Goal: Entertainment & Leisure: Browse casually

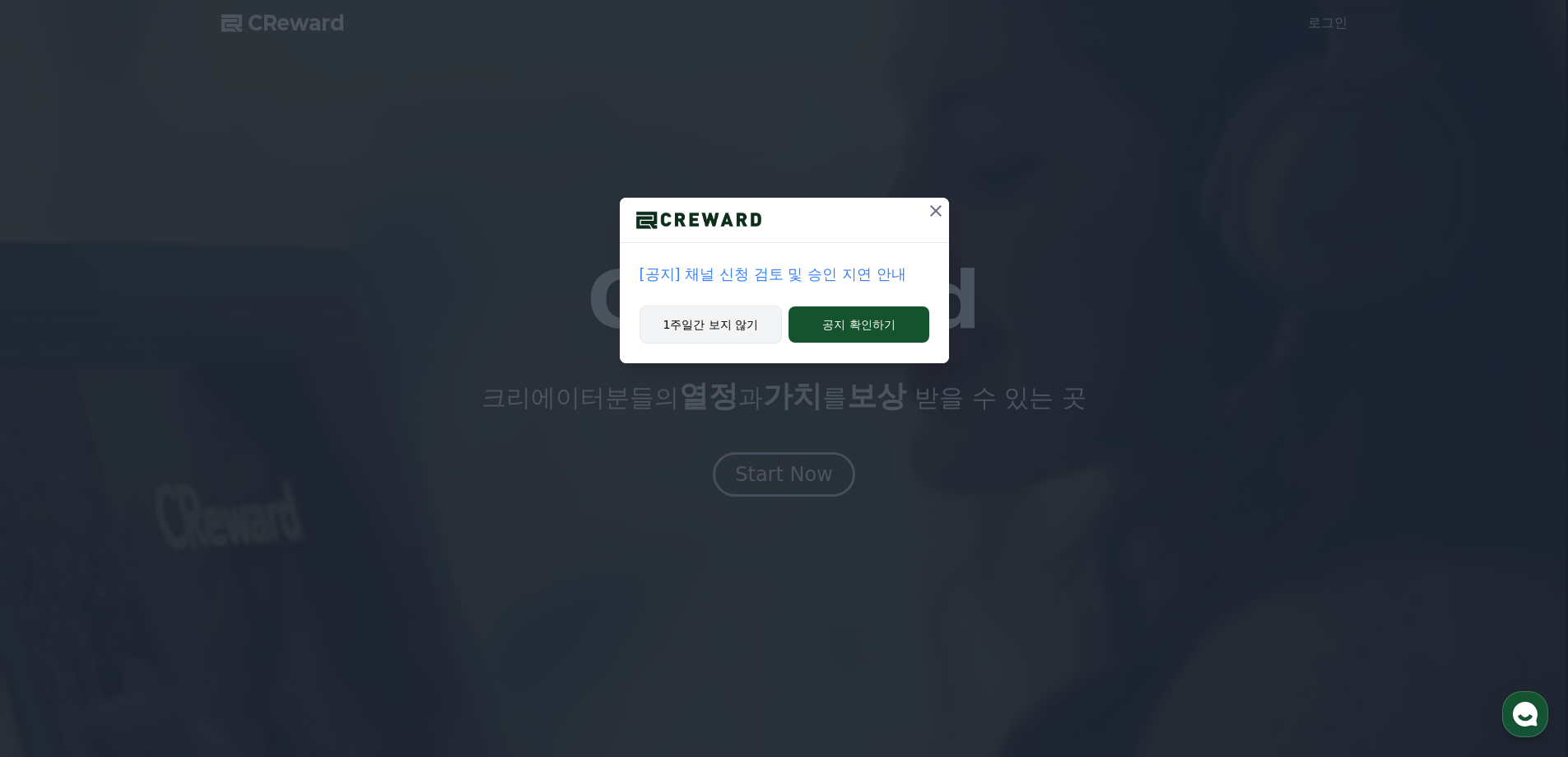
click at [750, 337] on button "1주일간 보지 않기" at bounding box center [710, 324] width 143 height 38
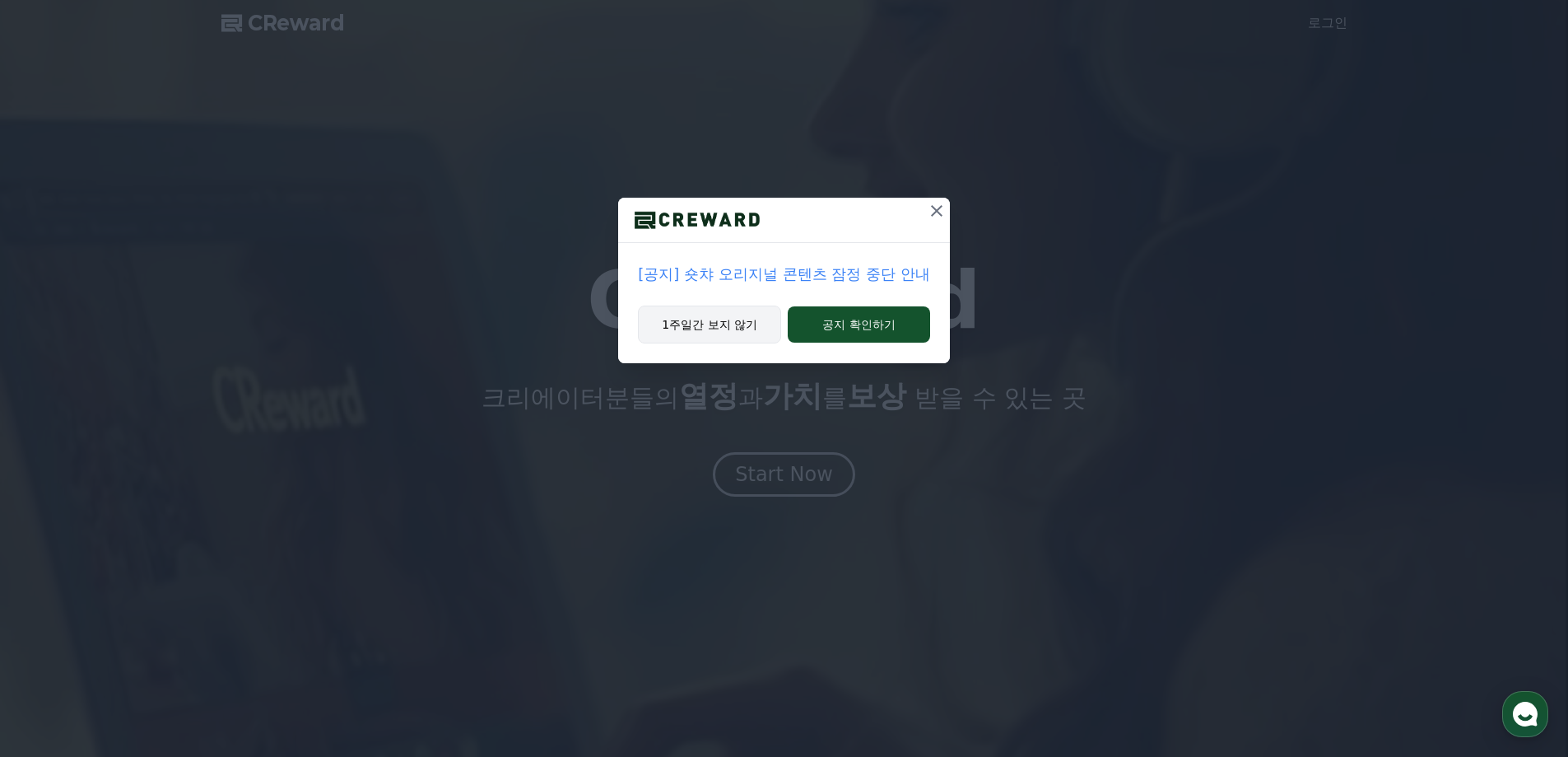
click at [739, 334] on button "1주일간 보지 않기" at bounding box center [710, 324] width 143 height 38
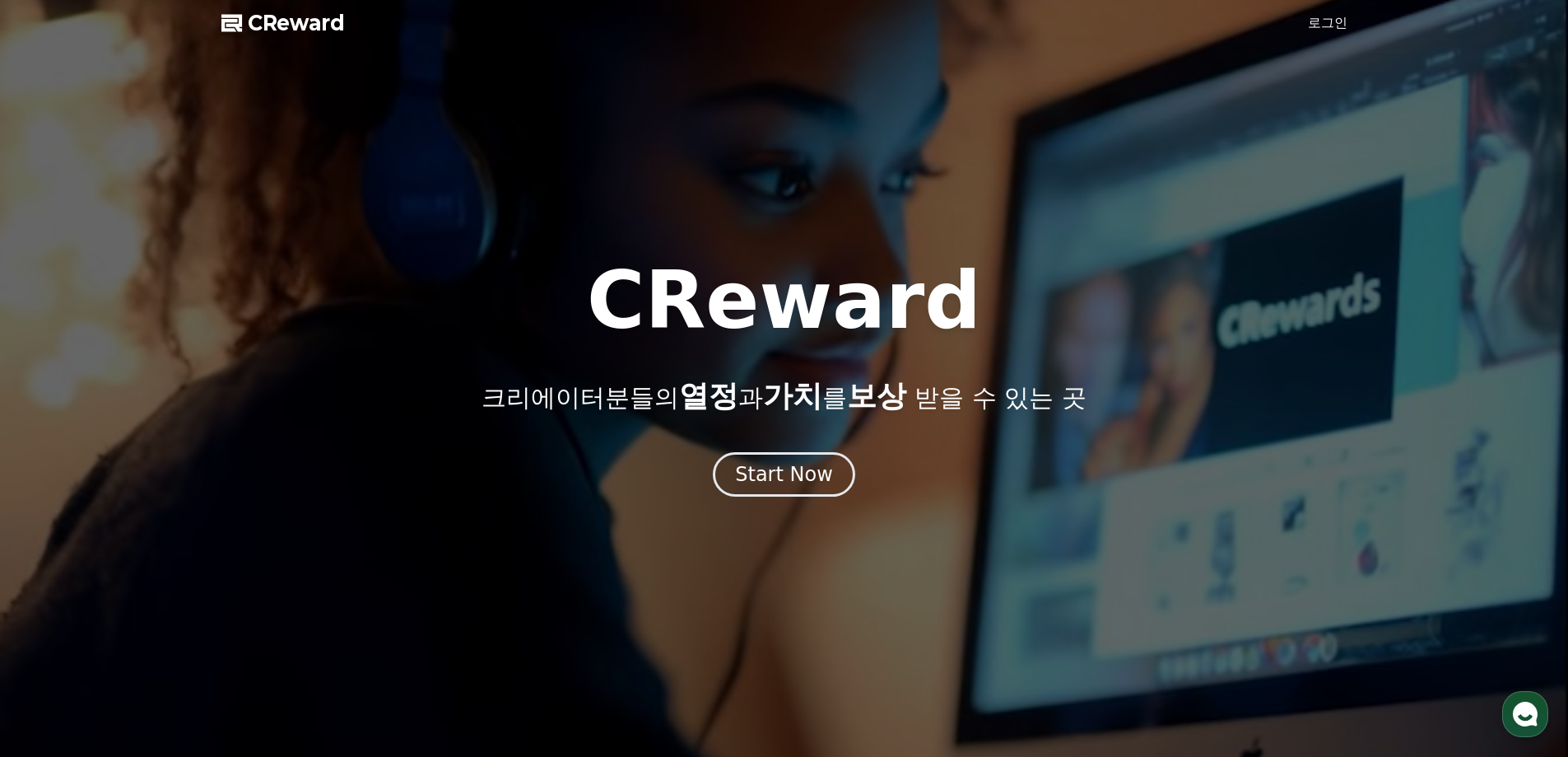
click at [1308, 17] on link "로그인" at bounding box center [1327, 22] width 40 height 19
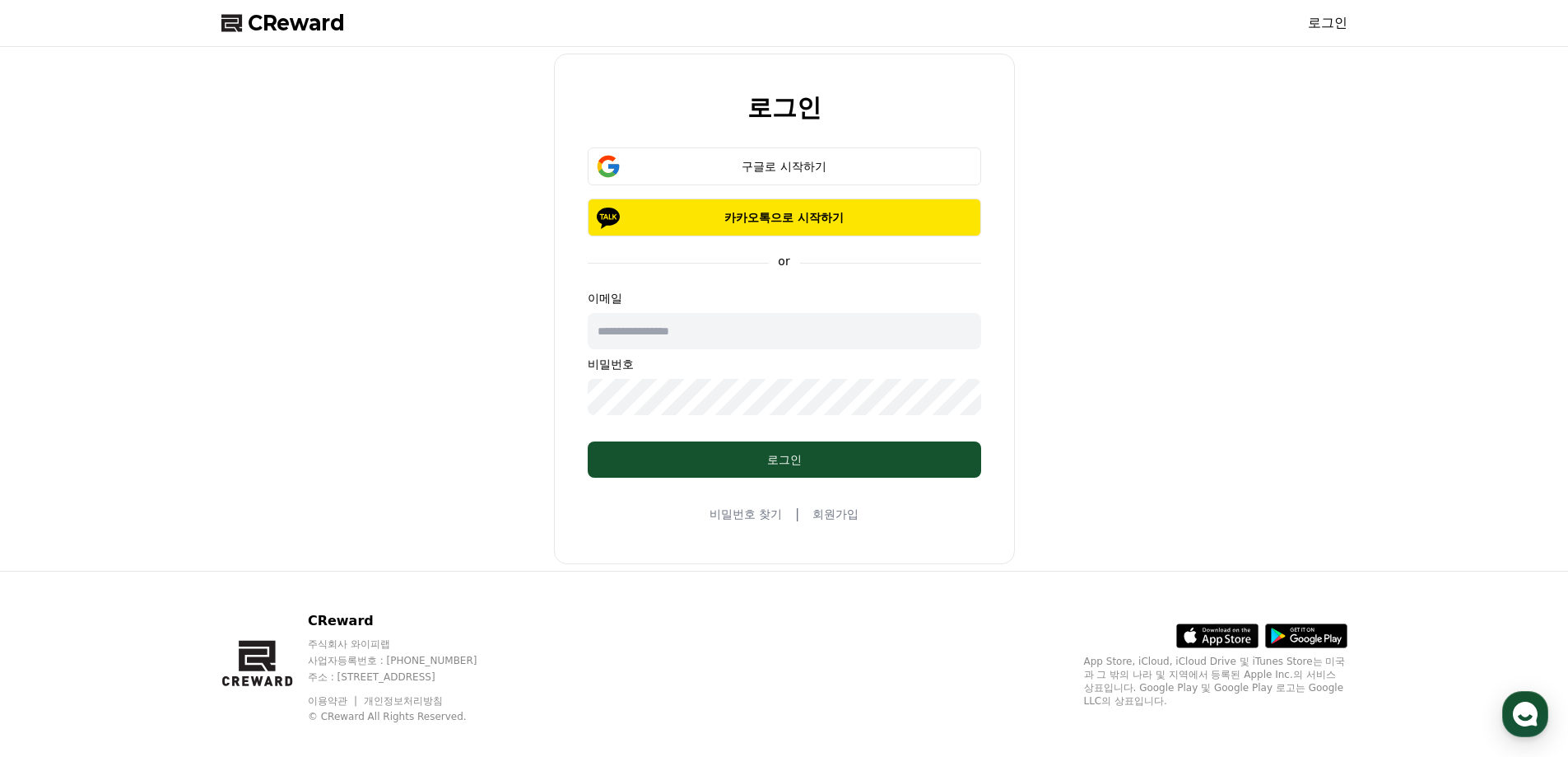
drag, startPoint x: 714, startPoint y: 336, endPoint x: 733, endPoint y: 279, distance: 60.1
click at [714, 336] on input "text" at bounding box center [784, 330] width 393 height 36
click at [774, 179] on button "구글로 시작하기" at bounding box center [784, 166] width 393 height 38
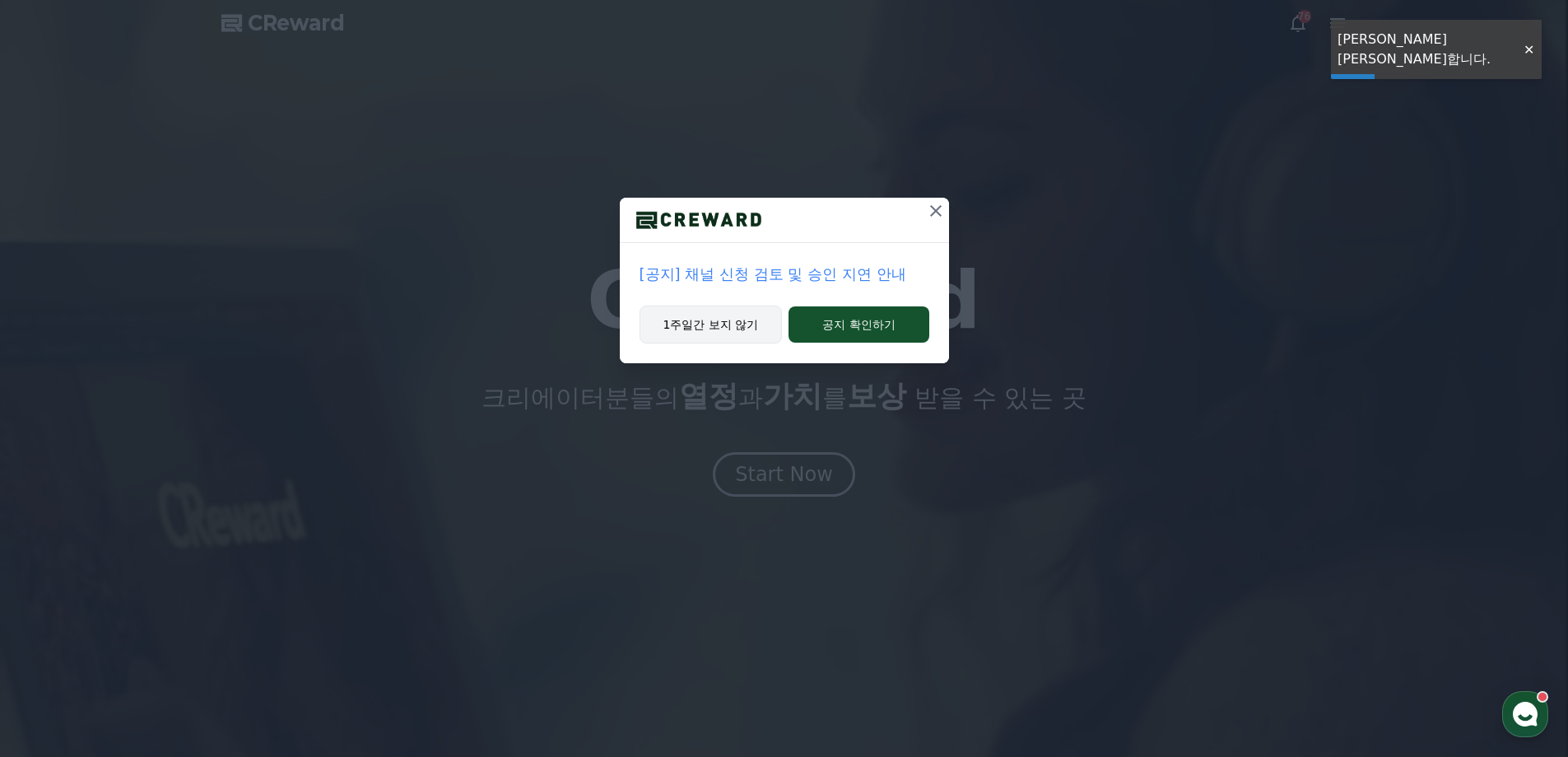
click at [724, 332] on button "1주일간 보지 않기" at bounding box center [710, 324] width 143 height 38
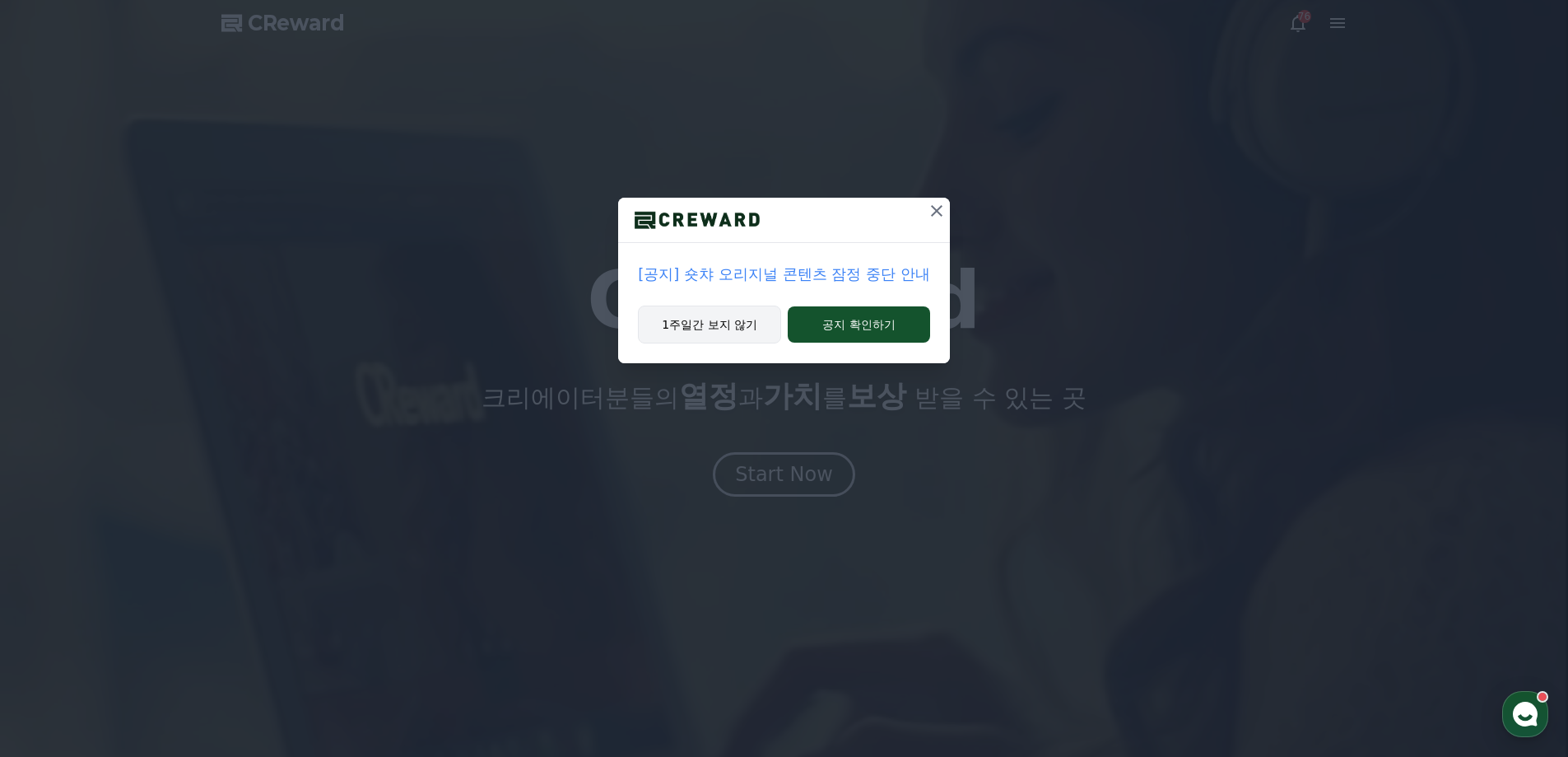
click at [735, 340] on button "1주일간 보지 않기" at bounding box center [710, 324] width 143 height 38
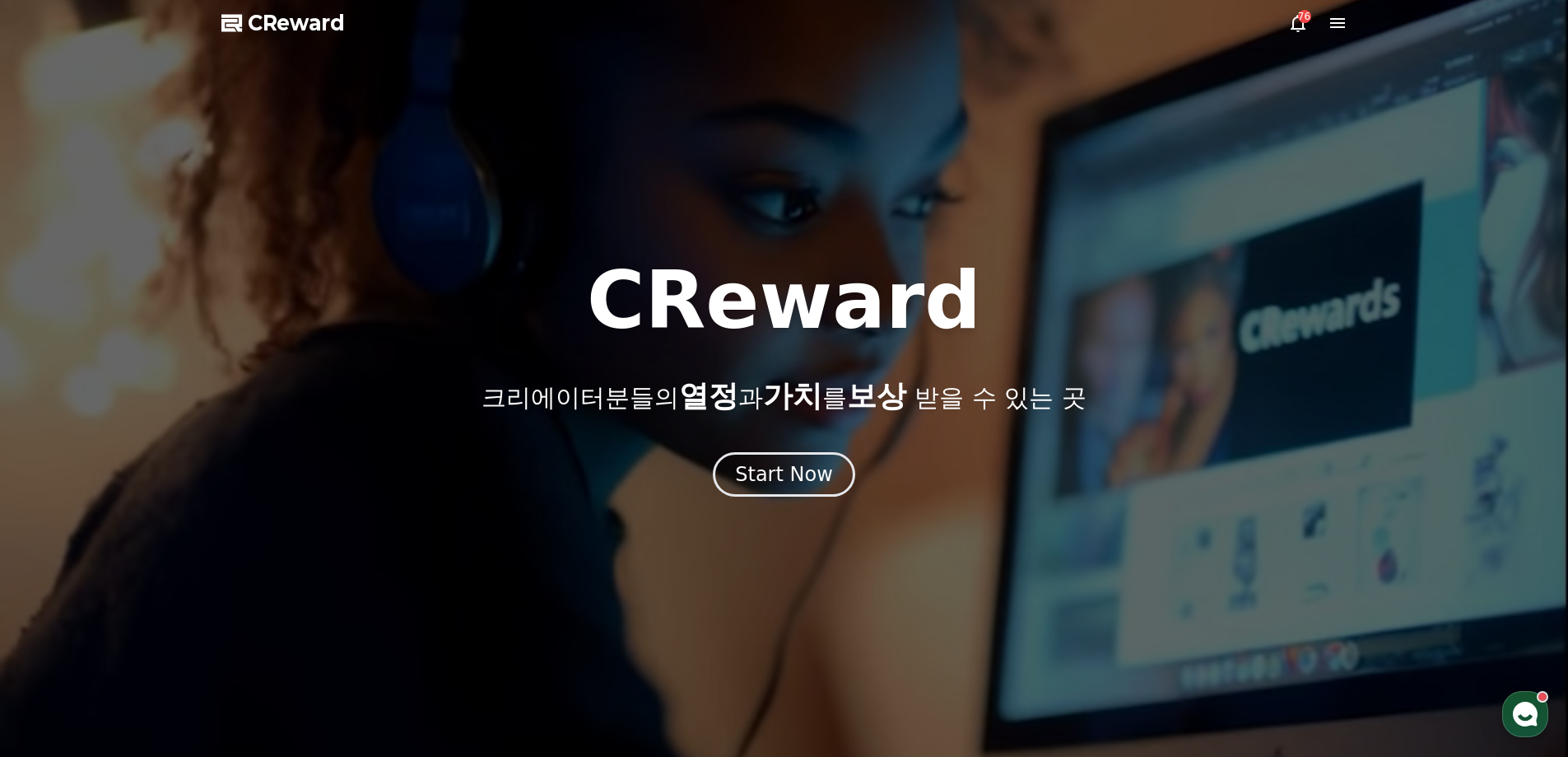
click at [286, 19] on span "CReward" at bounding box center [296, 23] width 97 height 26
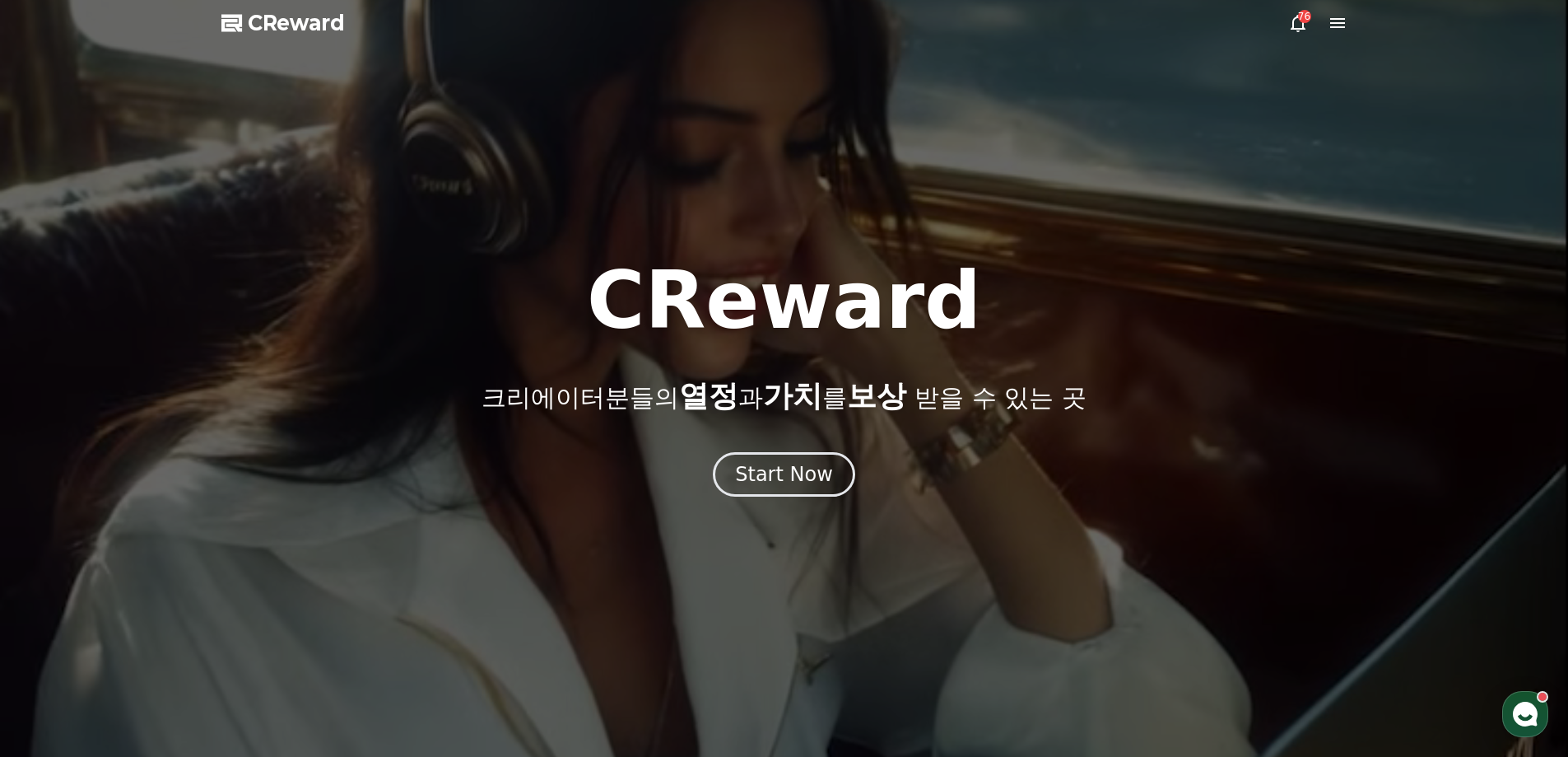
click at [1308, 28] on div "76" at bounding box center [1318, 22] width 59 height 19
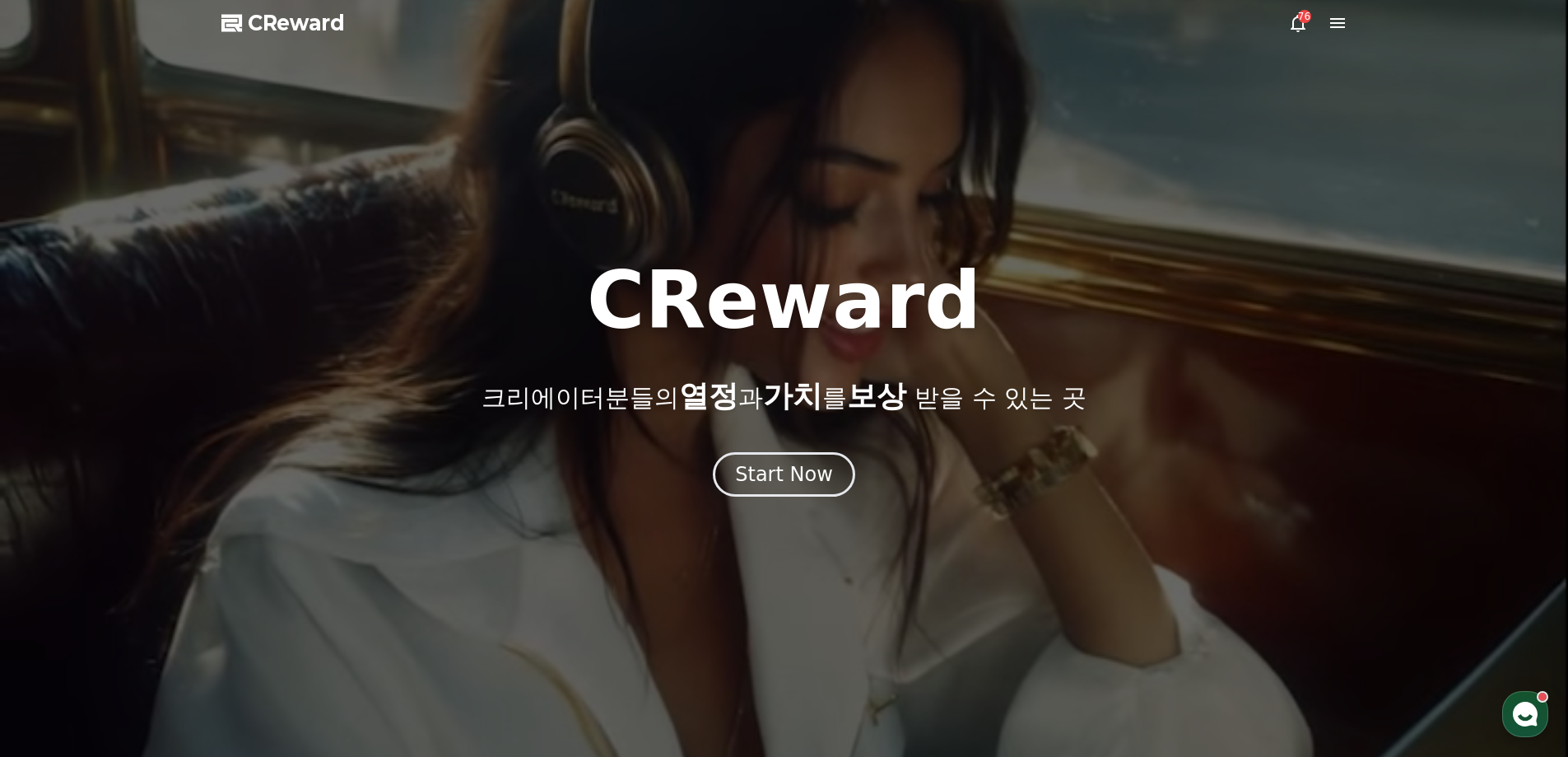
click at [1299, 26] on icon at bounding box center [1298, 22] width 19 height 19
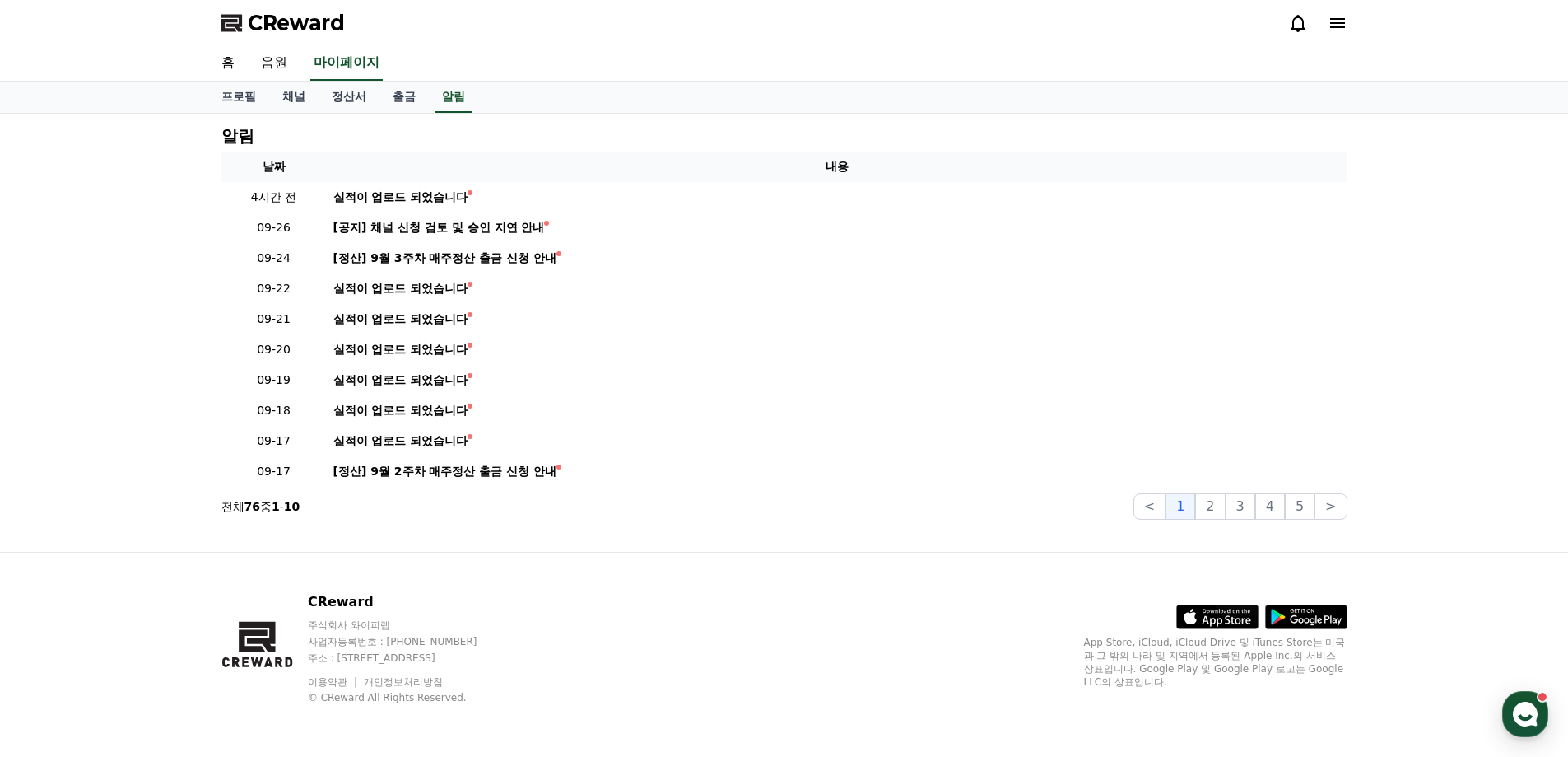
click at [1300, 23] on icon at bounding box center [1298, 22] width 19 height 19
click at [258, 61] on link "음원" at bounding box center [274, 63] width 53 height 34
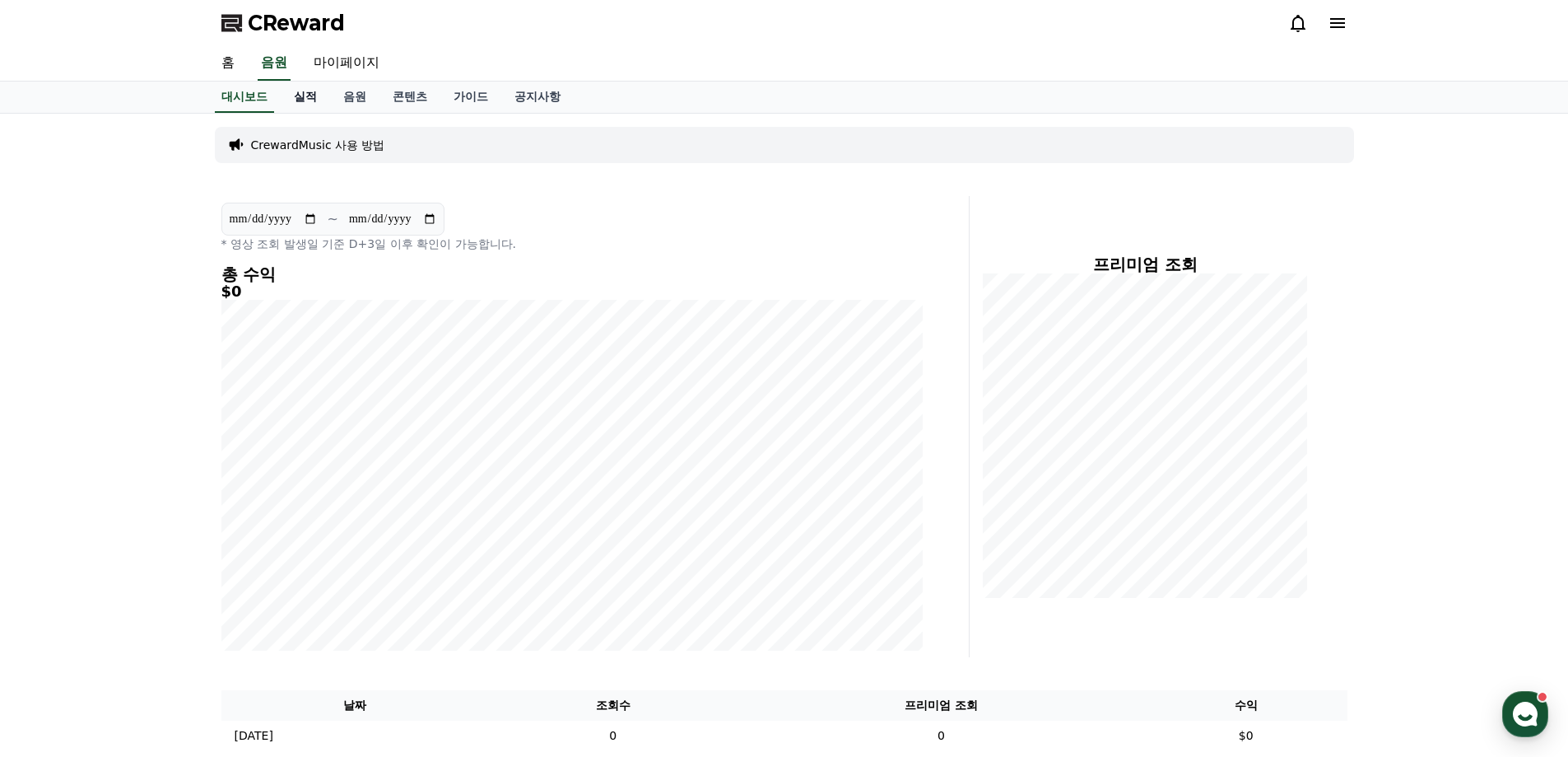
click at [295, 101] on link "실적" at bounding box center [304, 97] width 49 height 31
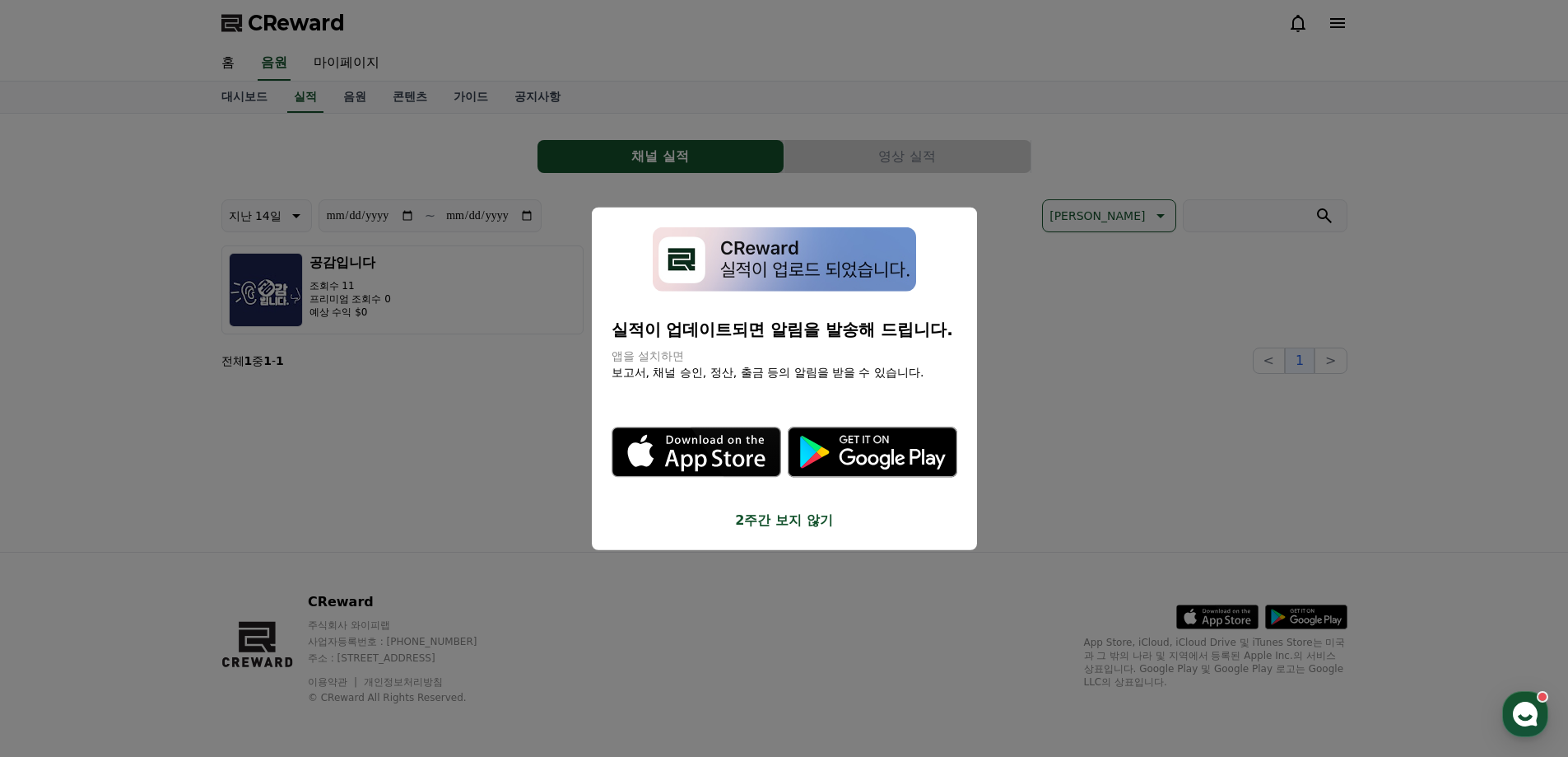
click at [634, 93] on button "close modal" at bounding box center [784, 378] width 1568 height 757
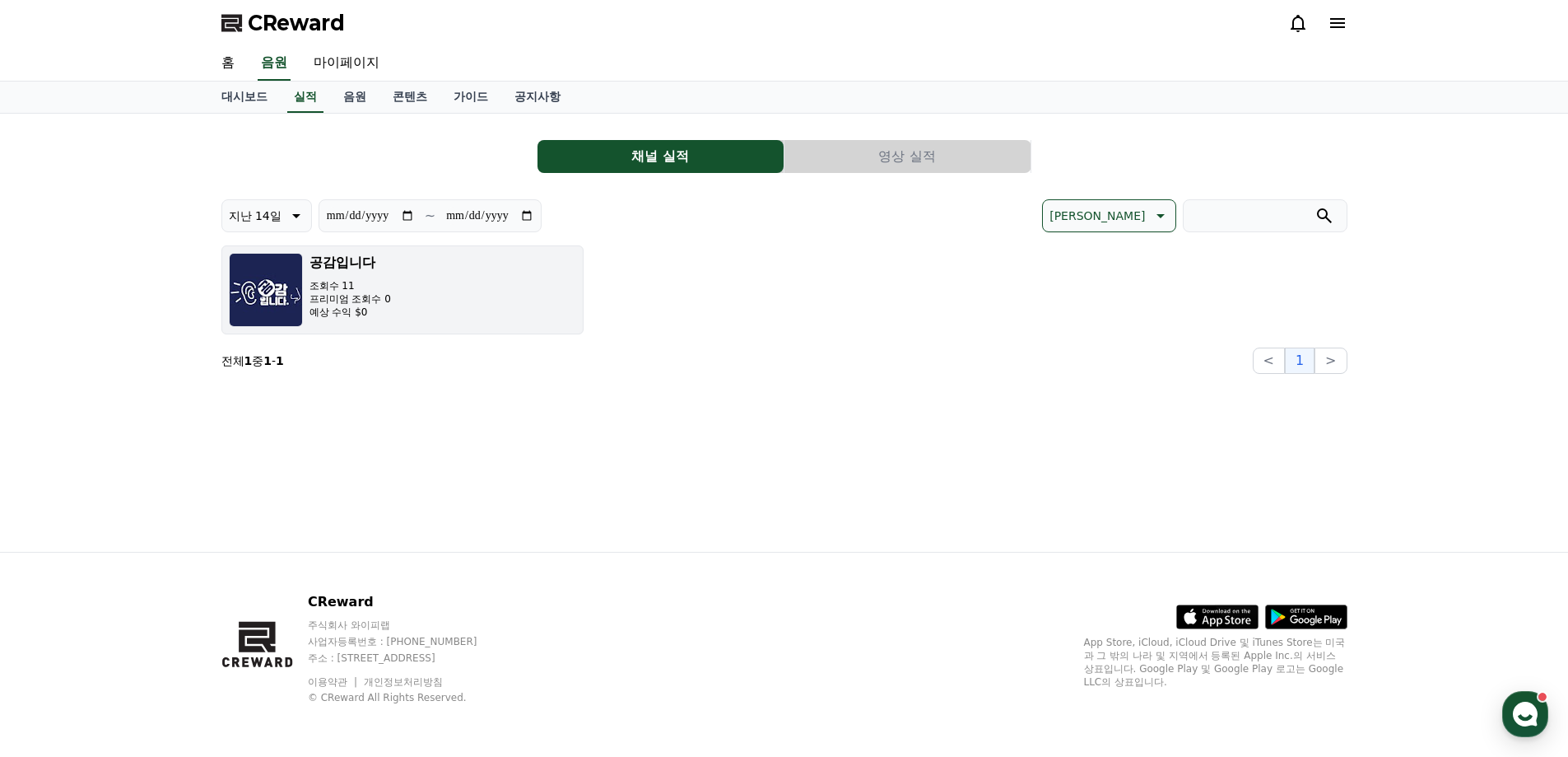
click at [467, 307] on button "공감입니다 조회수 11 프리미엄 조회수 0 예상 수익 $0" at bounding box center [402, 290] width 363 height 89
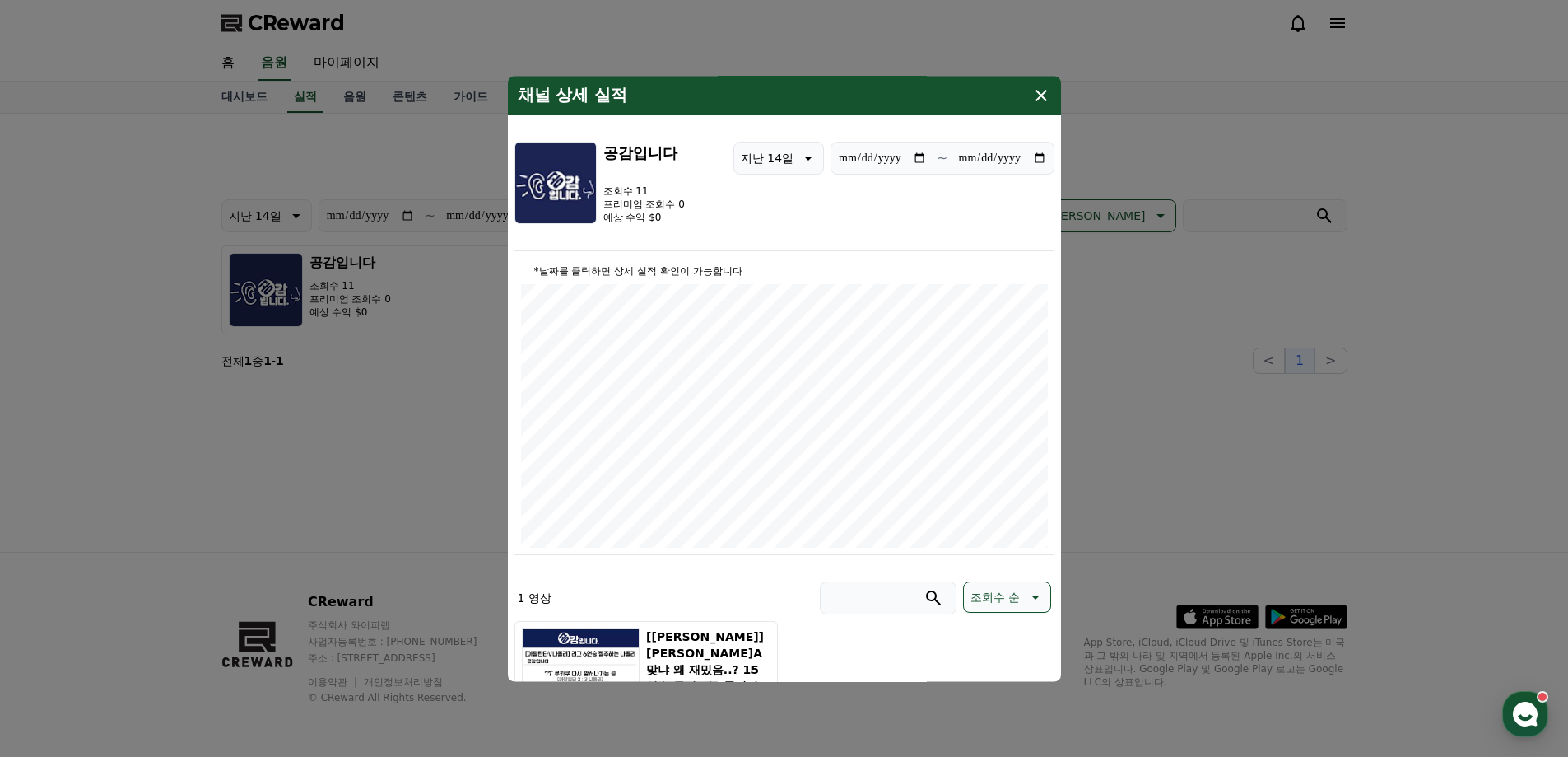
click at [1027, 104] on div "채널 상세 실적" at bounding box center [784, 95] width 553 height 40
click at [1035, 100] on icon "modal" at bounding box center [1041, 95] width 19 height 19
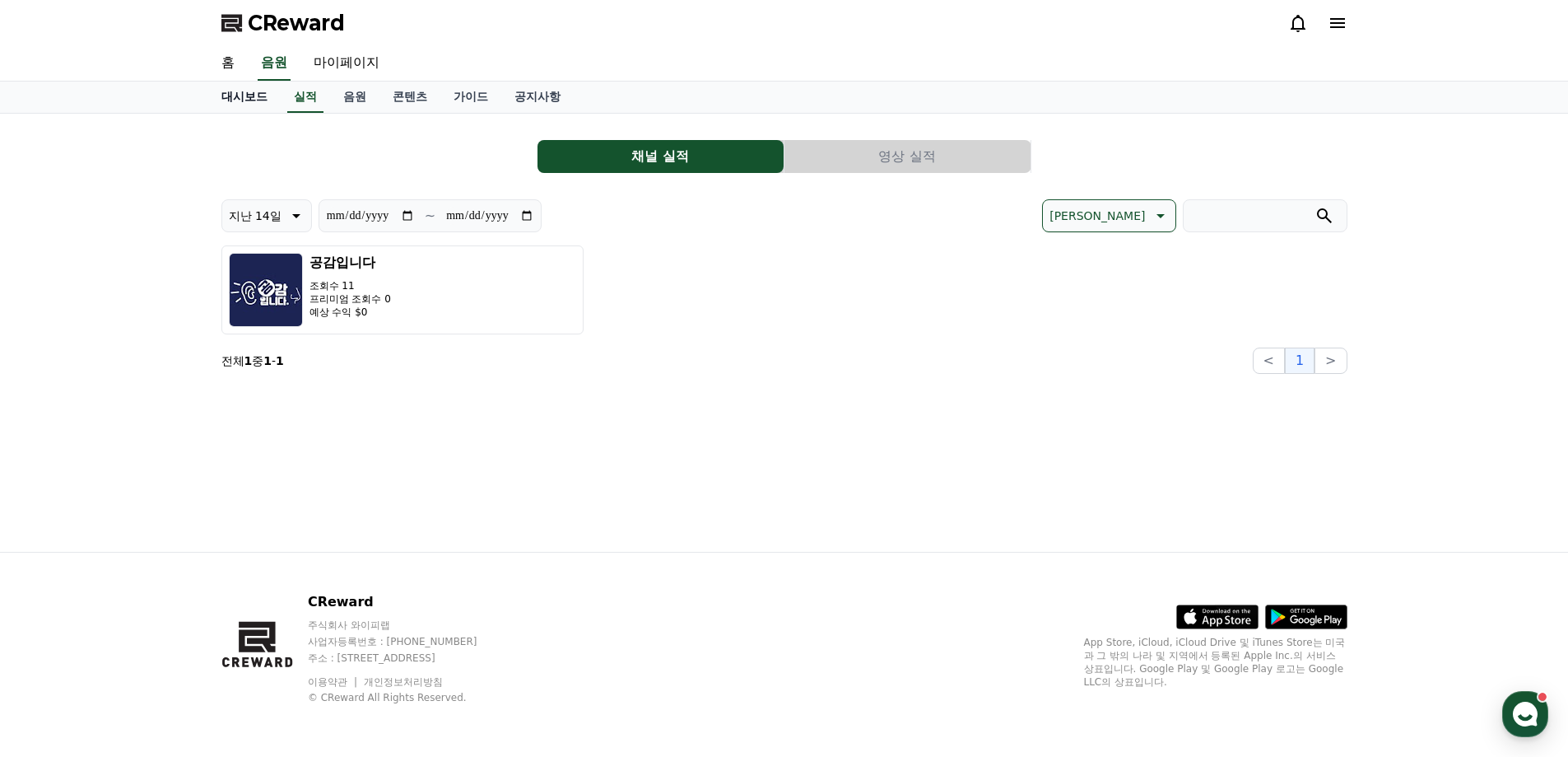
click at [232, 97] on link "대시보드" at bounding box center [244, 97] width 72 height 31
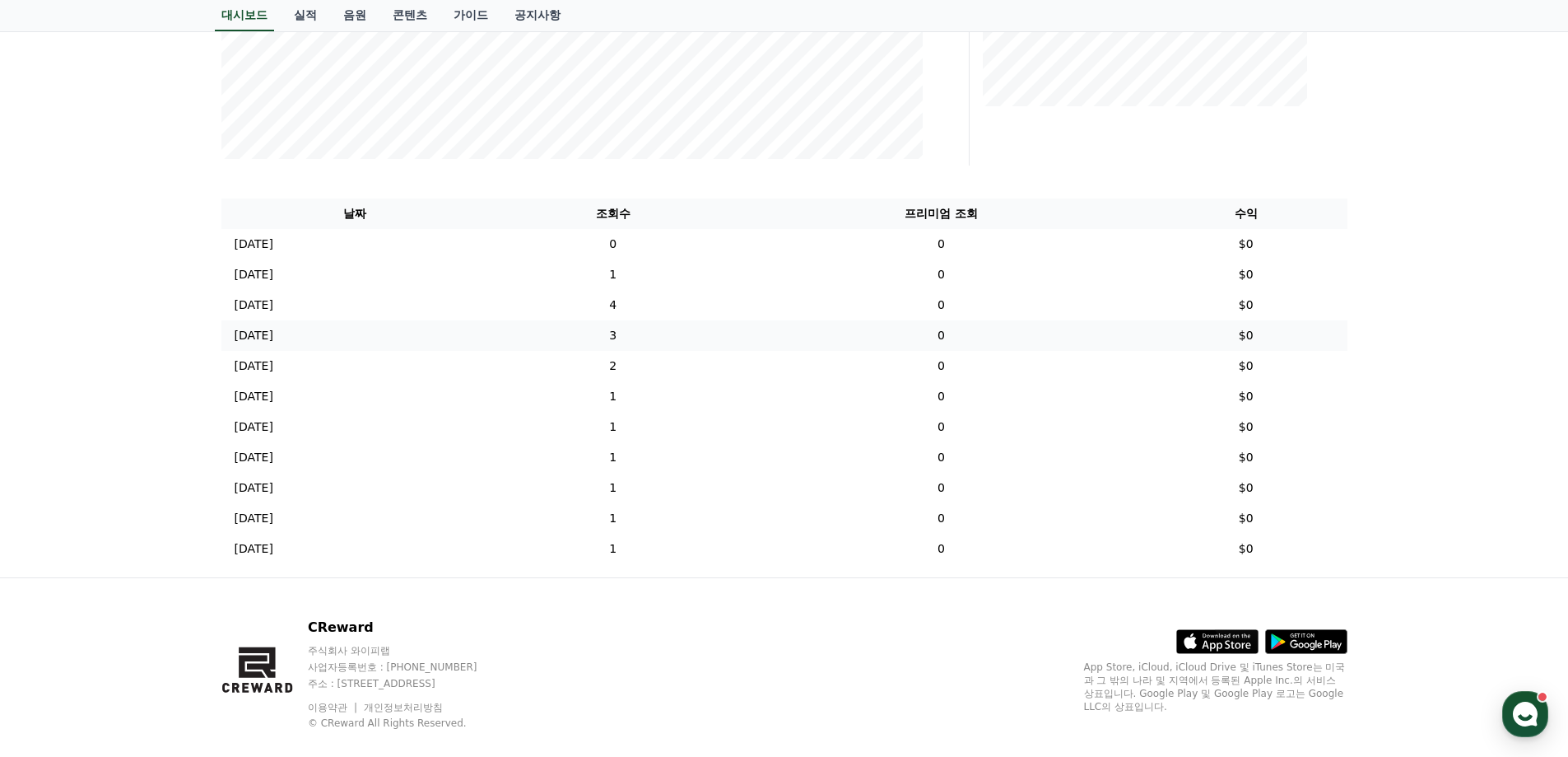
scroll to position [494, 0]
click at [623, 315] on td "4" at bounding box center [613, 303] width 250 height 31
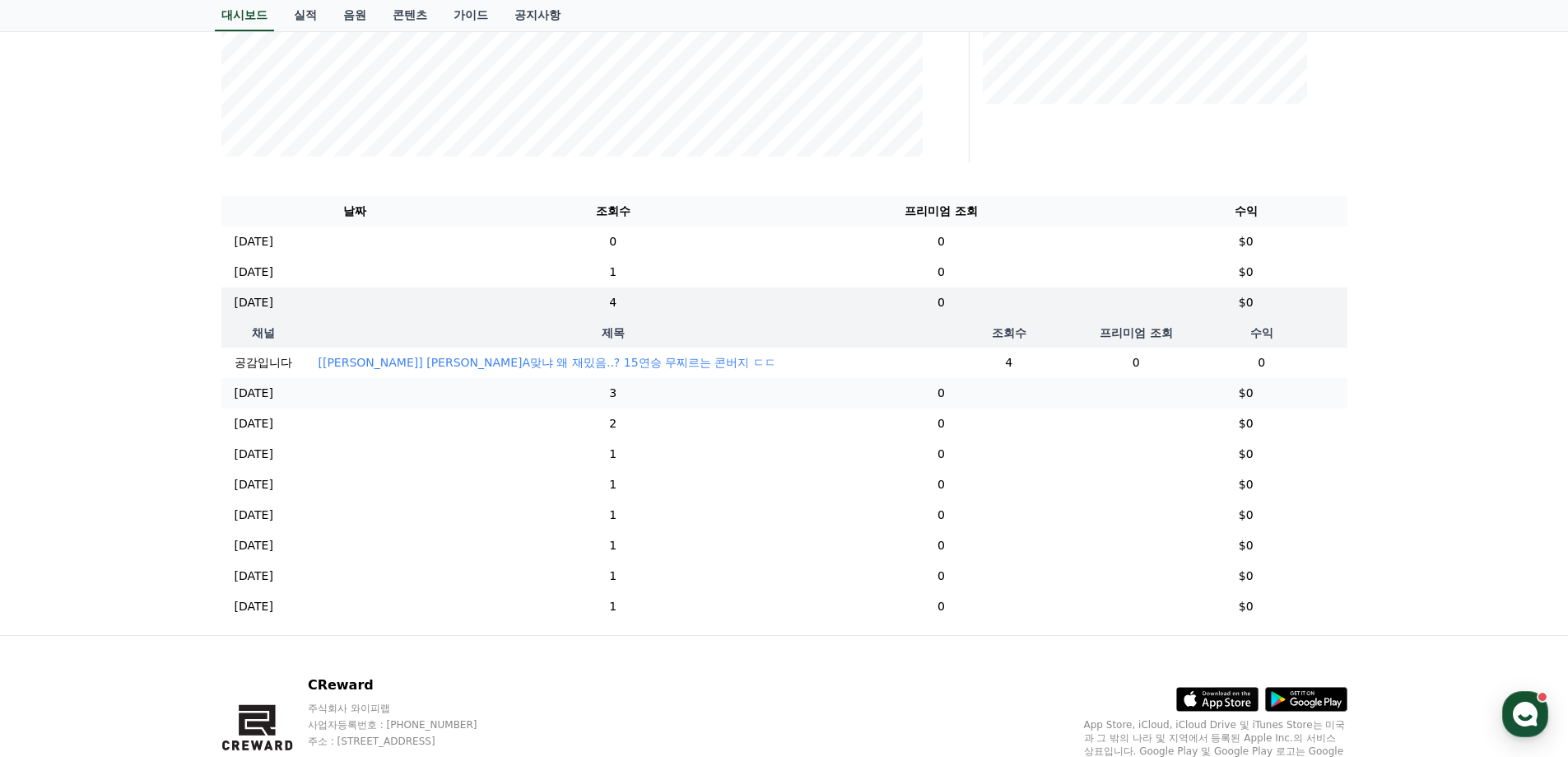
click at [648, 408] on td "3" at bounding box center [613, 392] width 250 height 31
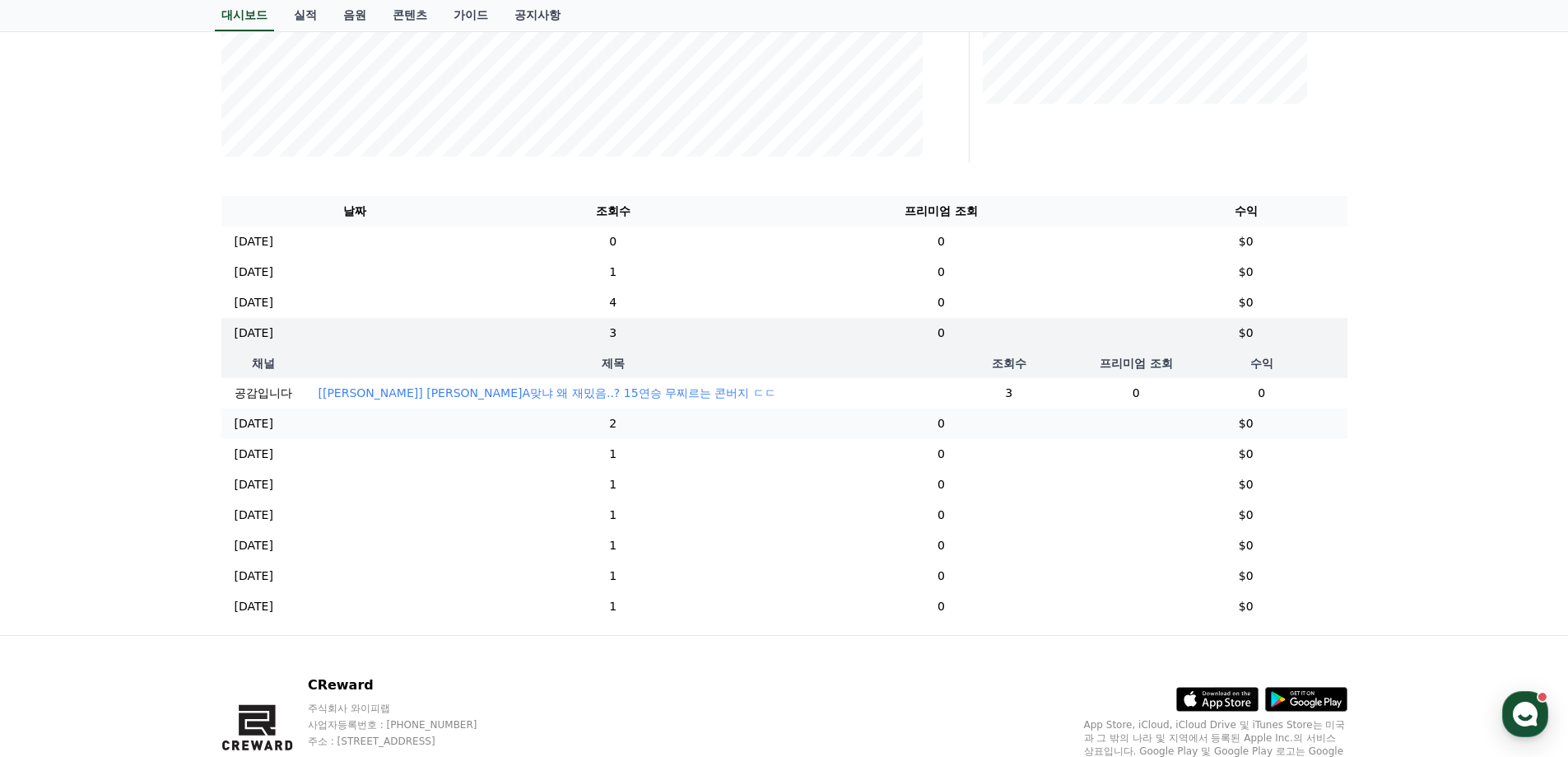
click at [648, 432] on td "2" at bounding box center [613, 423] width 250 height 31
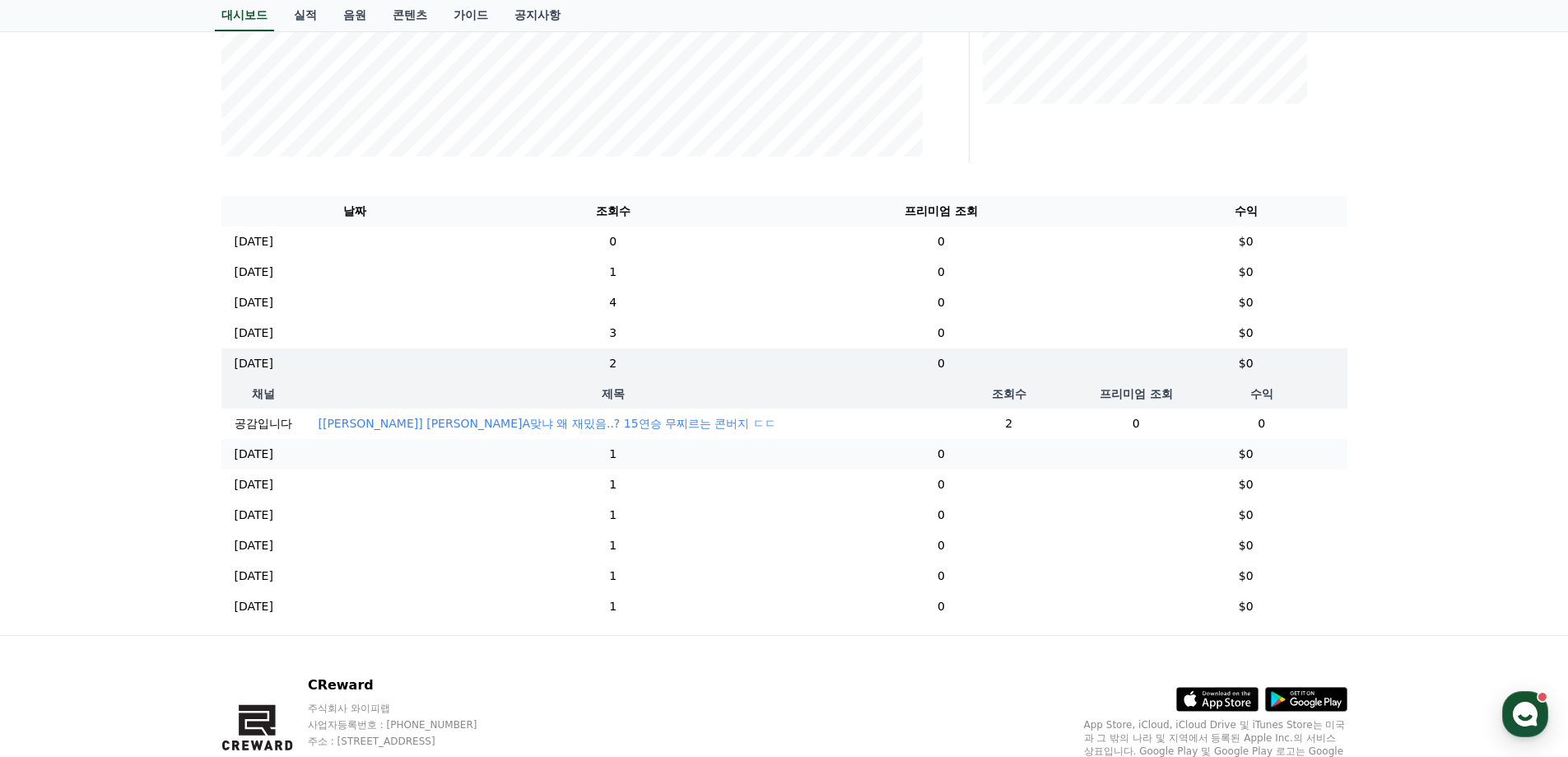
click at [649, 455] on td "1" at bounding box center [613, 453] width 250 height 31
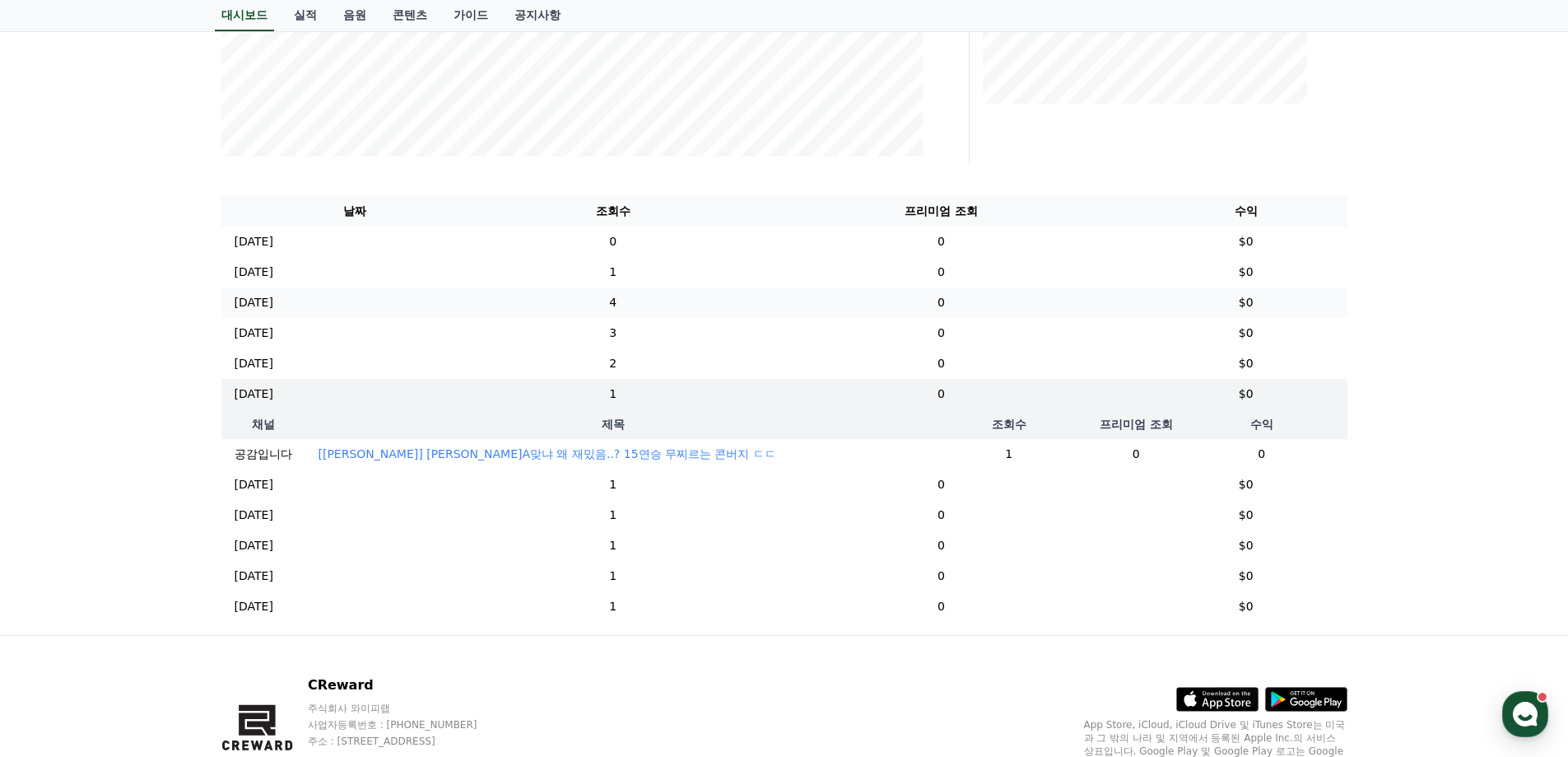
click at [706, 302] on td "4" at bounding box center [613, 303] width 250 height 31
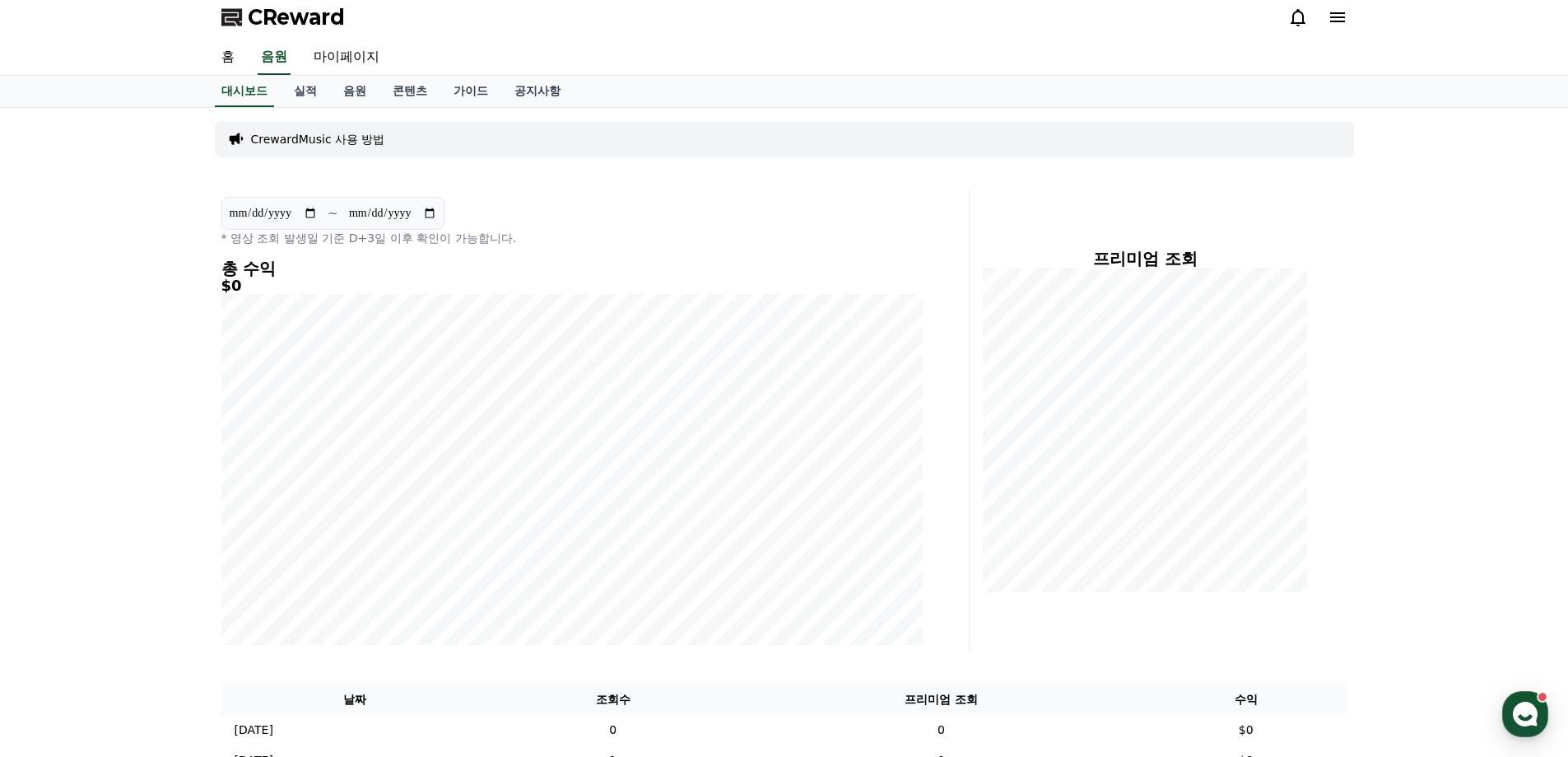
scroll to position [0, 0]
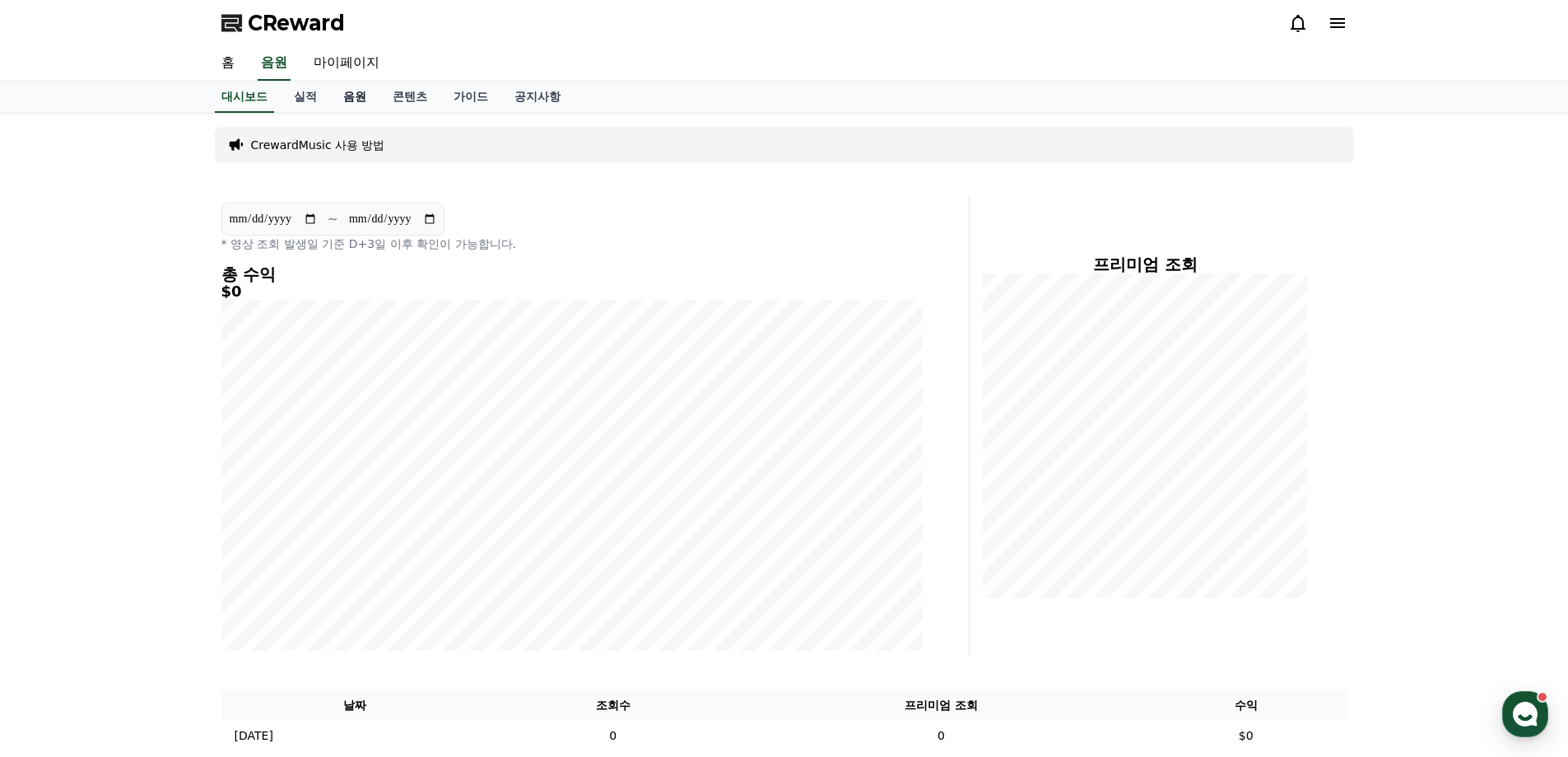
click at [354, 100] on link "음원" at bounding box center [354, 97] width 49 height 31
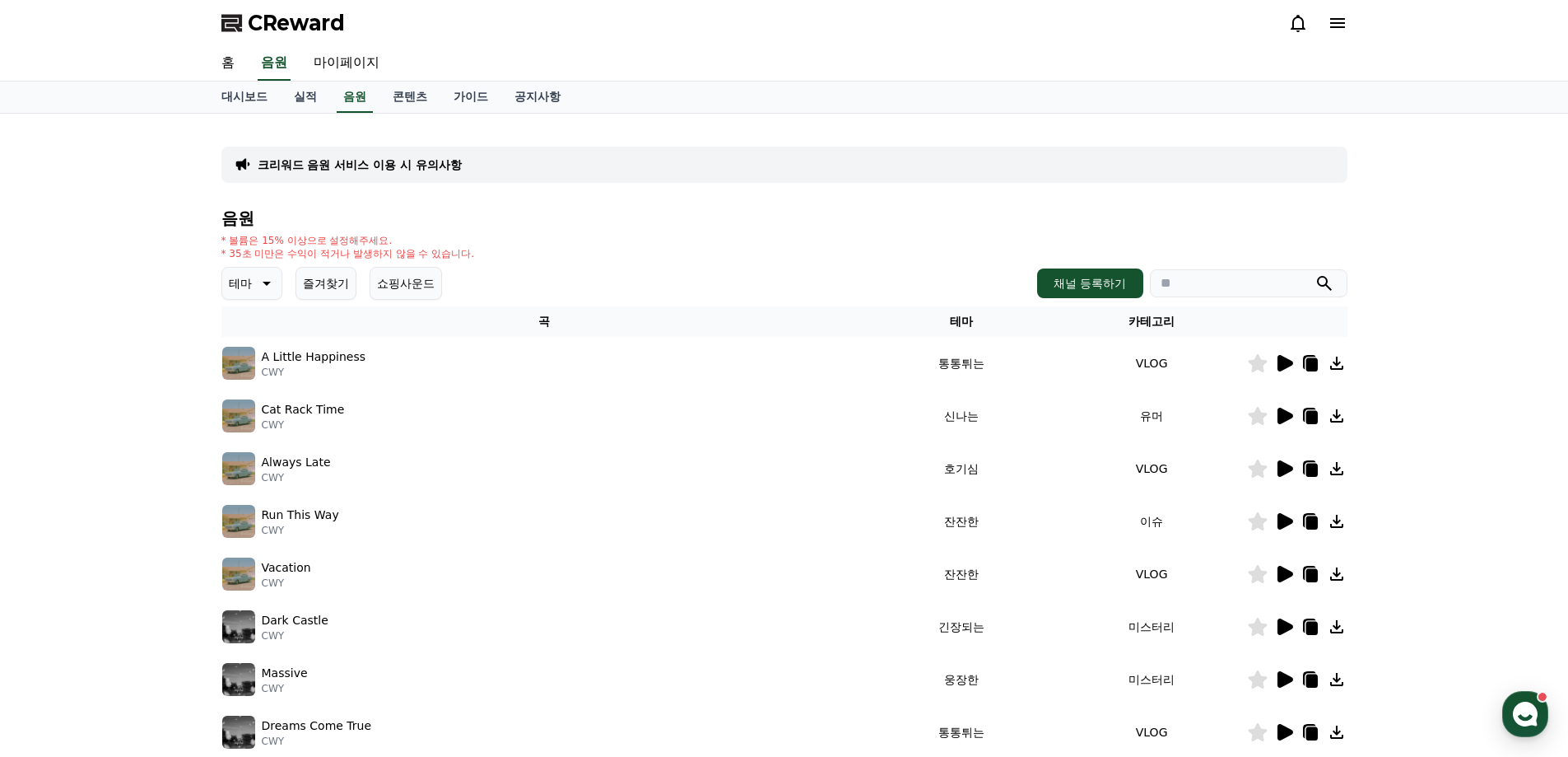
click at [1284, 363] on icon at bounding box center [1285, 364] width 16 height 17
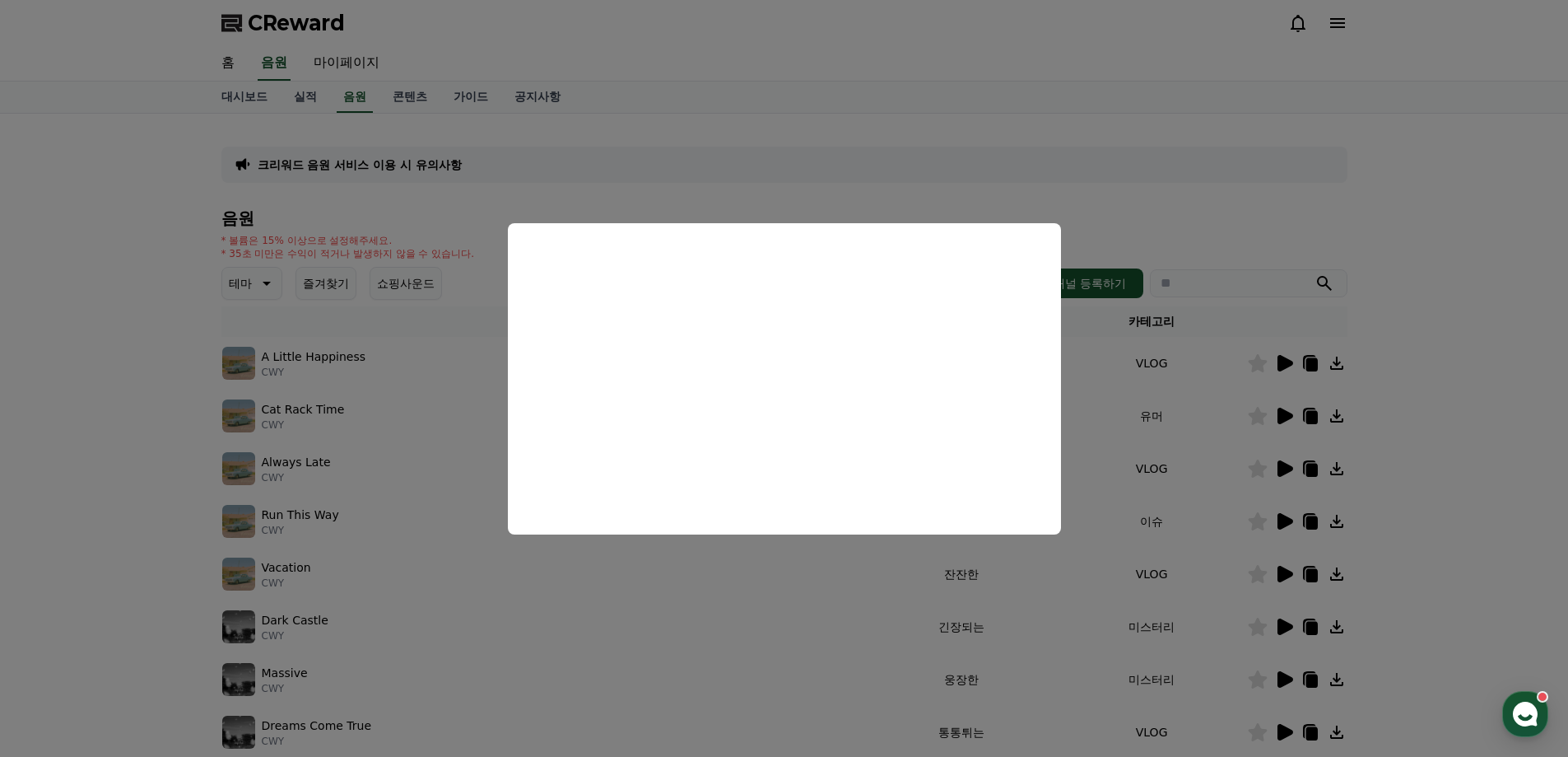
click at [1442, 273] on button "close modal" at bounding box center [784, 378] width 1568 height 757
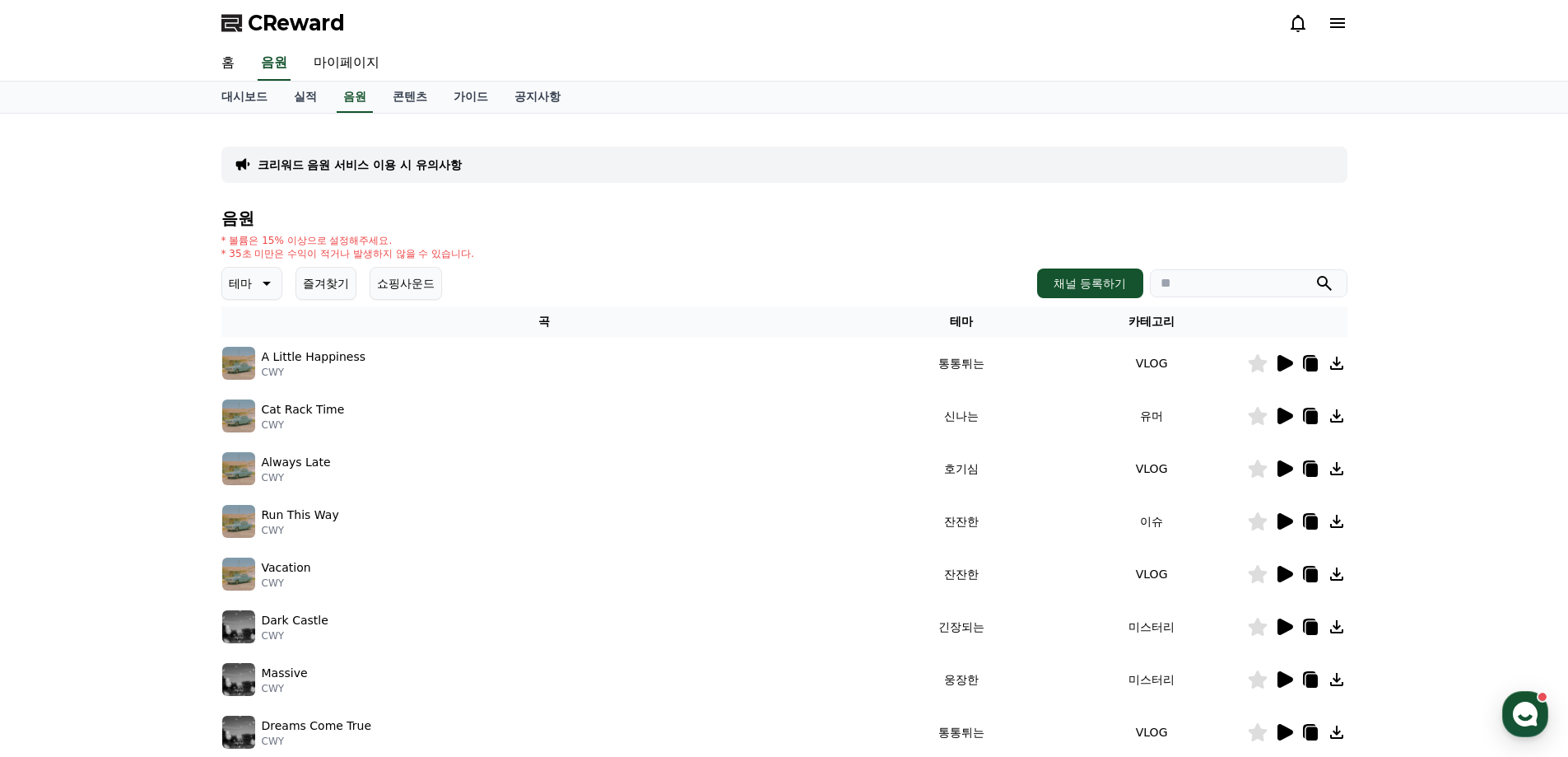
click at [244, 287] on p "테마" at bounding box center [240, 283] width 23 height 23
click at [792, 147] on div "크리워드 음원 서비스 이용 시 유의사항" at bounding box center [784, 164] width 1126 height 36
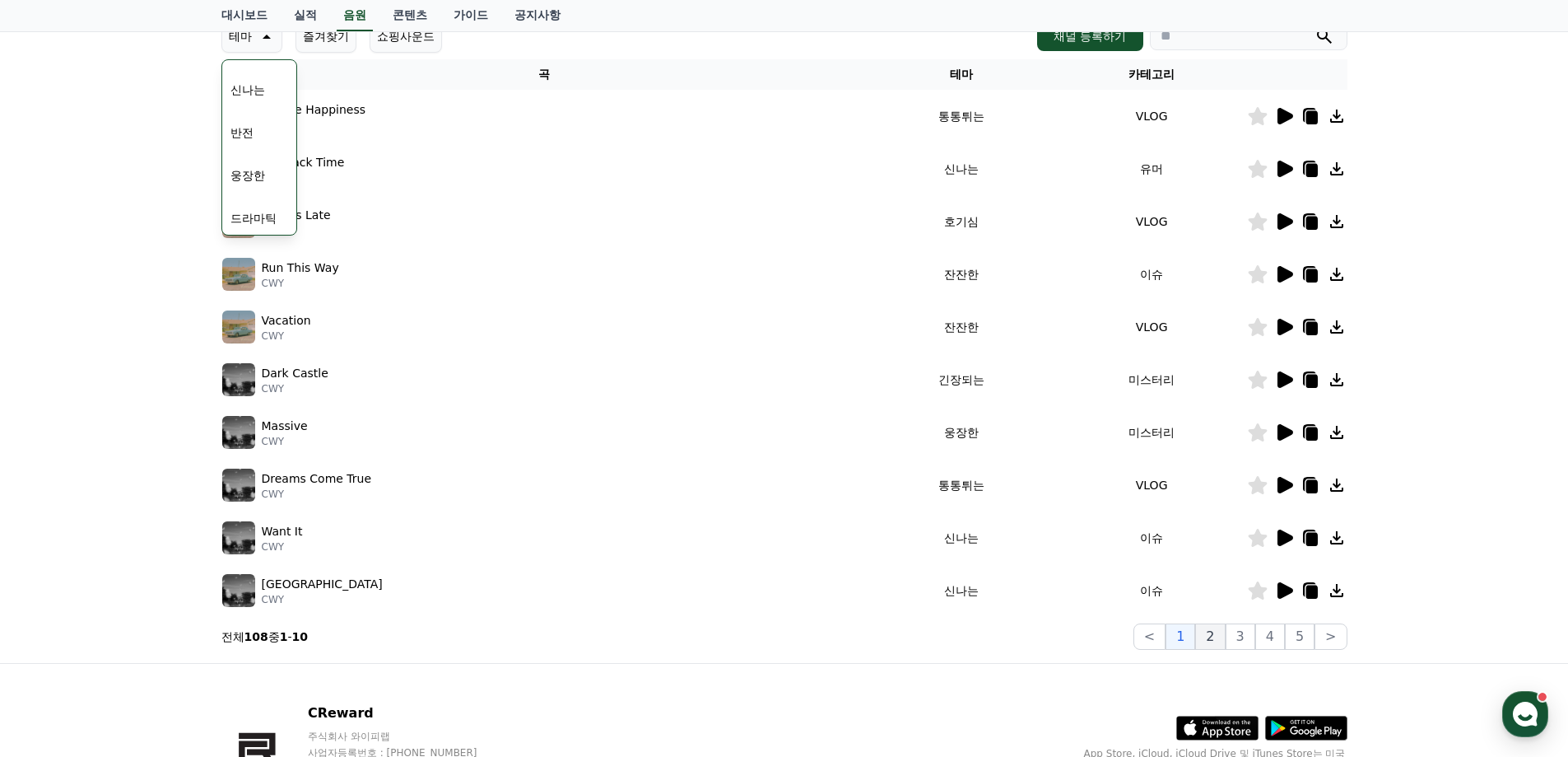
click at [1216, 632] on button "2" at bounding box center [1210, 637] width 30 height 26
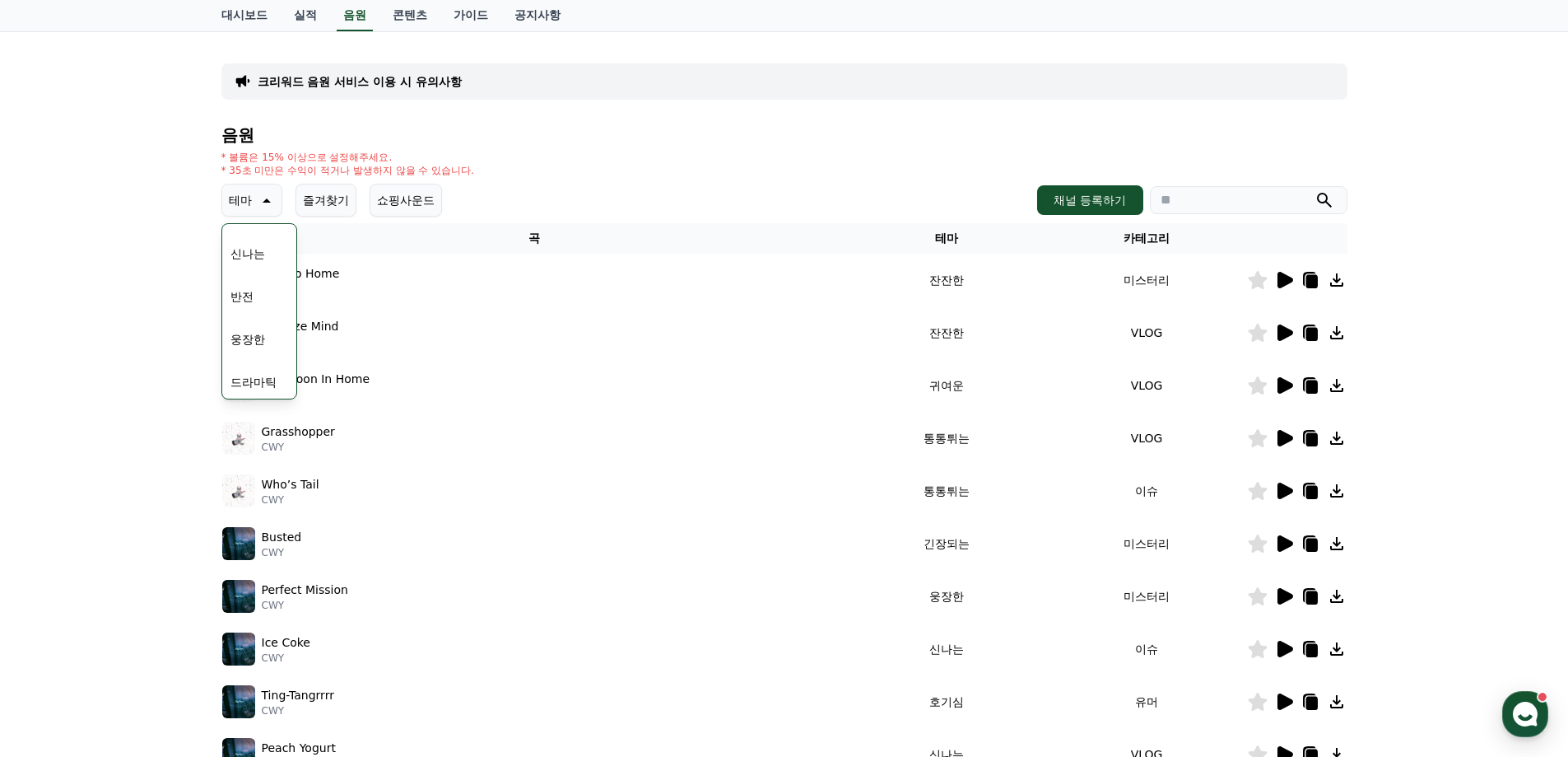
scroll to position [82, 0]
click at [1287, 390] on icon at bounding box center [1285, 386] width 16 height 17
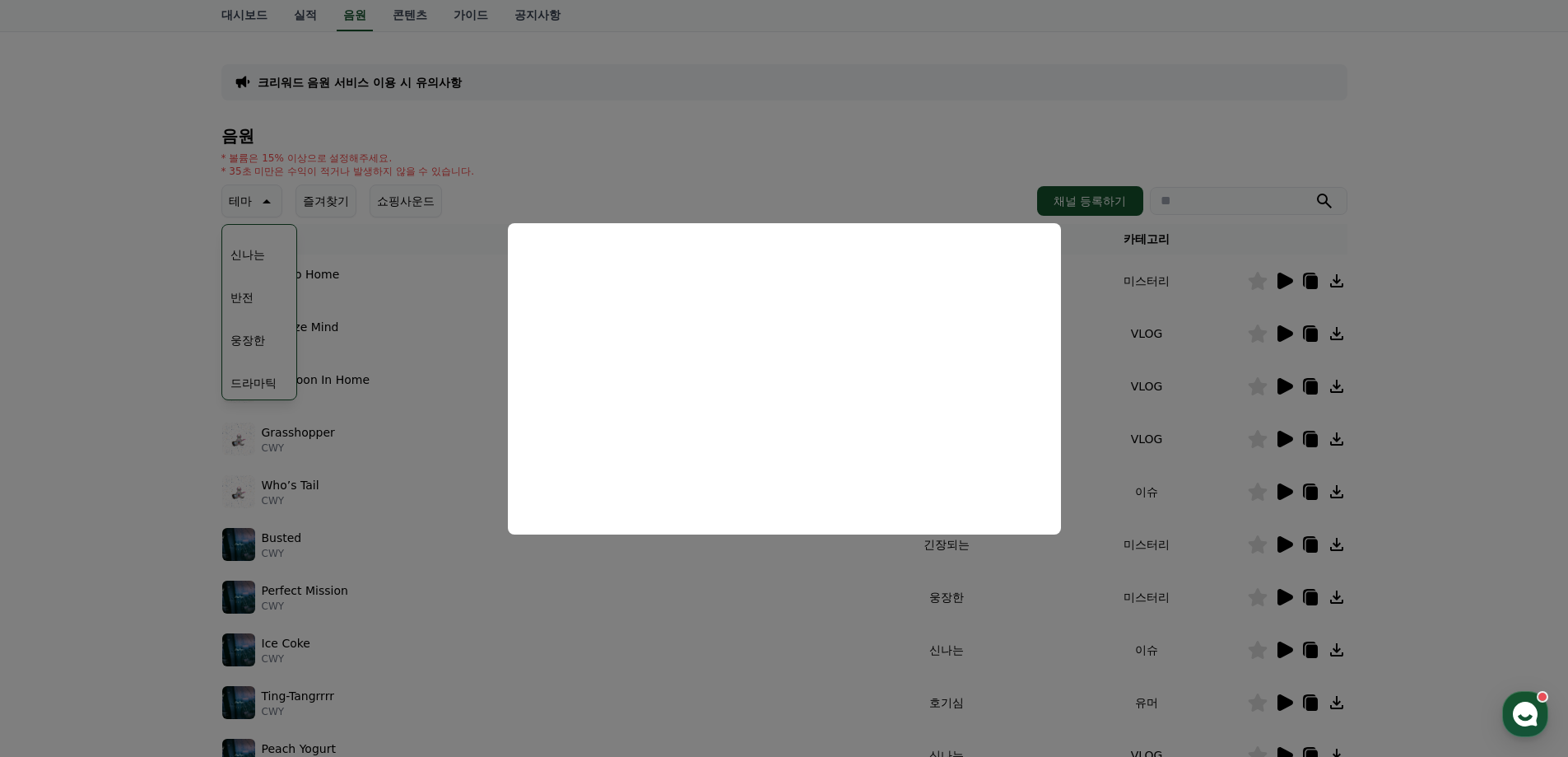
click at [1424, 298] on button "close modal" at bounding box center [784, 378] width 1568 height 757
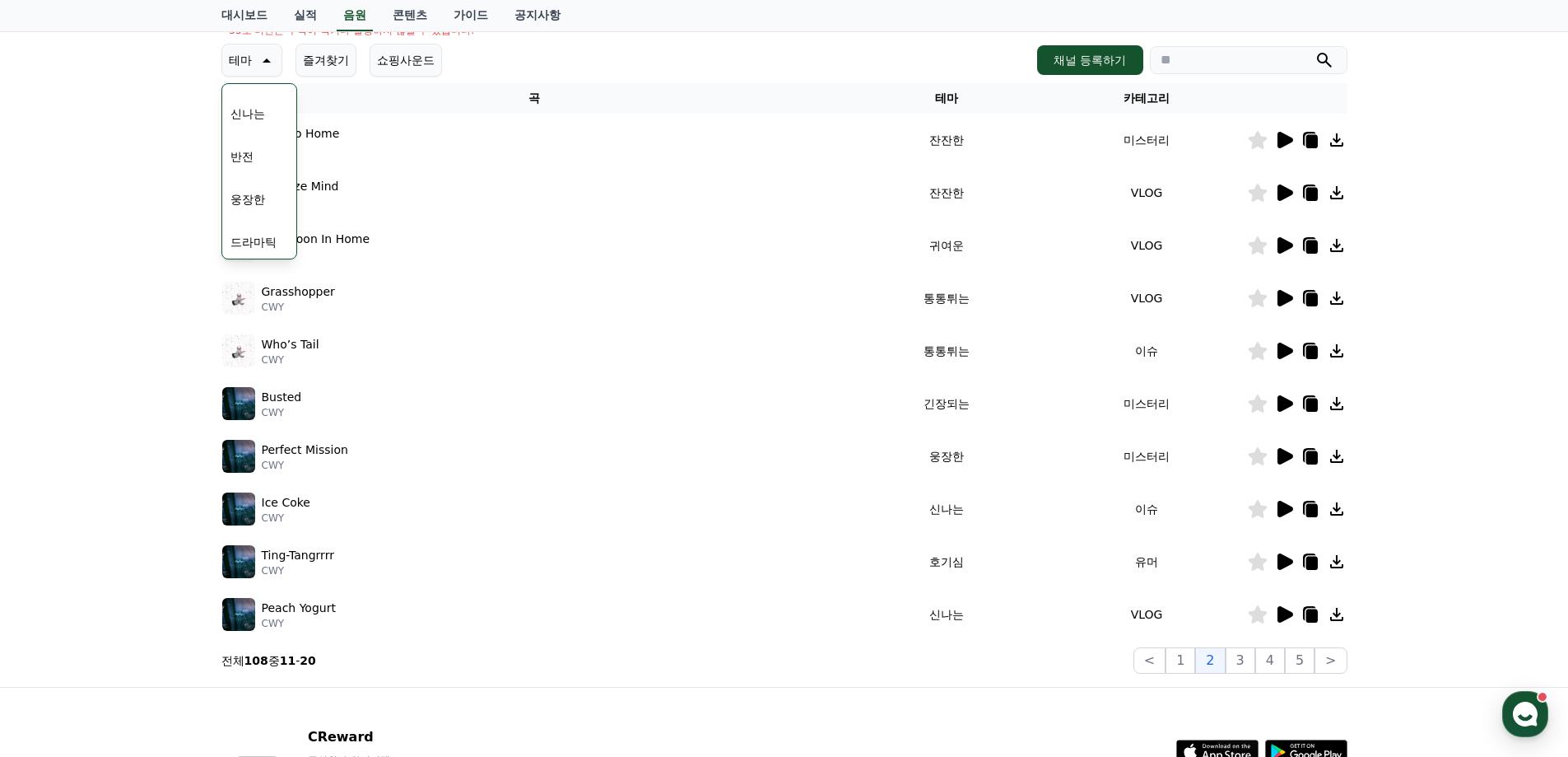
scroll to position [247, 0]
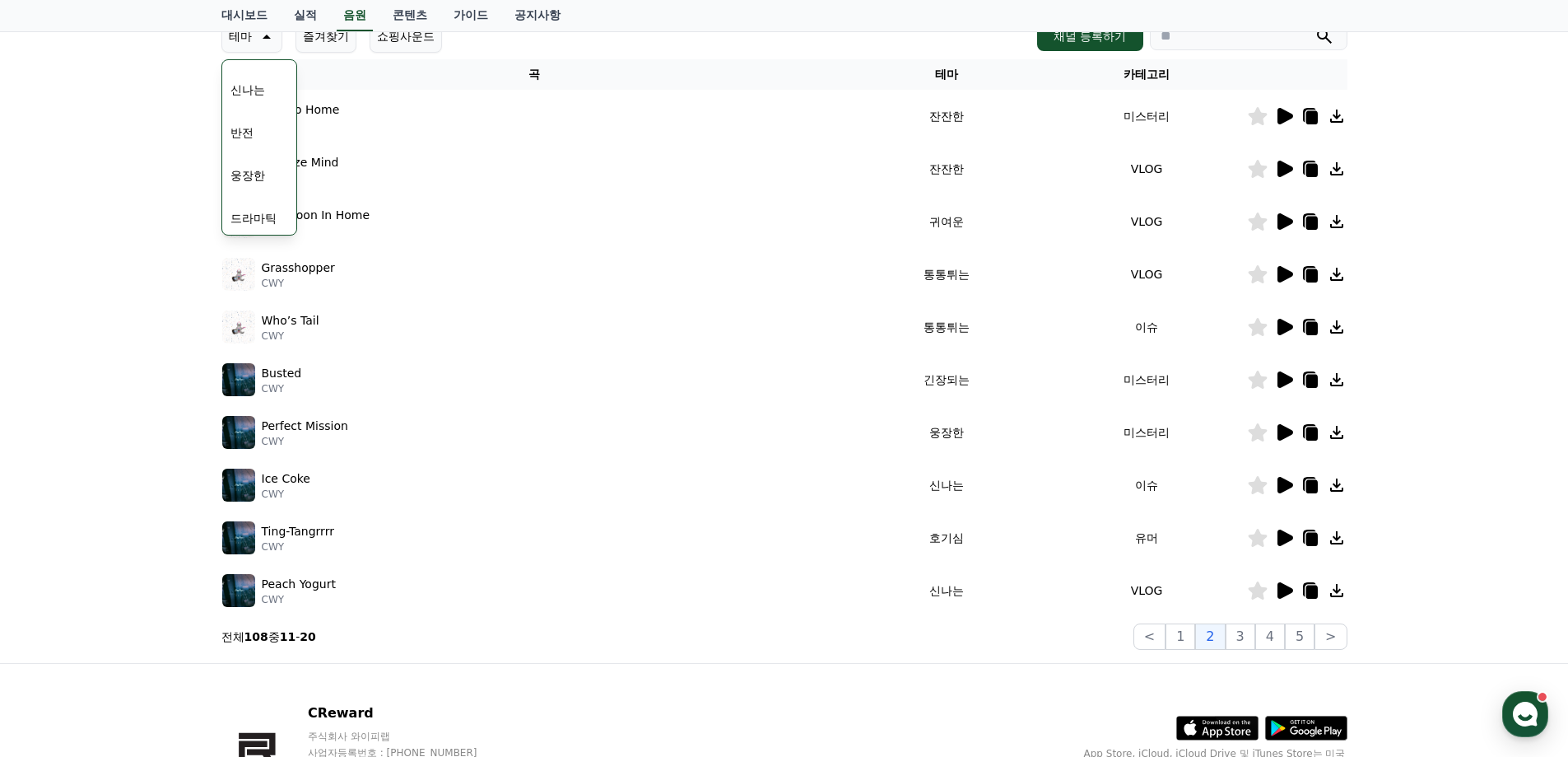
click at [1285, 530] on icon at bounding box center [1284, 537] width 19 height 19
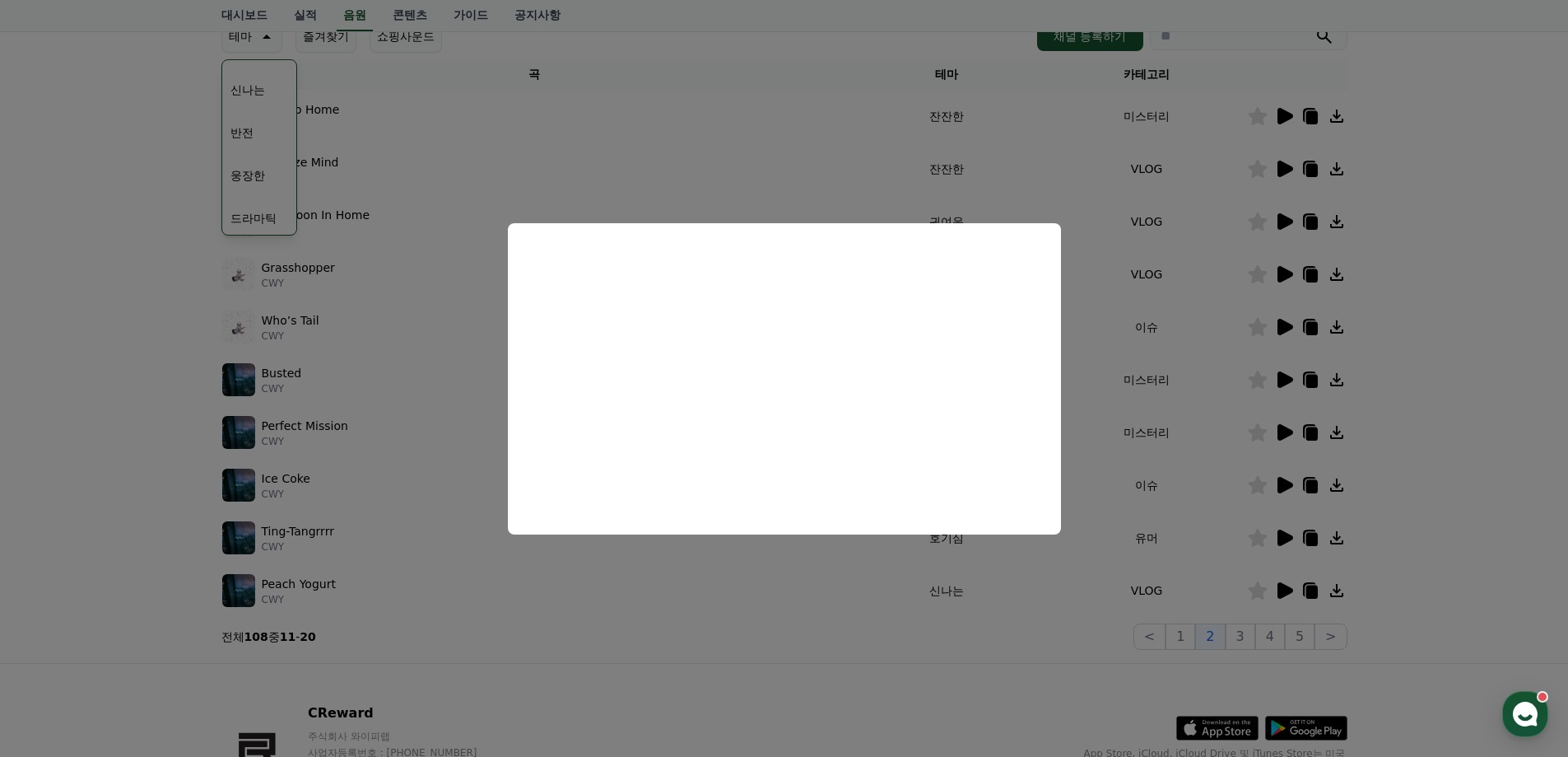
click at [833, 633] on button "close modal" at bounding box center [784, 378] width 1568 height 757
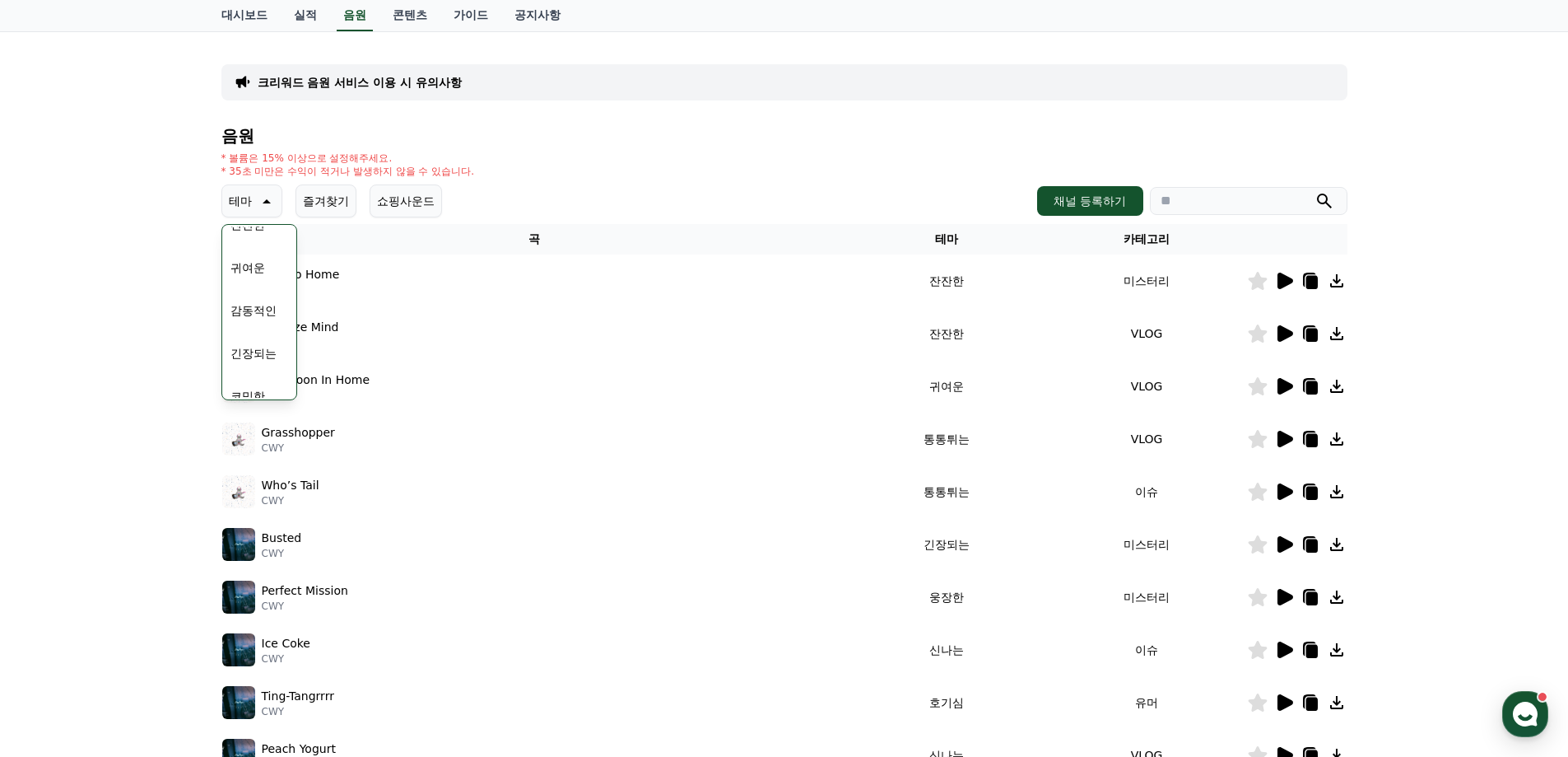
scroll to position [678, 0]
click at [245, 372] on button "코믹한" at bounding box center [248, 379] width 48 height 36
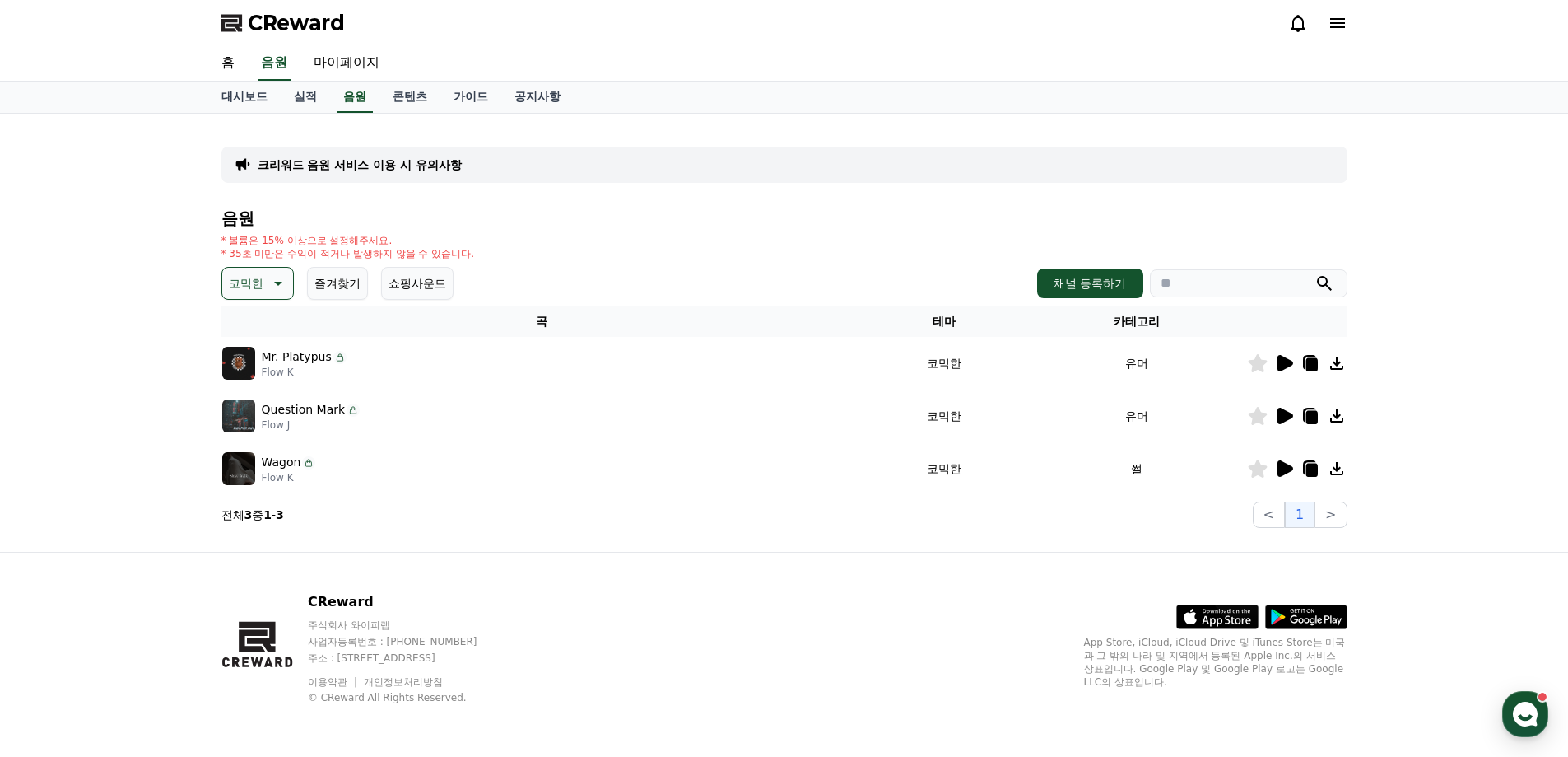
click at [1277, 357] on icon at bounding box center [1284, 363] width 19 height 19
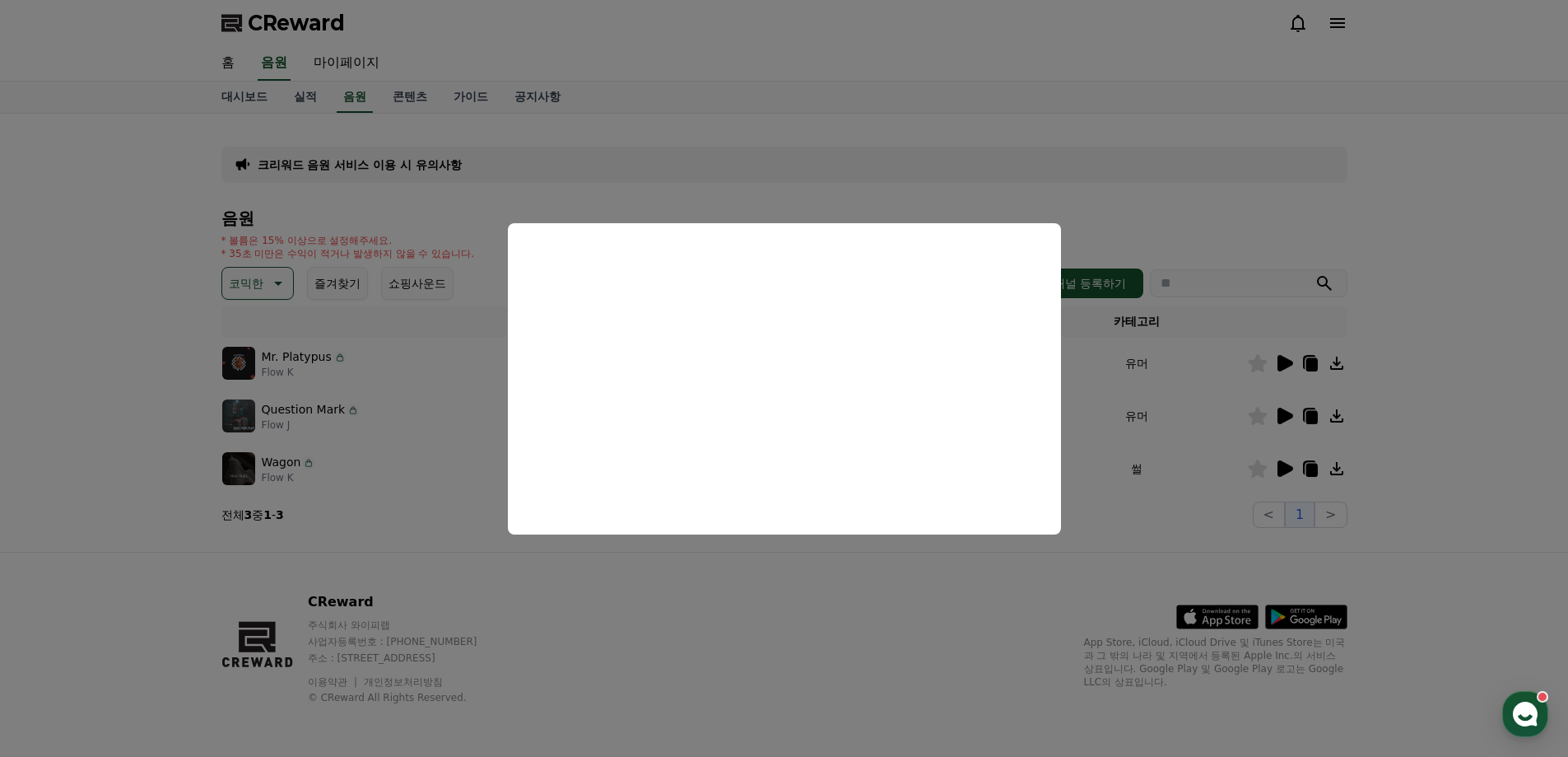
click at [710, 608] on button "close modal" at bounding box center [784, 378] width 1568 height 757
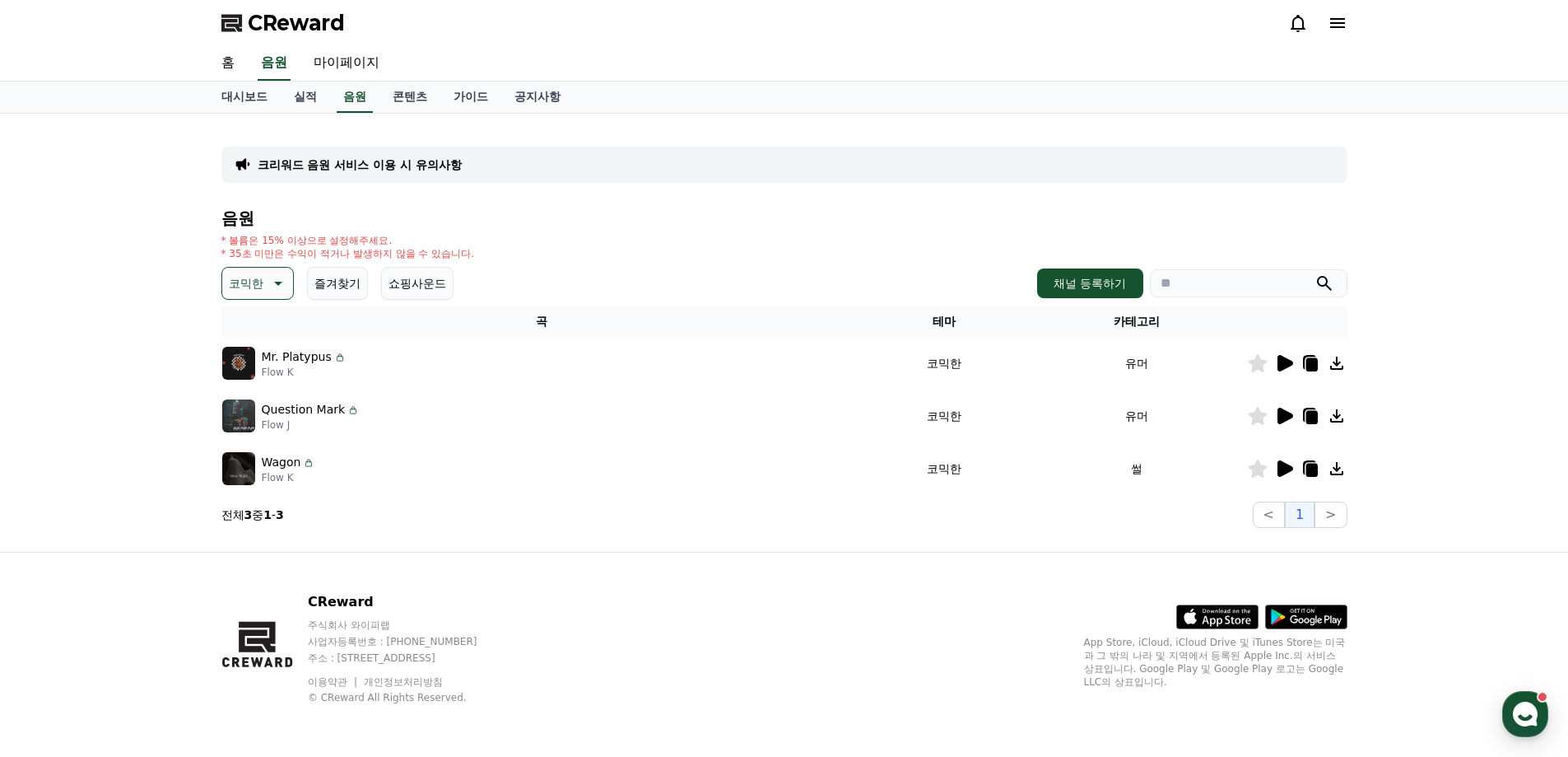
click at [1287, 416] on icon at bounding box center [1285, 416] width 16 height 17
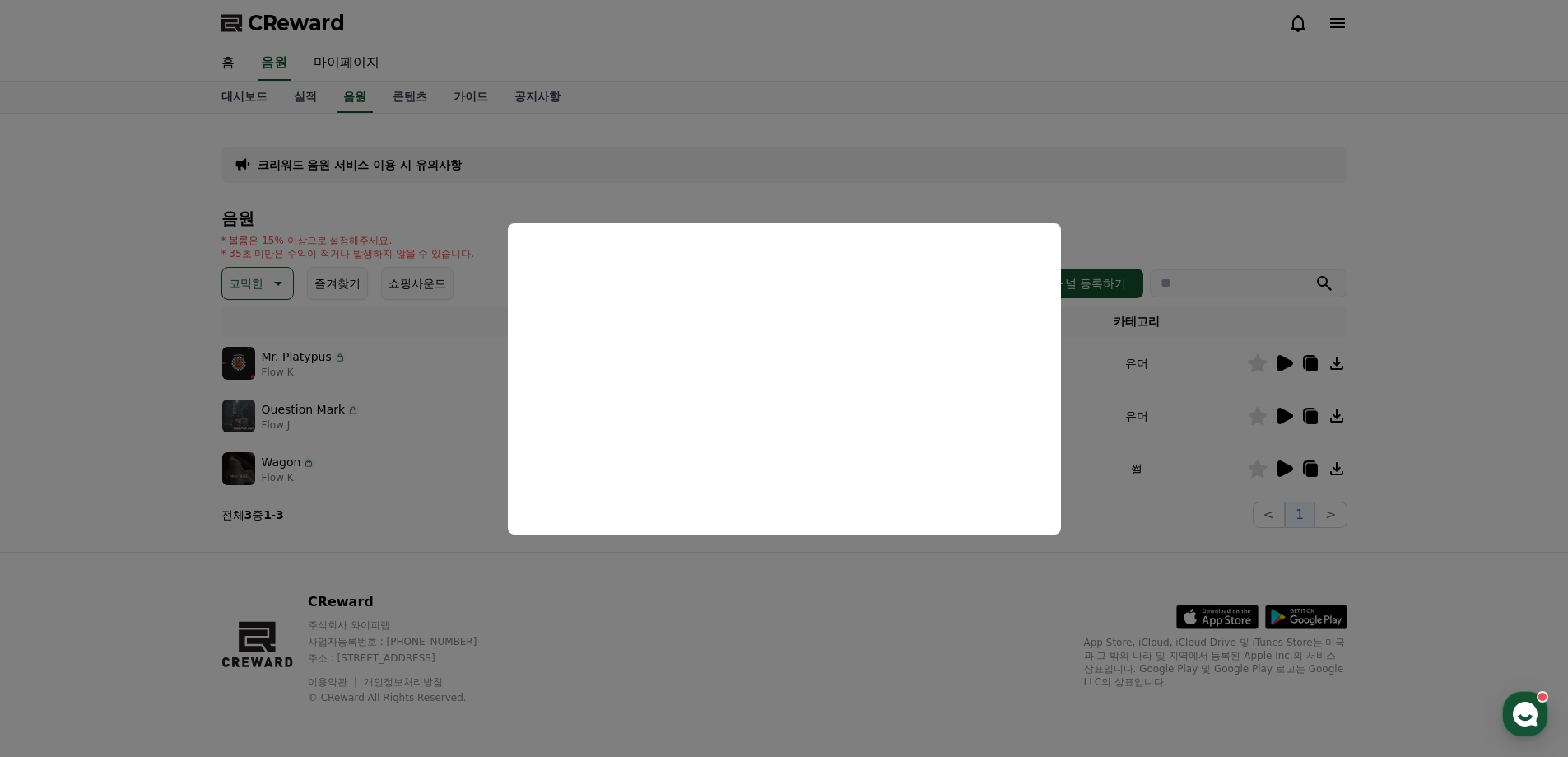
click at [739, 590] on button "close modal" at bounding box center [784, 378] width 1568 height 757
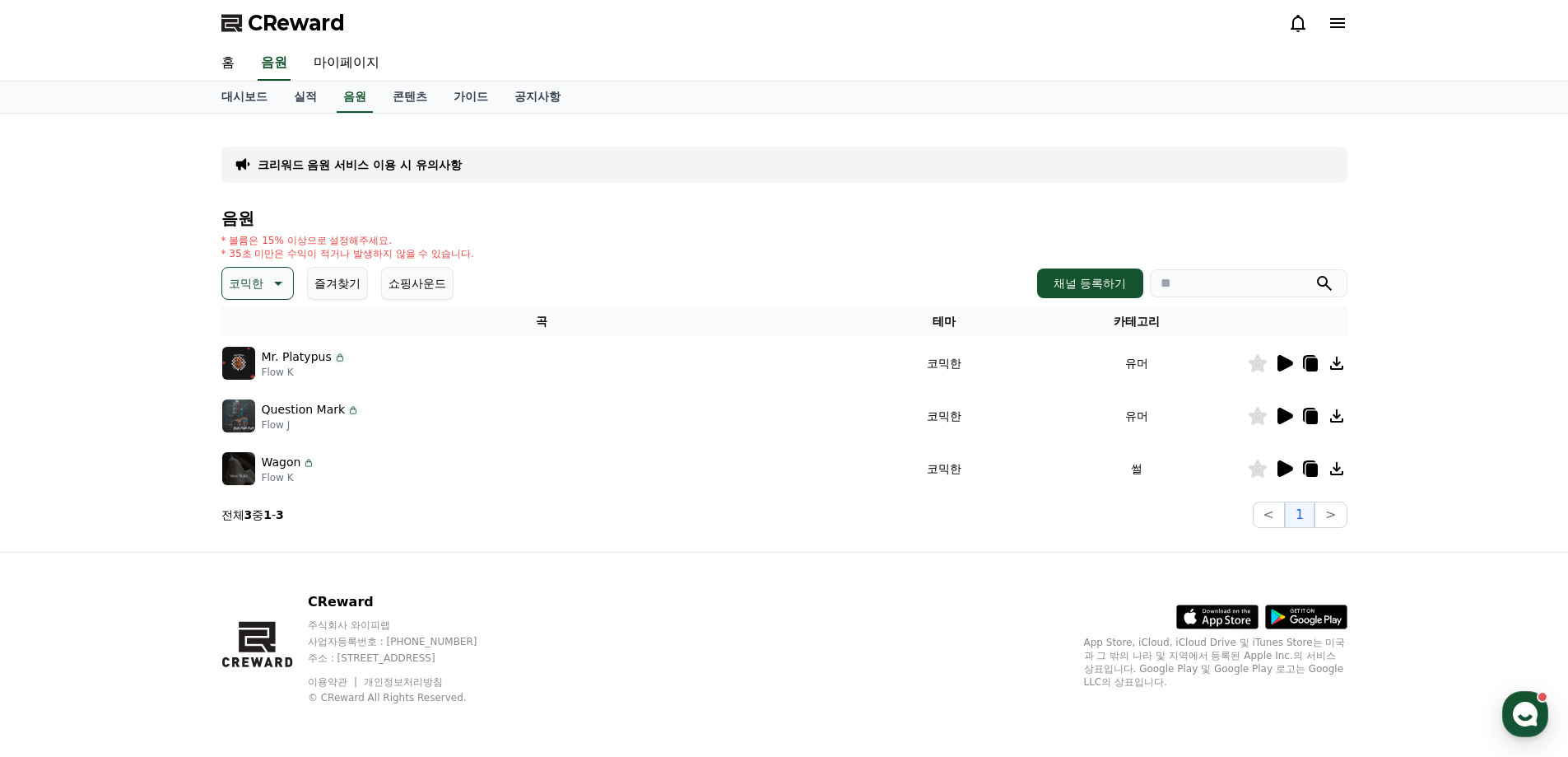
click at [1285, 475] on icon at bounding box center [1284, 468] width 19 height 19
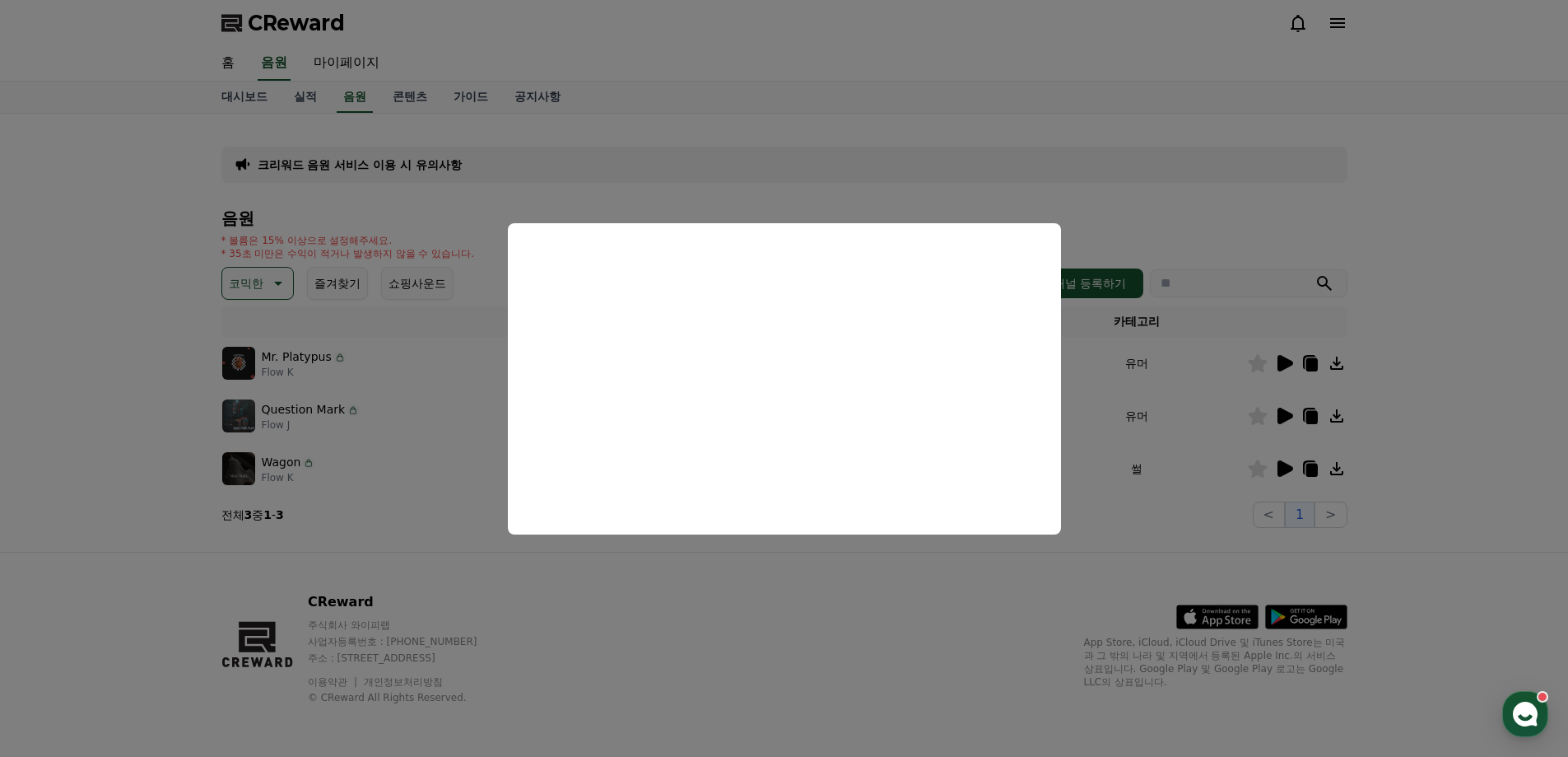
drag, startPoint x: 789, startPoint y: 580, endPoint x: 814, endPoint y: 561, distance: 31.4
click at [790, 580] on button "close modal" at bounding box center [784, 378] width 1568 height 757
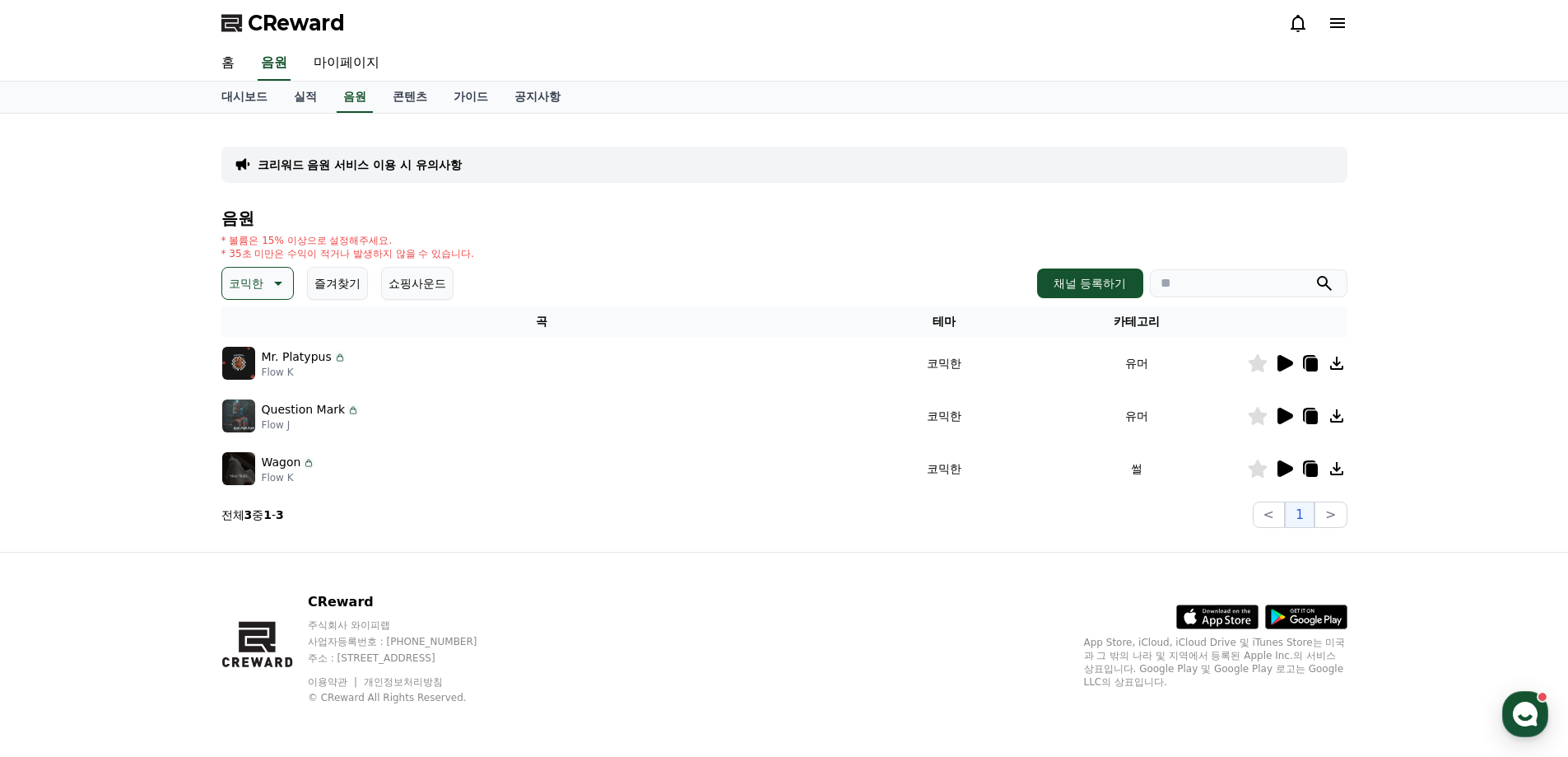
drag, startPoint x: 1540, startPoint y: 510, endPoint x: 1508, endPoint y: 500, distance: 33.5
click at [1540, 510] on div "크리워드 음원 서비스 이용 시 유의사항 음원 * 볼륨은 15% 이상으로 설정해주세요. * 35초 미만은 수익이 적거나 발생하지 않을 수 있습니…" at bounding box center [784, 332] width 1568 height 438
click at [270, 288] on icon at bounding box center [276, 282] width 19 height 19
click at [251, 435] on button "통통튀는" at bounding box center [253, 439] width 59 height 36
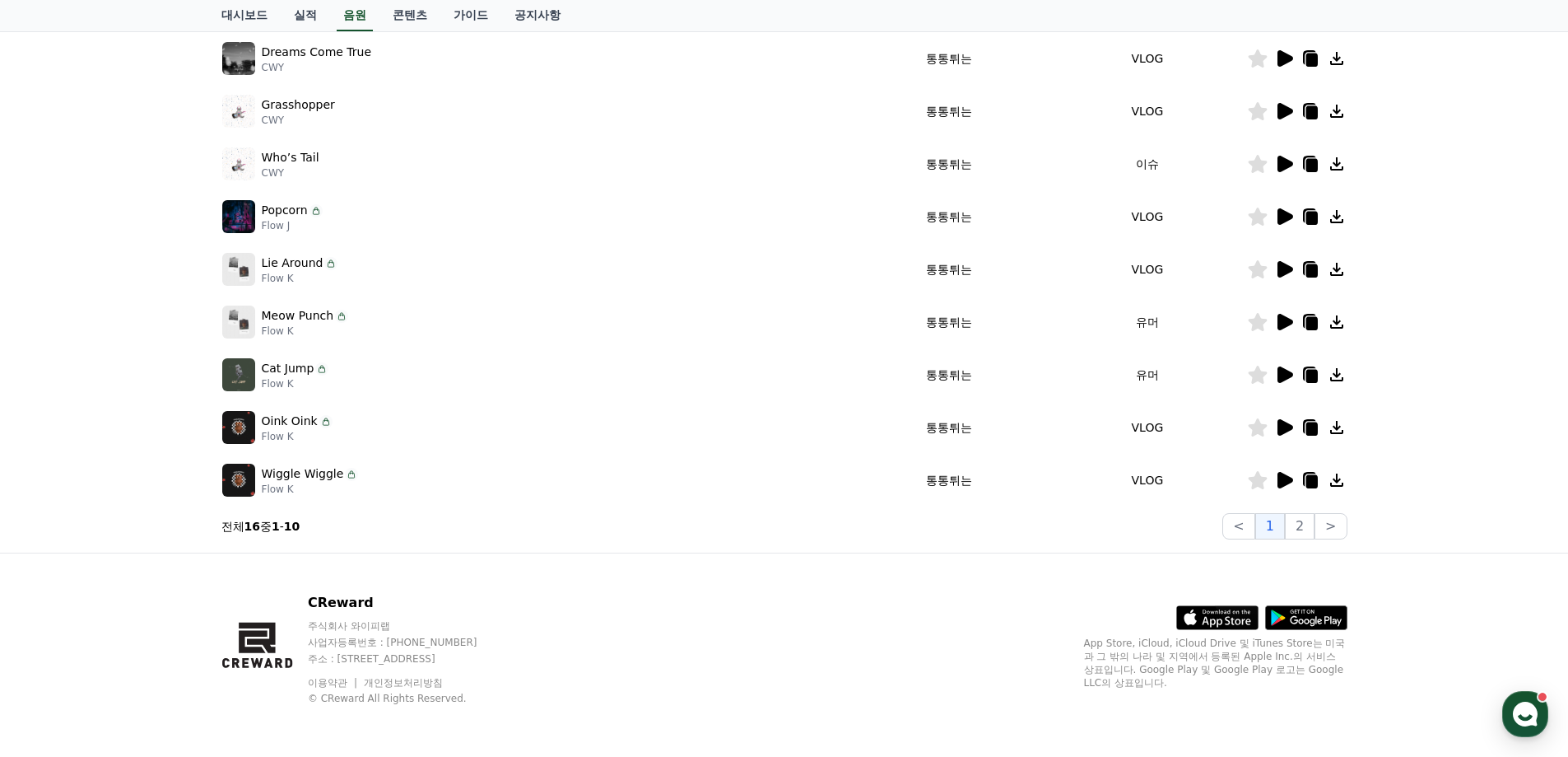
scroll to position [358, 0]
click at [1291, 371] on icon at bounding box center [1284, 373] width 19 height 19
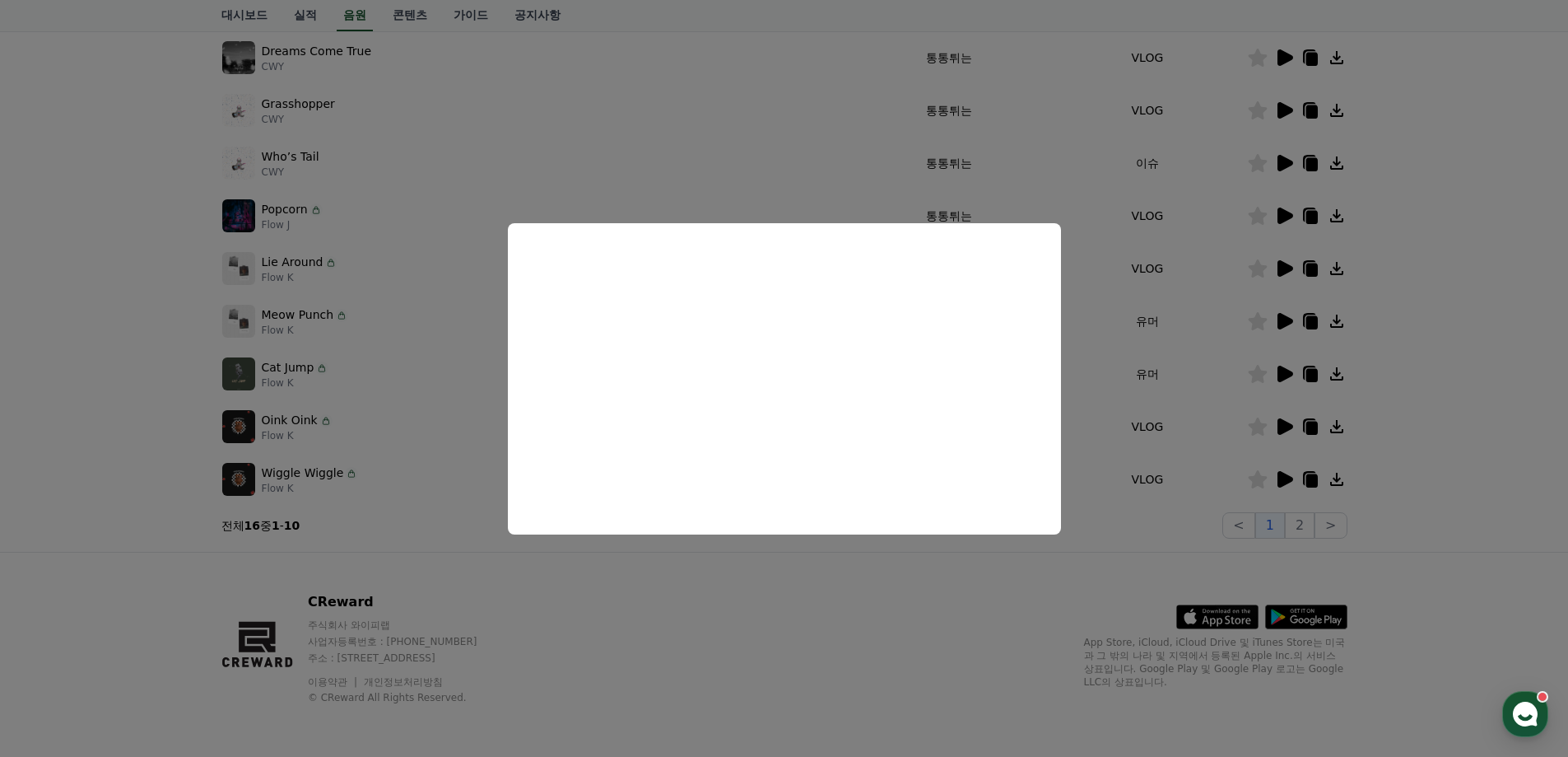
click at [1509, 448] on button "close modal" at bounding box center [784, 378] width 1568 height 757
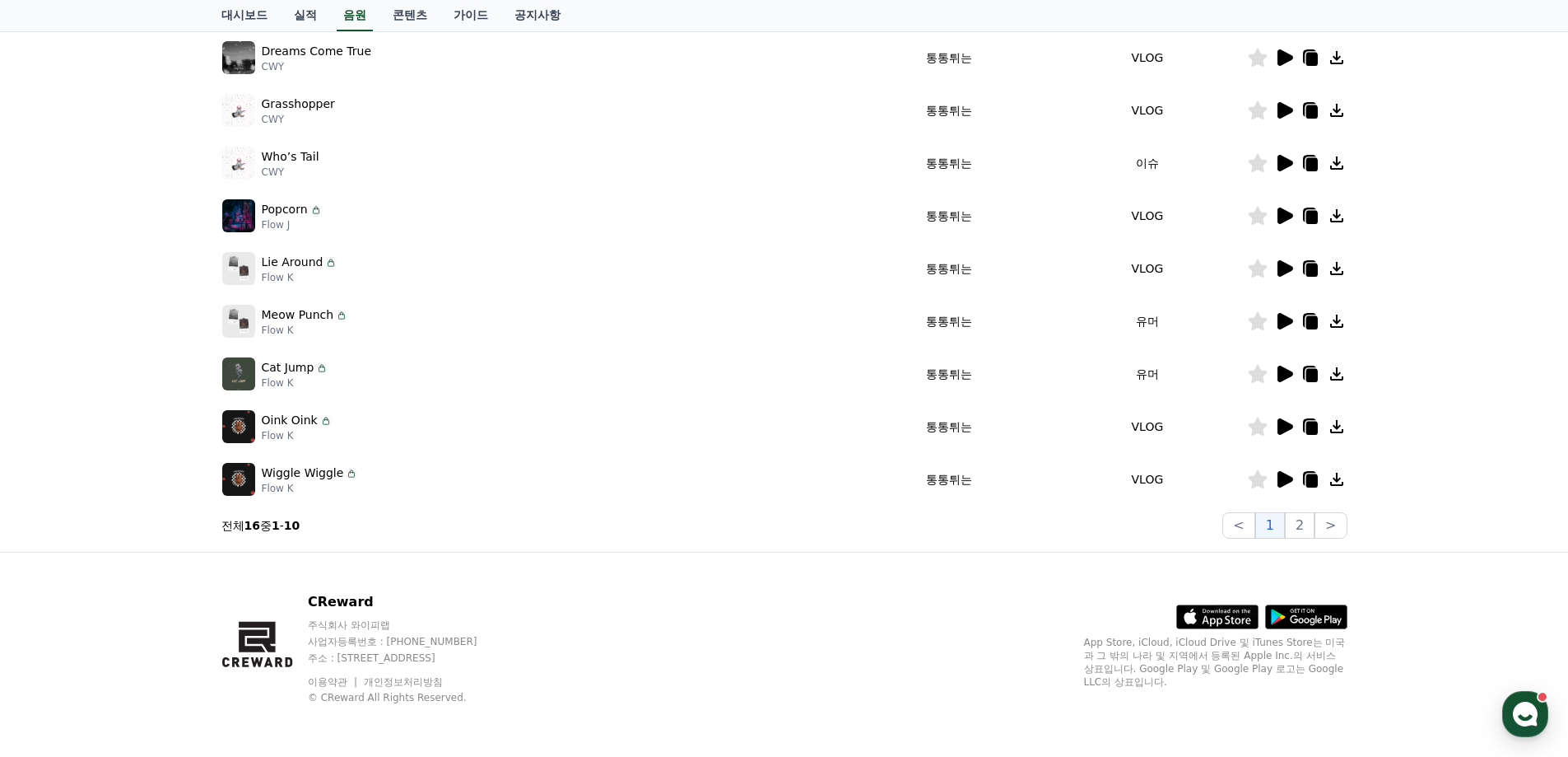
click at [1282, 322] on icon at bounding box center [1285, 321] width 16 height 17
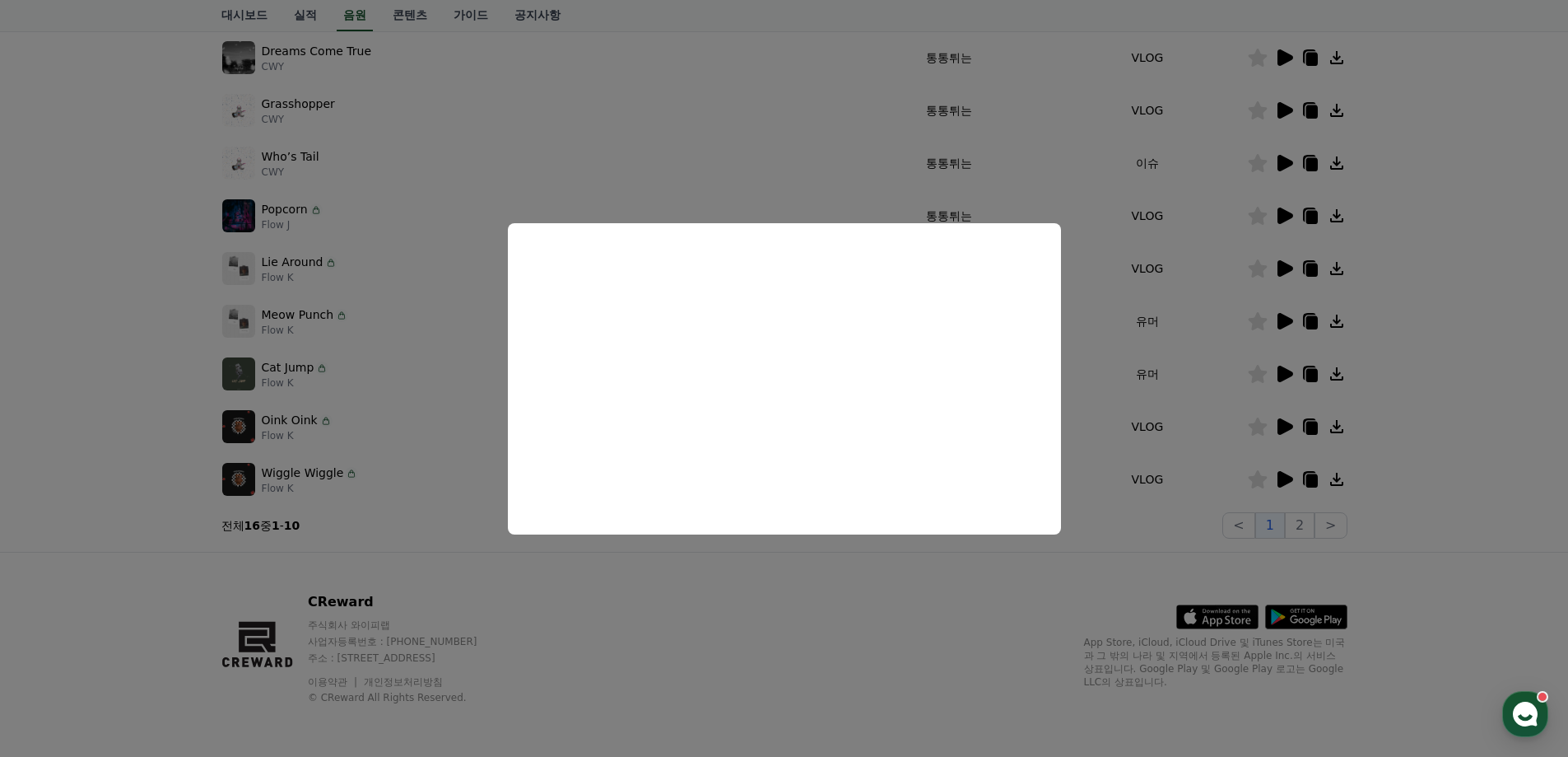
click at [1362, 495] on button "close modal" at bounding box center [784, 378] width 1568 height 757
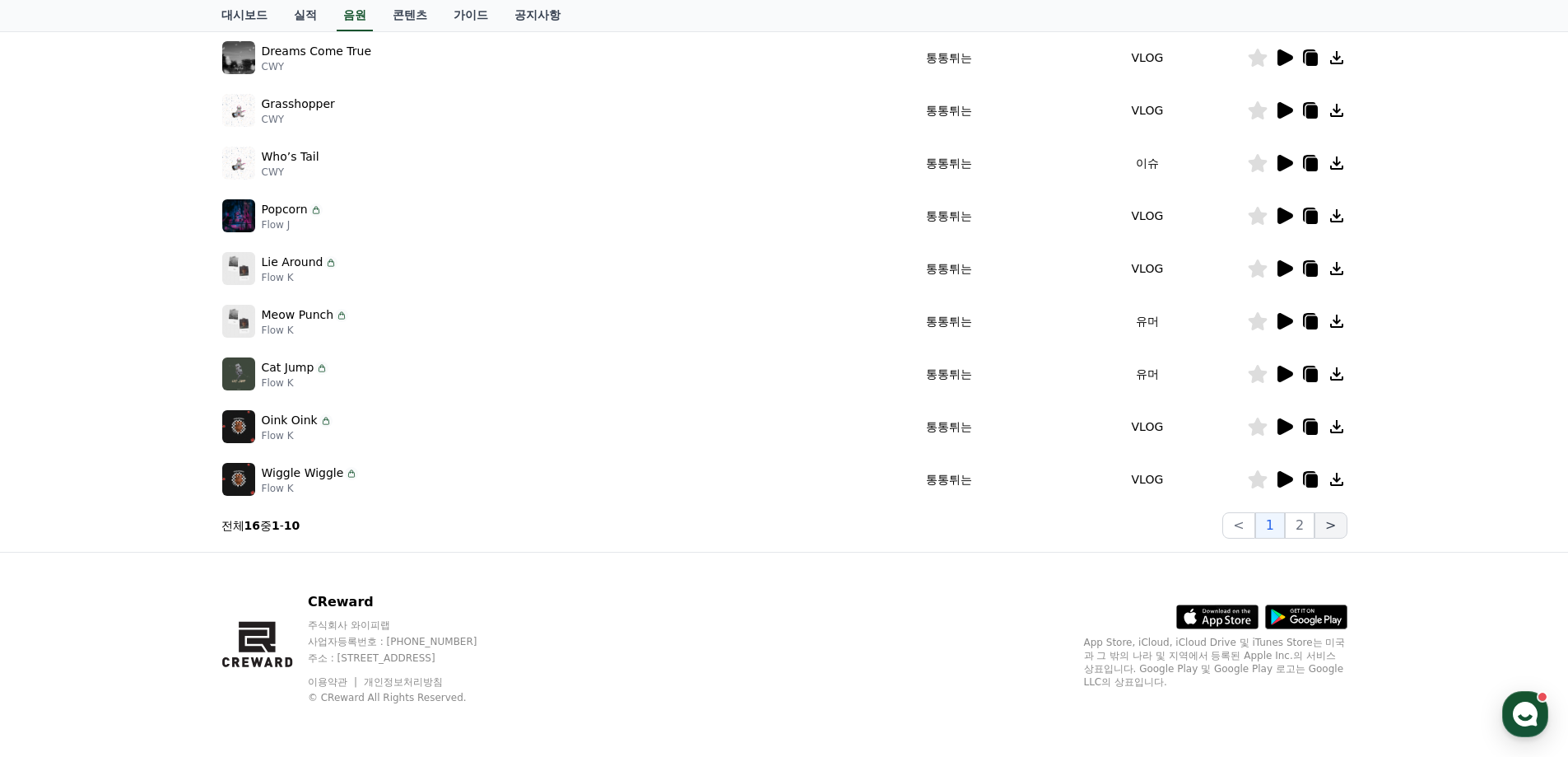
click at [1327, 524] on button ">" at bounding box center [1330, 526] width 32 height 26
click at [1327, 517] on button ">" at bounding box center [1330, 526] width 32 height 26
click at [1298, 529] on button "2" at bounding box center [1300, 526] width 30 height 26
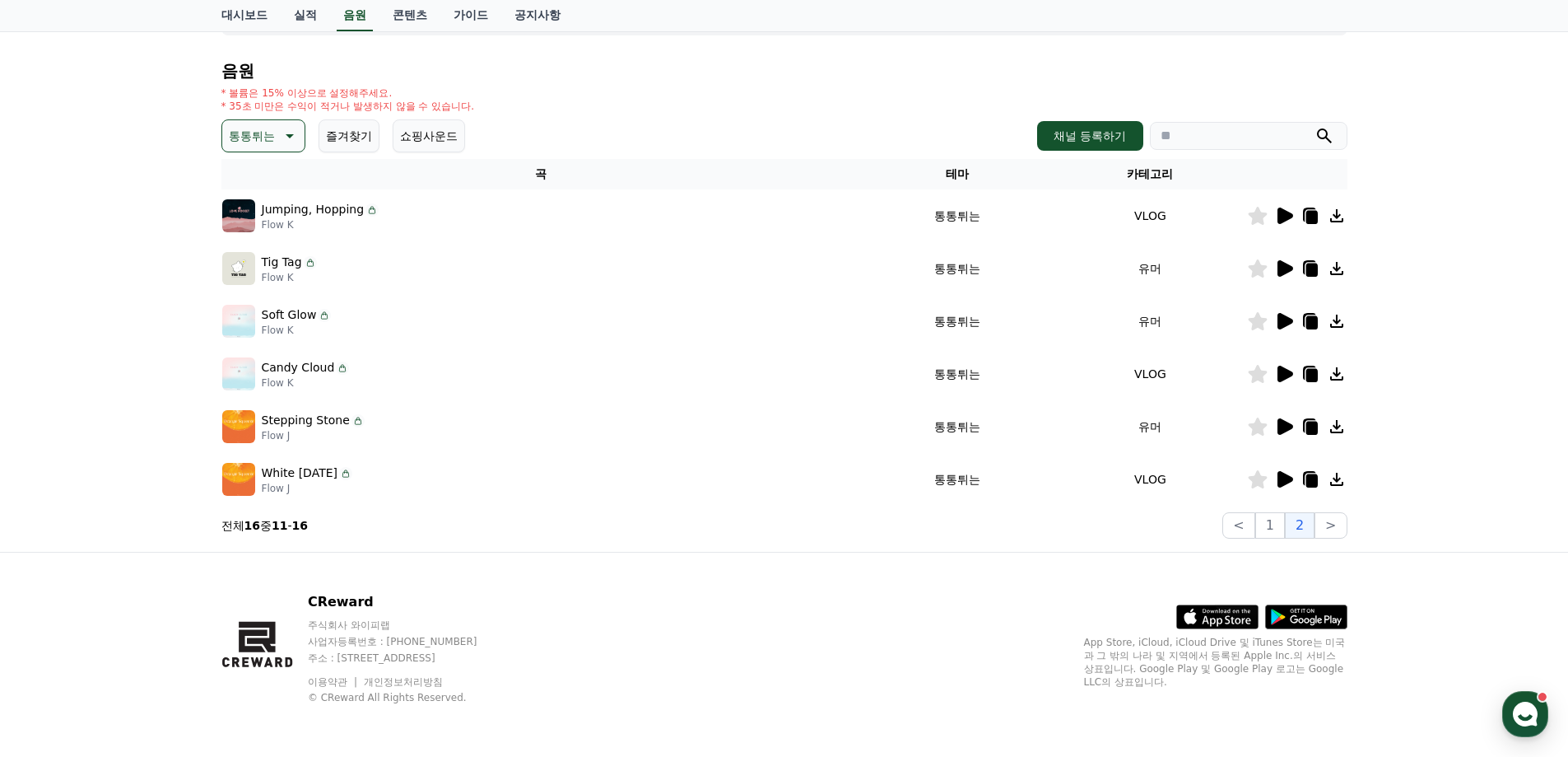
click at [1292, 432] on icon at bounding box center [1284, 426] width 19 height 19
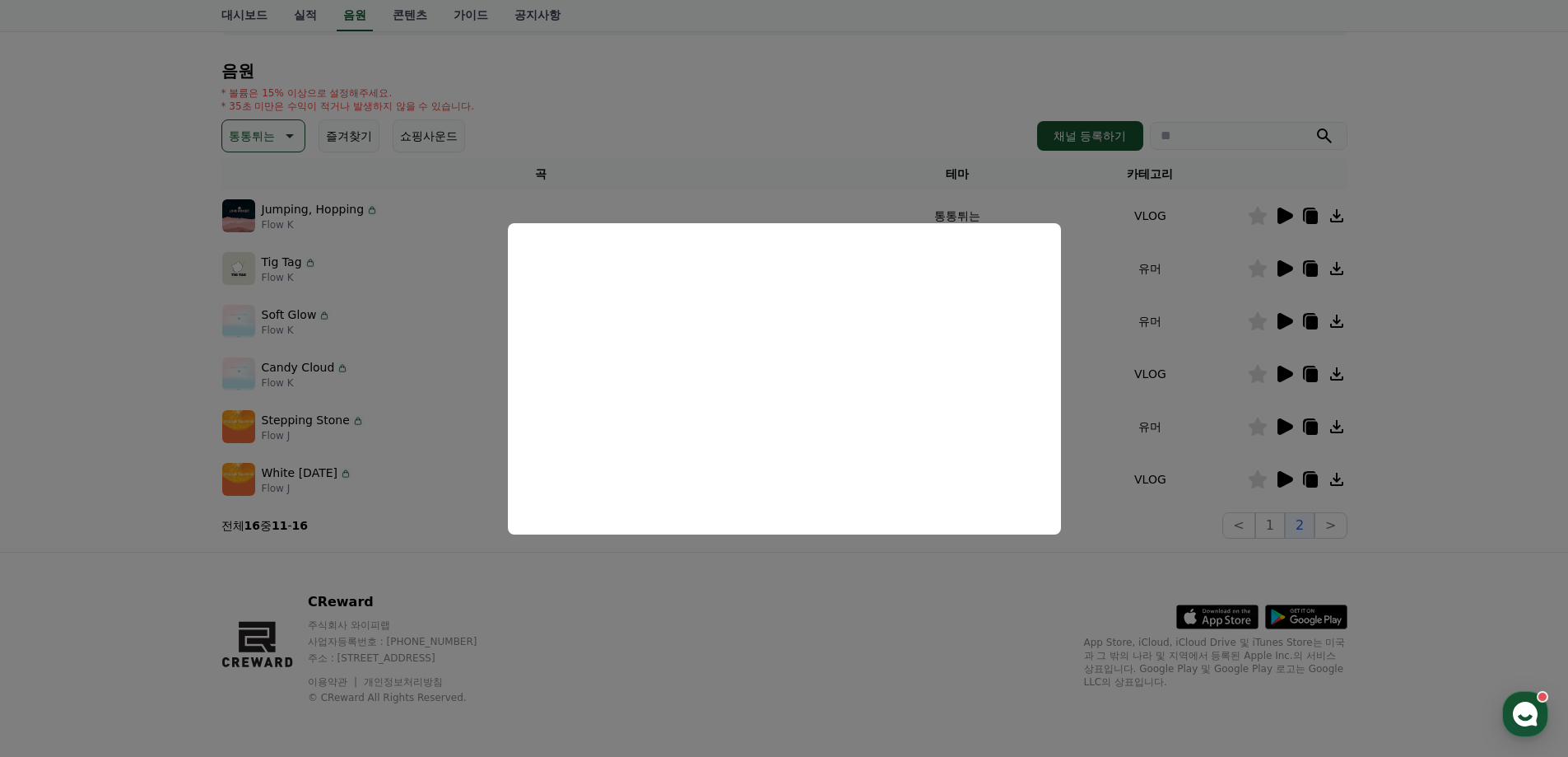
click at [1463, 477] on button "close modal" at bounding box center [784, 378] width 1568 height 757
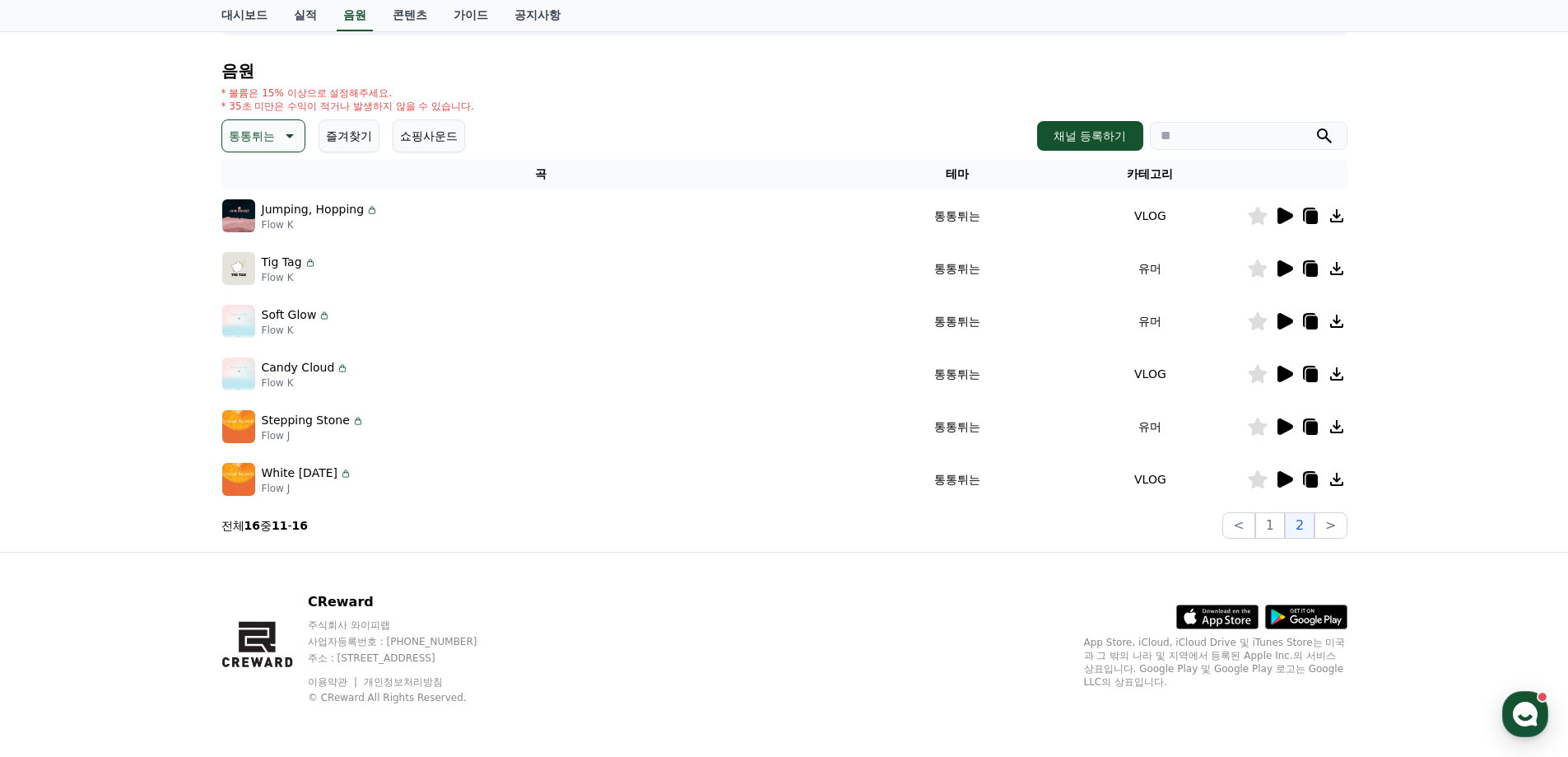
click at [1285, 321] on icon at bounding box center [1285, 321] width 16 height 17
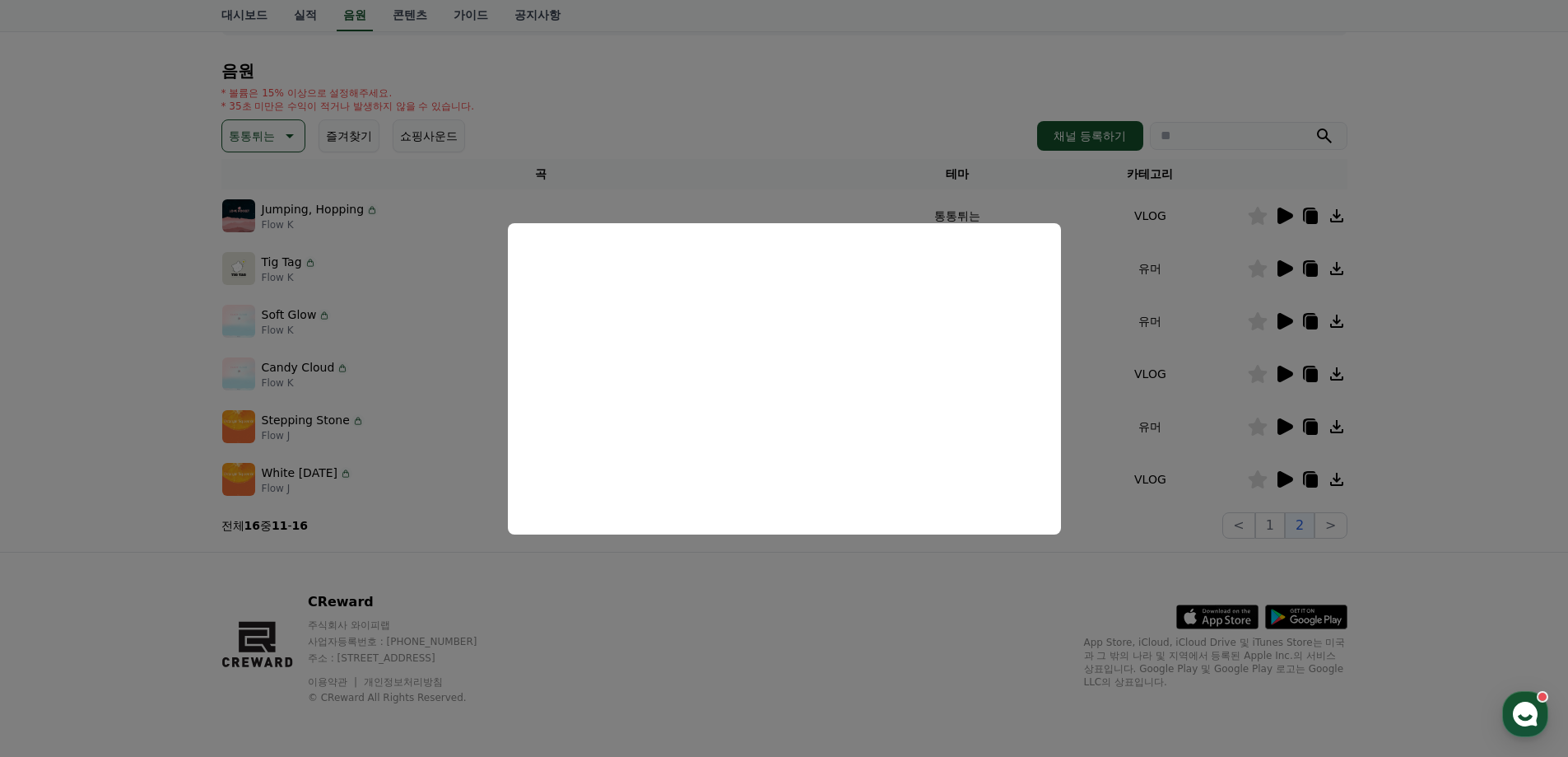
click at [1451, 370] on button "close modal" at bounding box center [784, 378] width 1568 height 757
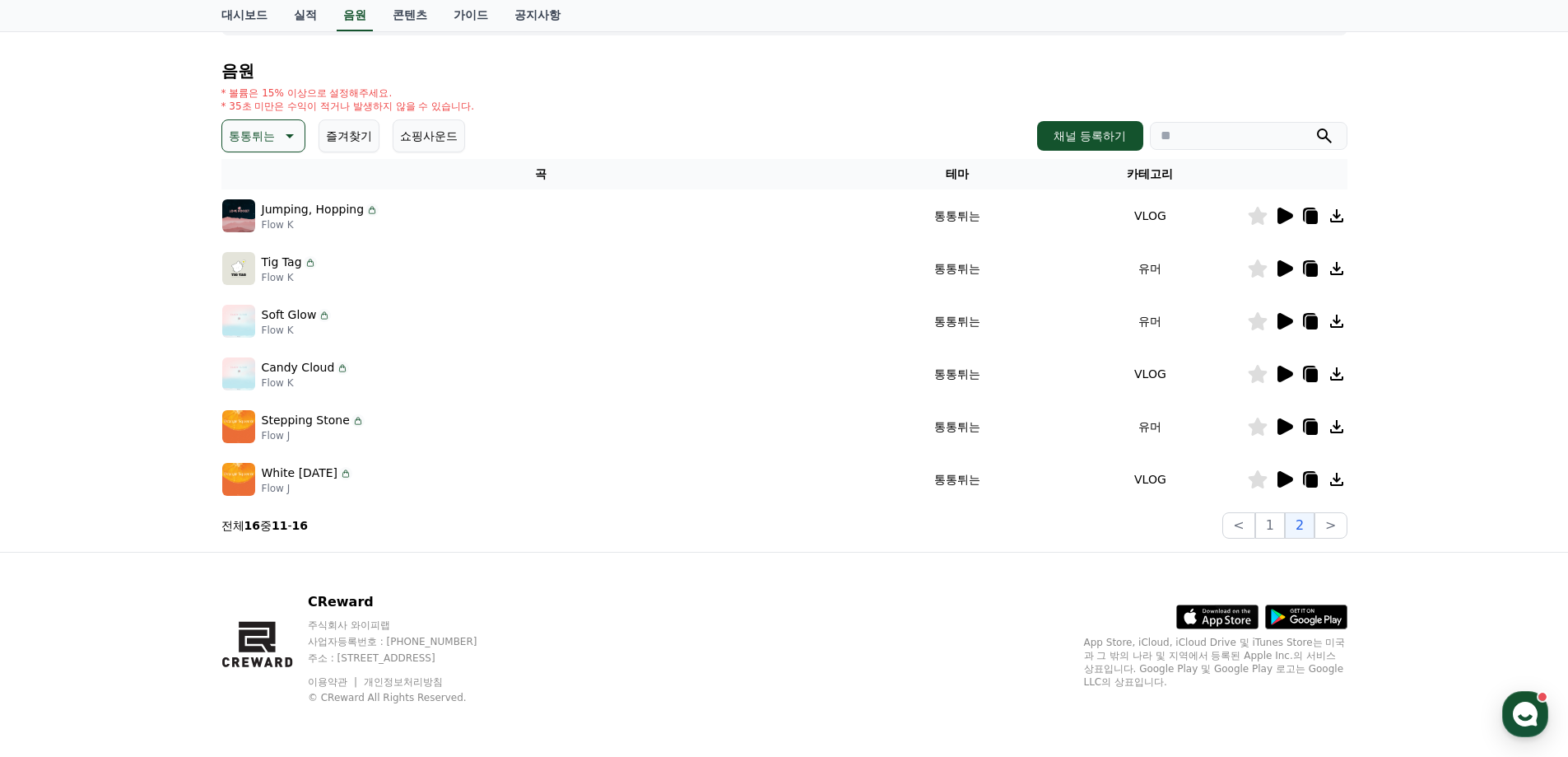
click at [1280, 261] on icon at bounding box center [1285, 268] width 16 height 17
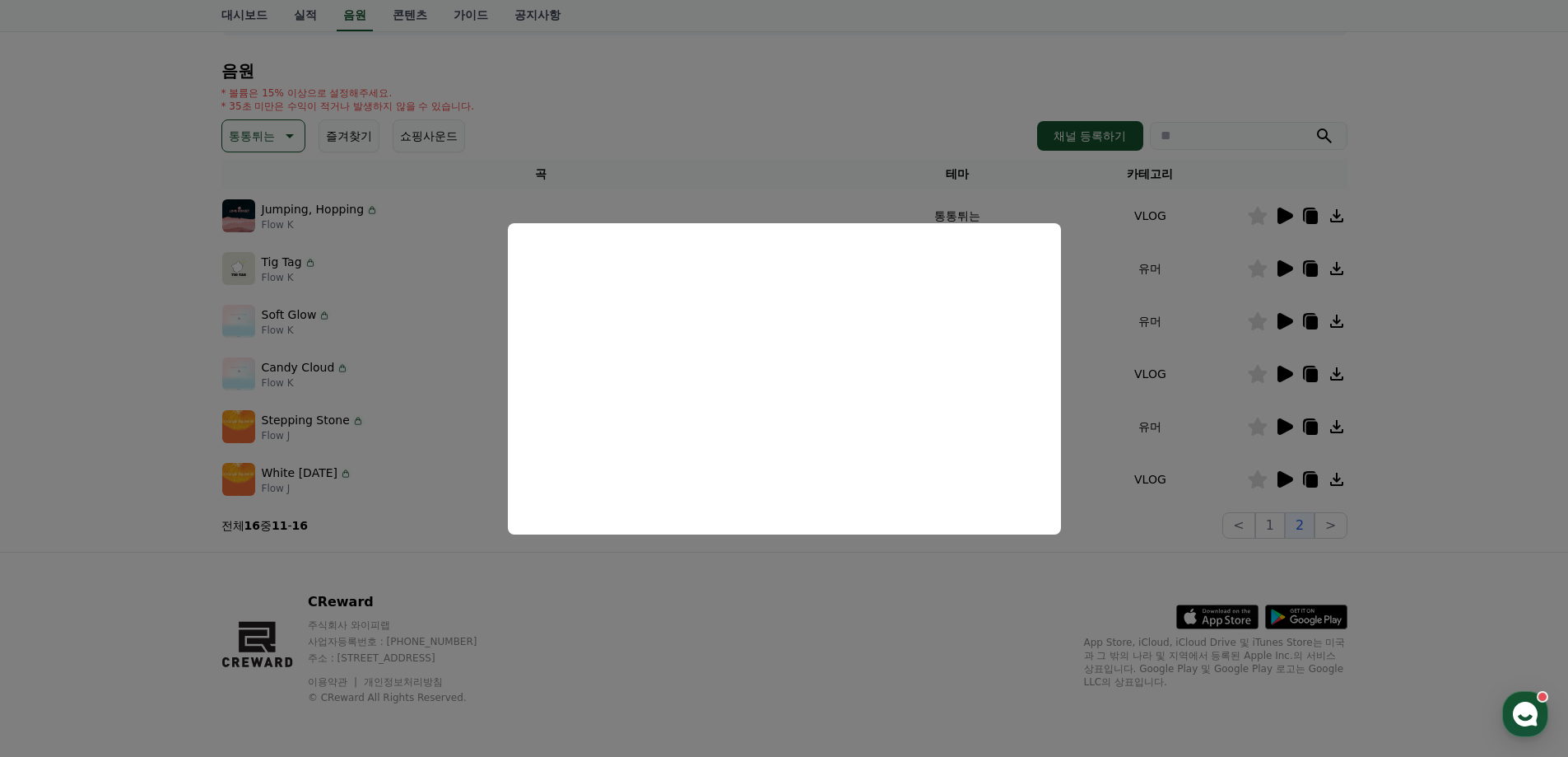
drag, startPoint x: 1458, startPoint y: 342, endPoint x: 1305, endPoint y: 341, distance: 153.0
click at [1457, 342] on button "close modal" at bounding box center [784, 378] width 1568 height 757
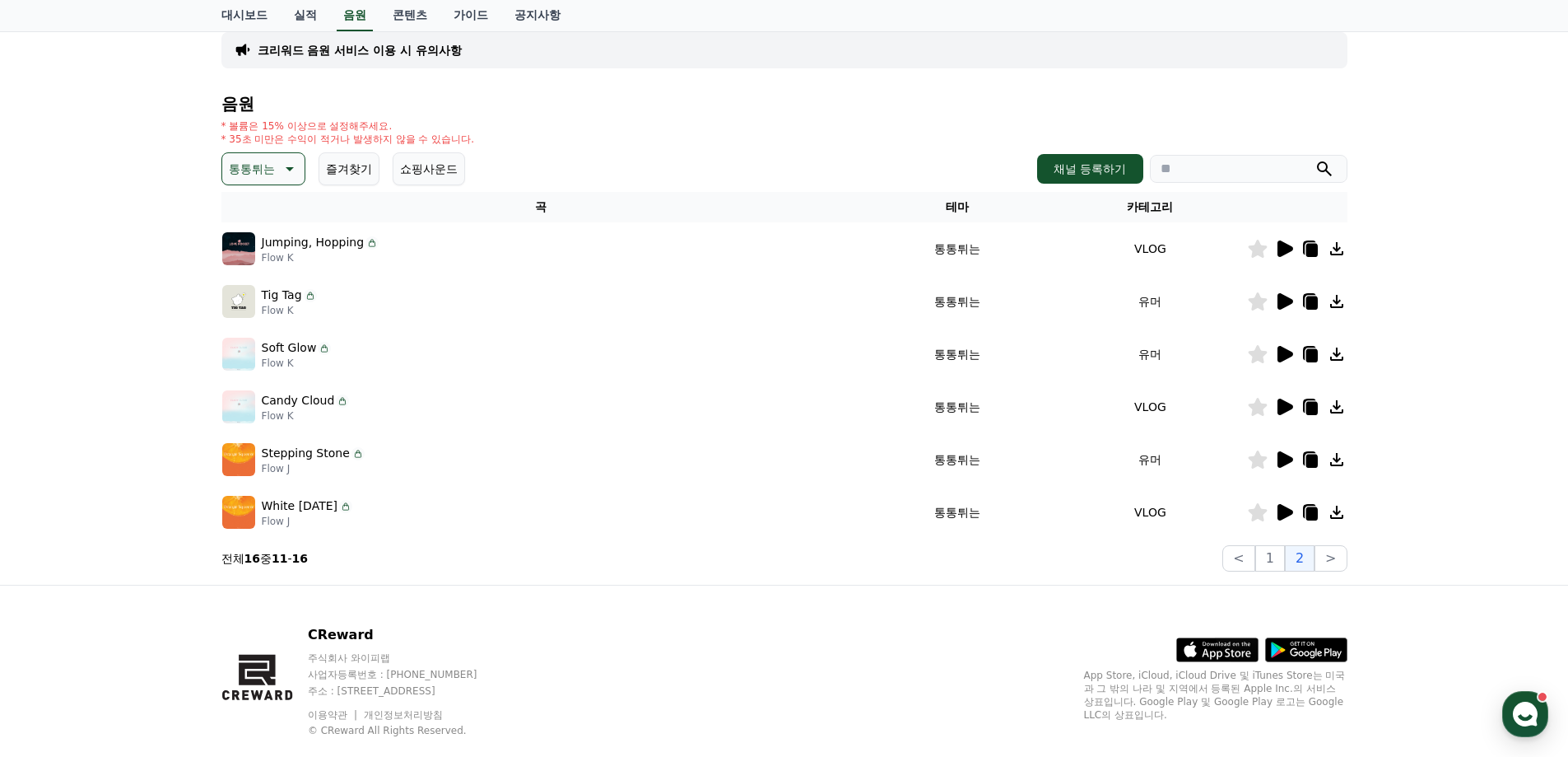
scroll to position [0, 0]
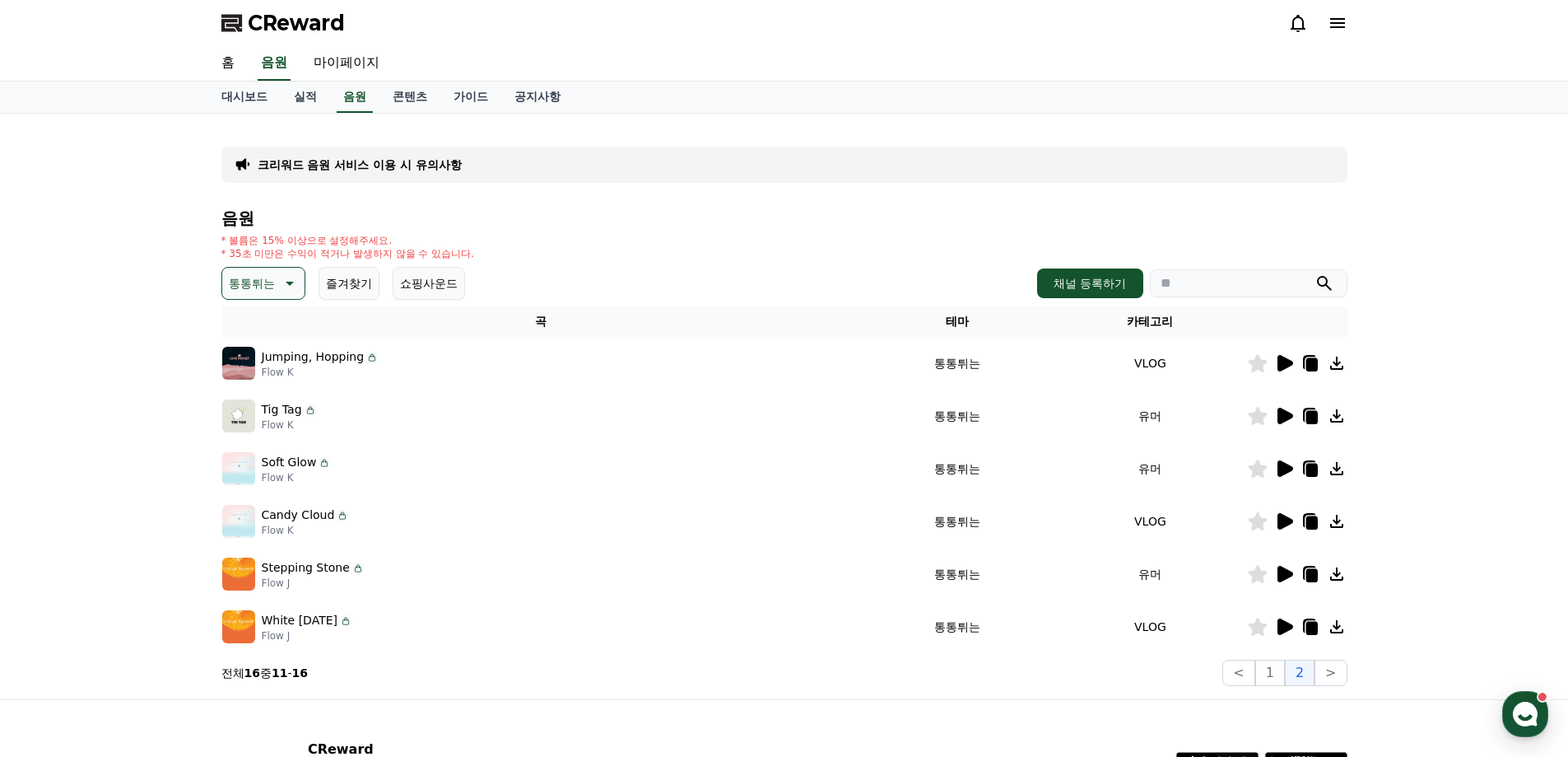
click at [280, 281] on icon at bounding box center [288, 282] width 19 height 19
click at [253, 423] on button "호기심" at bounding box center [248, 412] width 48 height 36
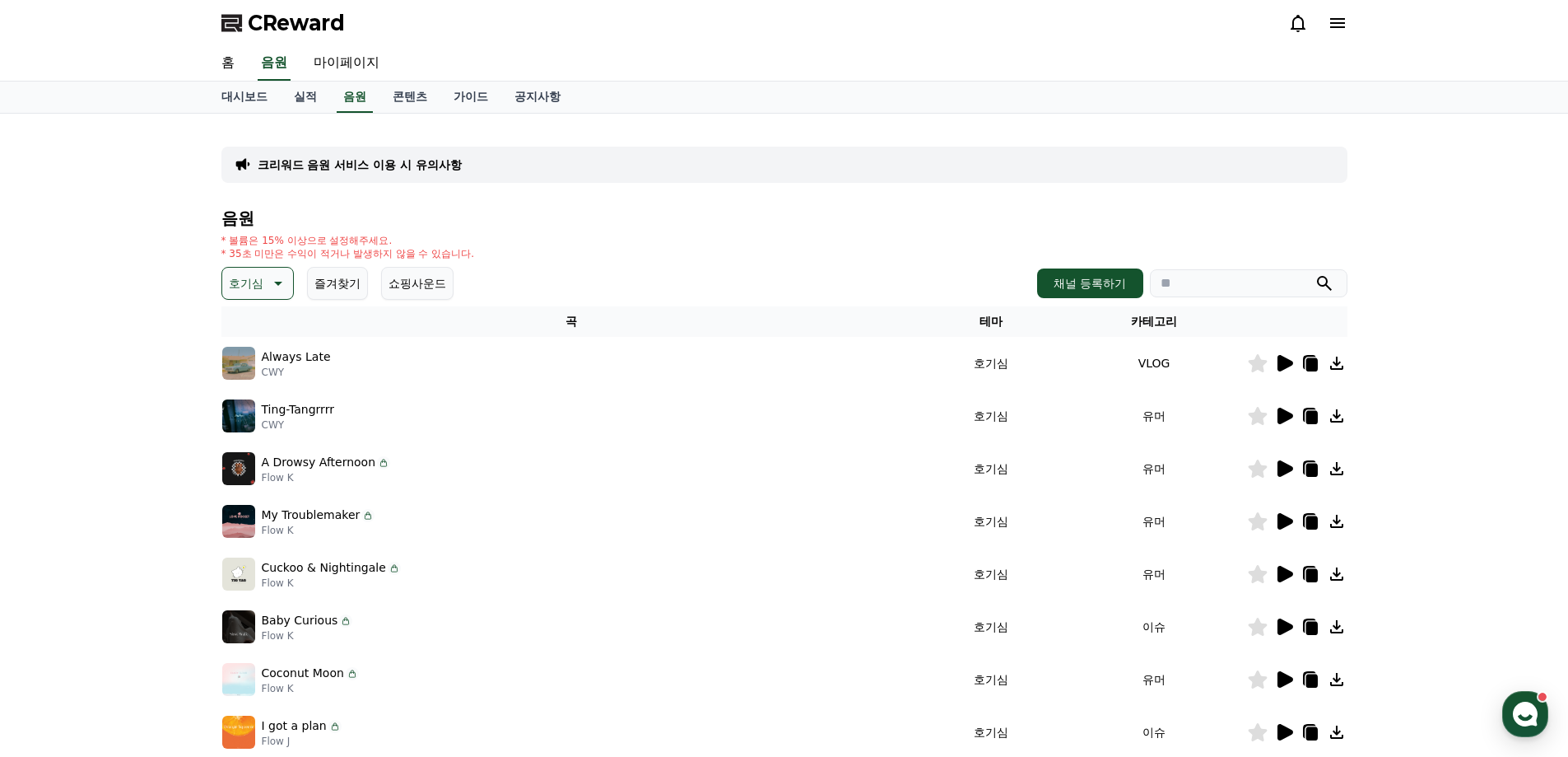
click at [1284, 421] on icon at bounding box center [1285, 416] width 16 height 17
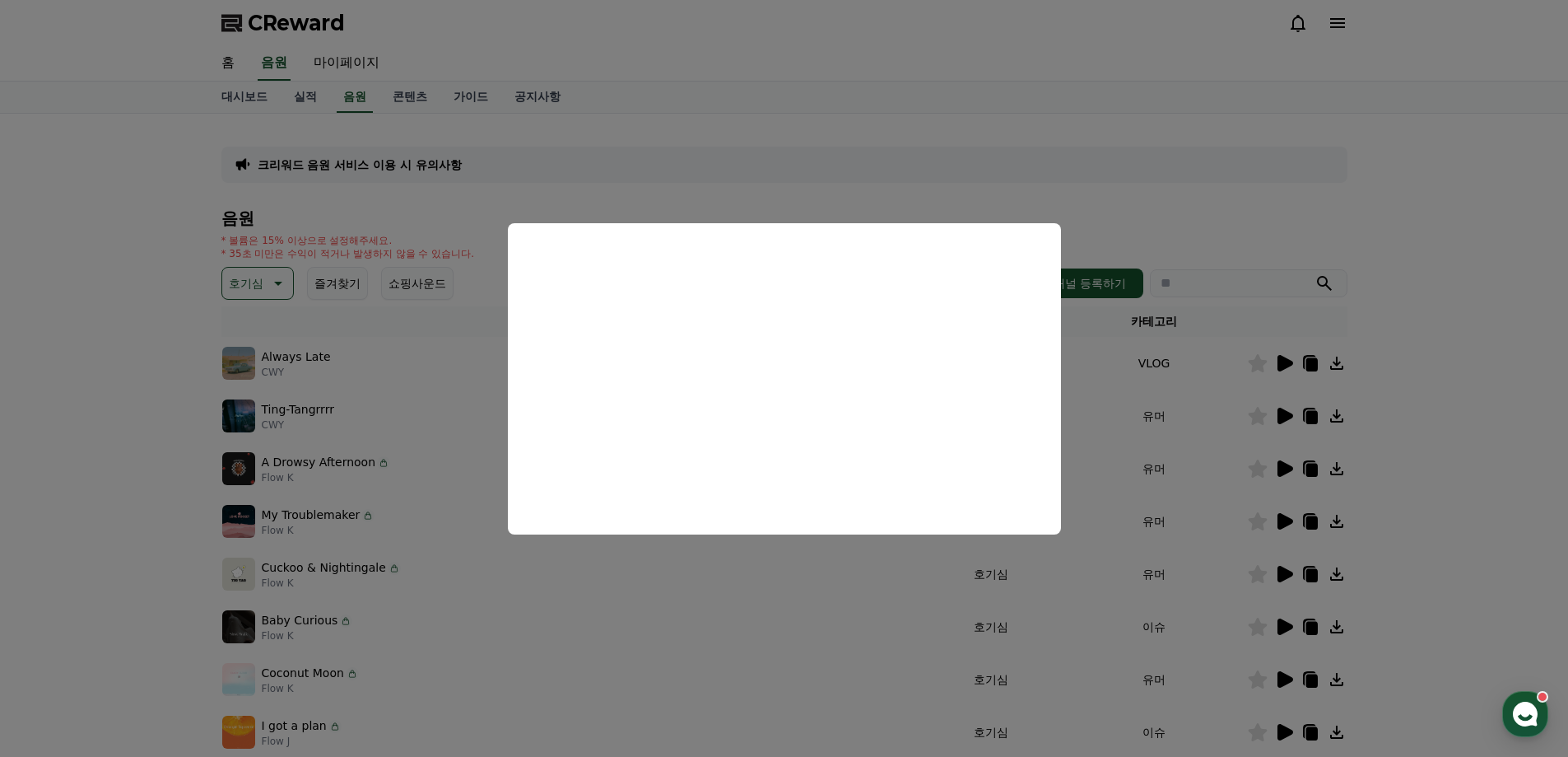
click at [1384, 446] on button "close modal" at bounding box center [784, 378] width 1568 height 757
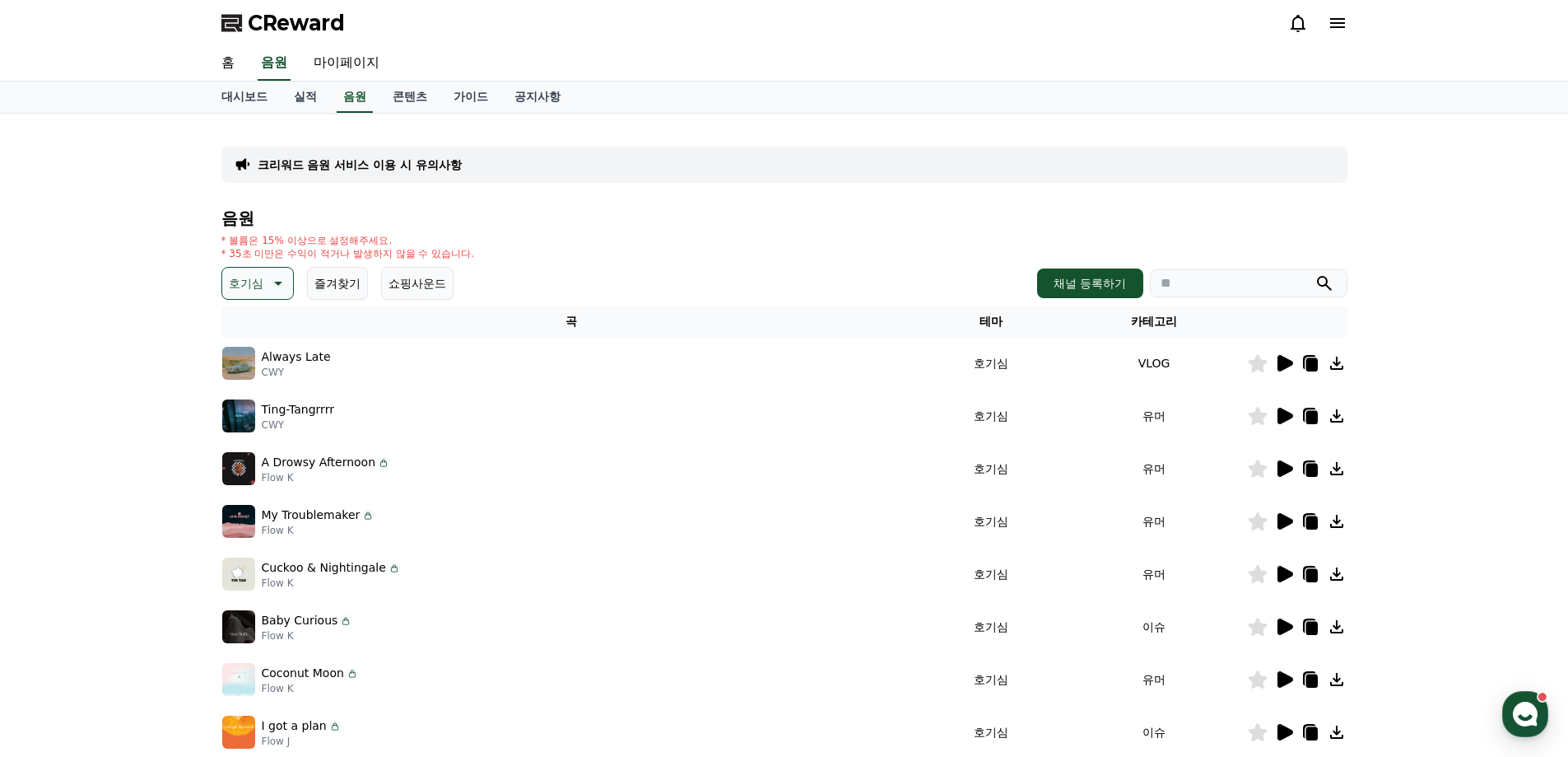
click at [1284, 469] on icon at bounding box center [1285, 468] width 16 height 17
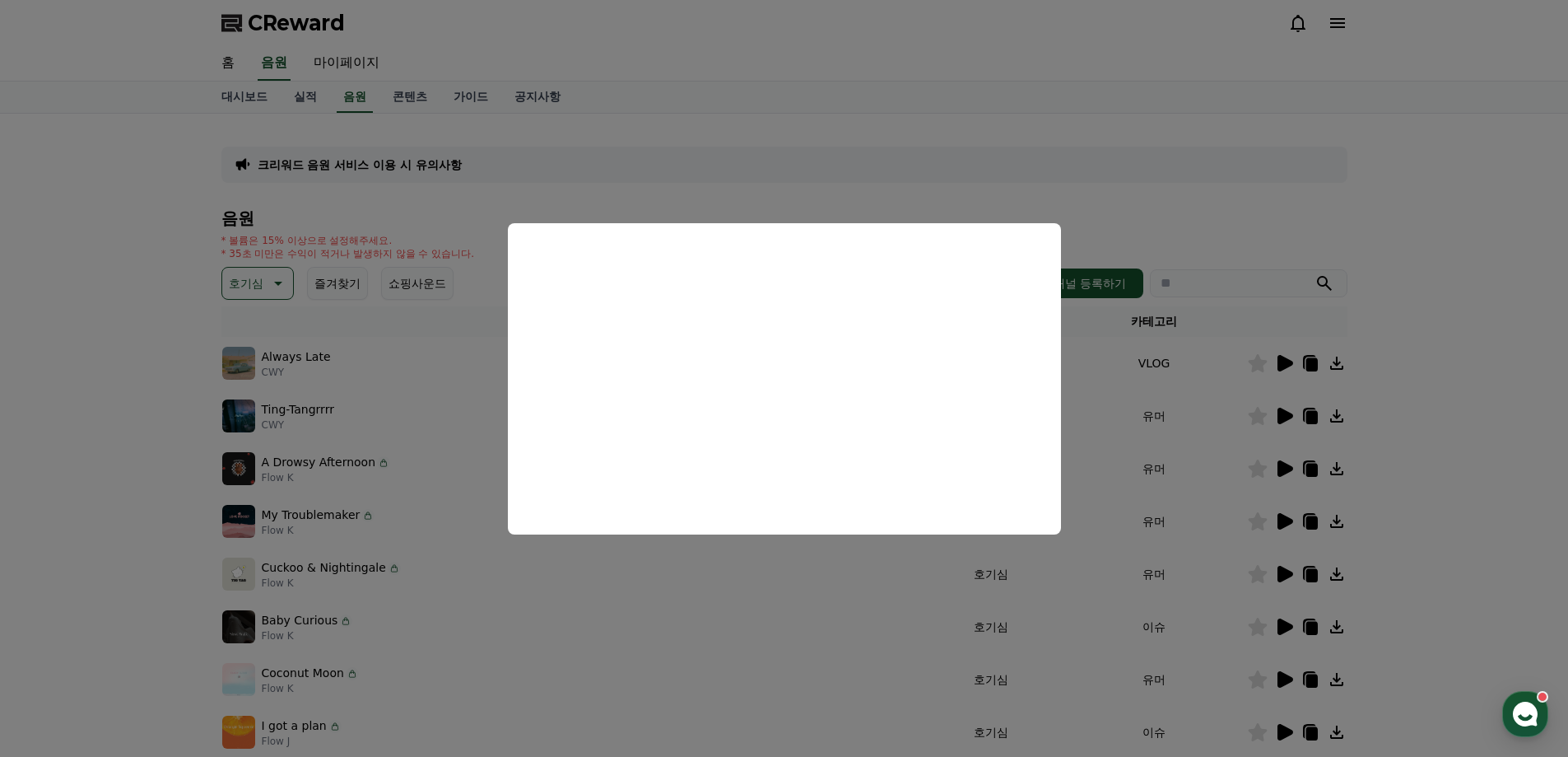
drag, startPoint x: 1447, startPoint y: 473, endPoint x: 1389, endPoint y: 477, distance: 58.1
click at [1446, 473] on button "close modal" at bounding box center [784, 378] width 1568 height 757
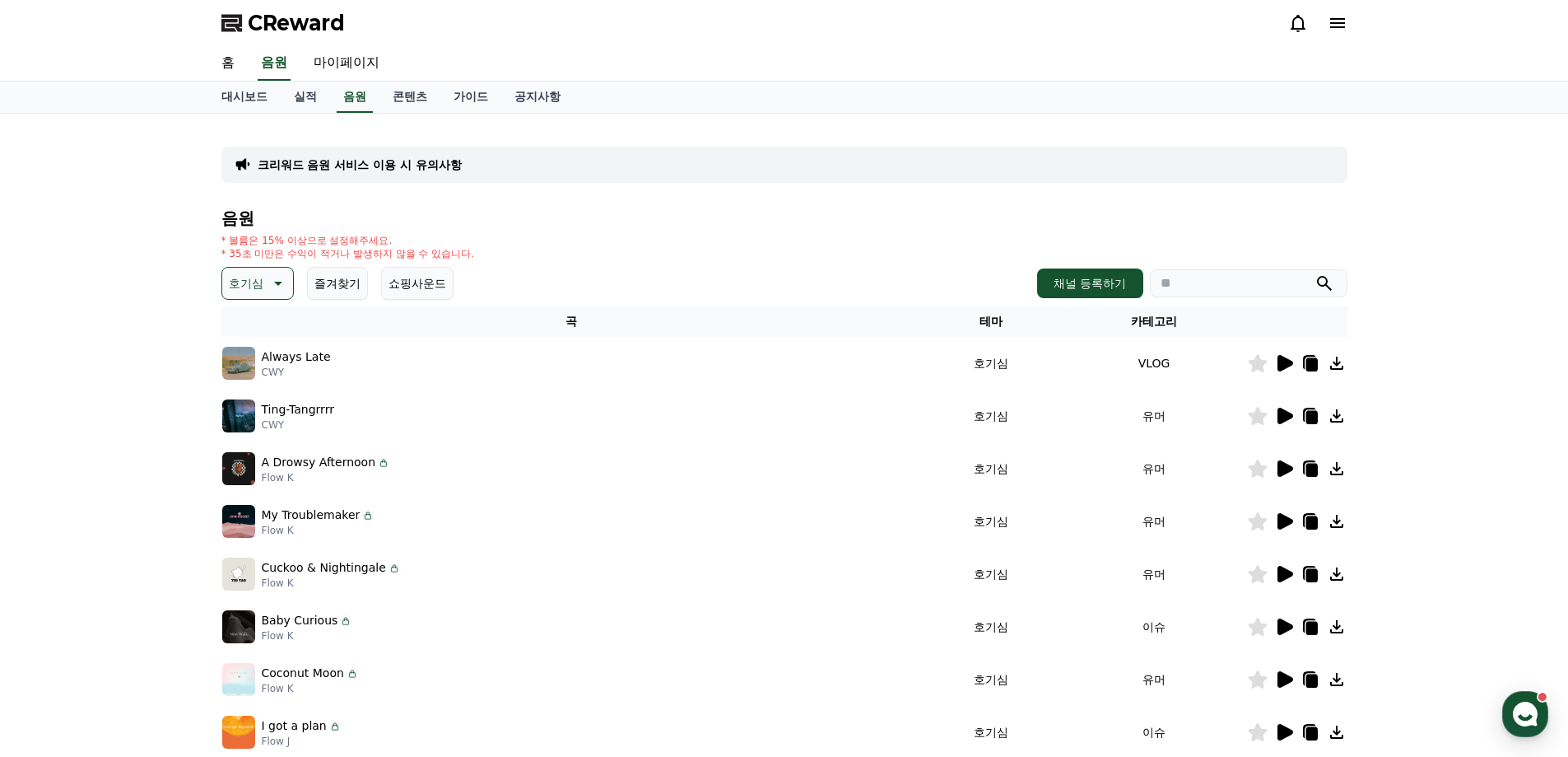
click at [1279, 517] on icon at bounding box center [1285, 521] width 16 height 17
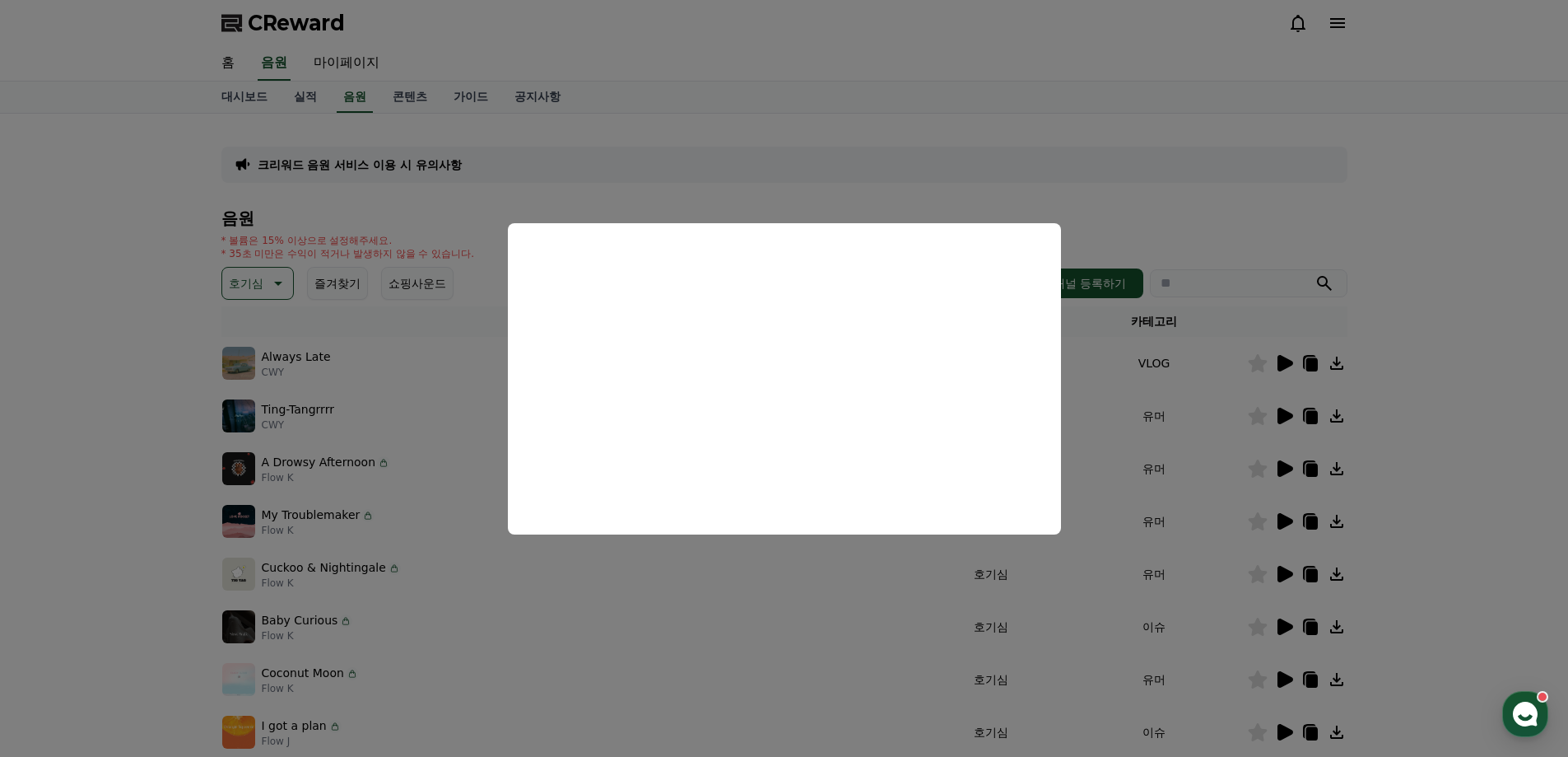
drag, startPoint x: 1476, startPoint y: 402, endPoint x: 1458, endPoint y: 402, distance: 18.0
click at [1475, 402] on button "close modal" at bounding box center [784, 378] width 1568 height 757
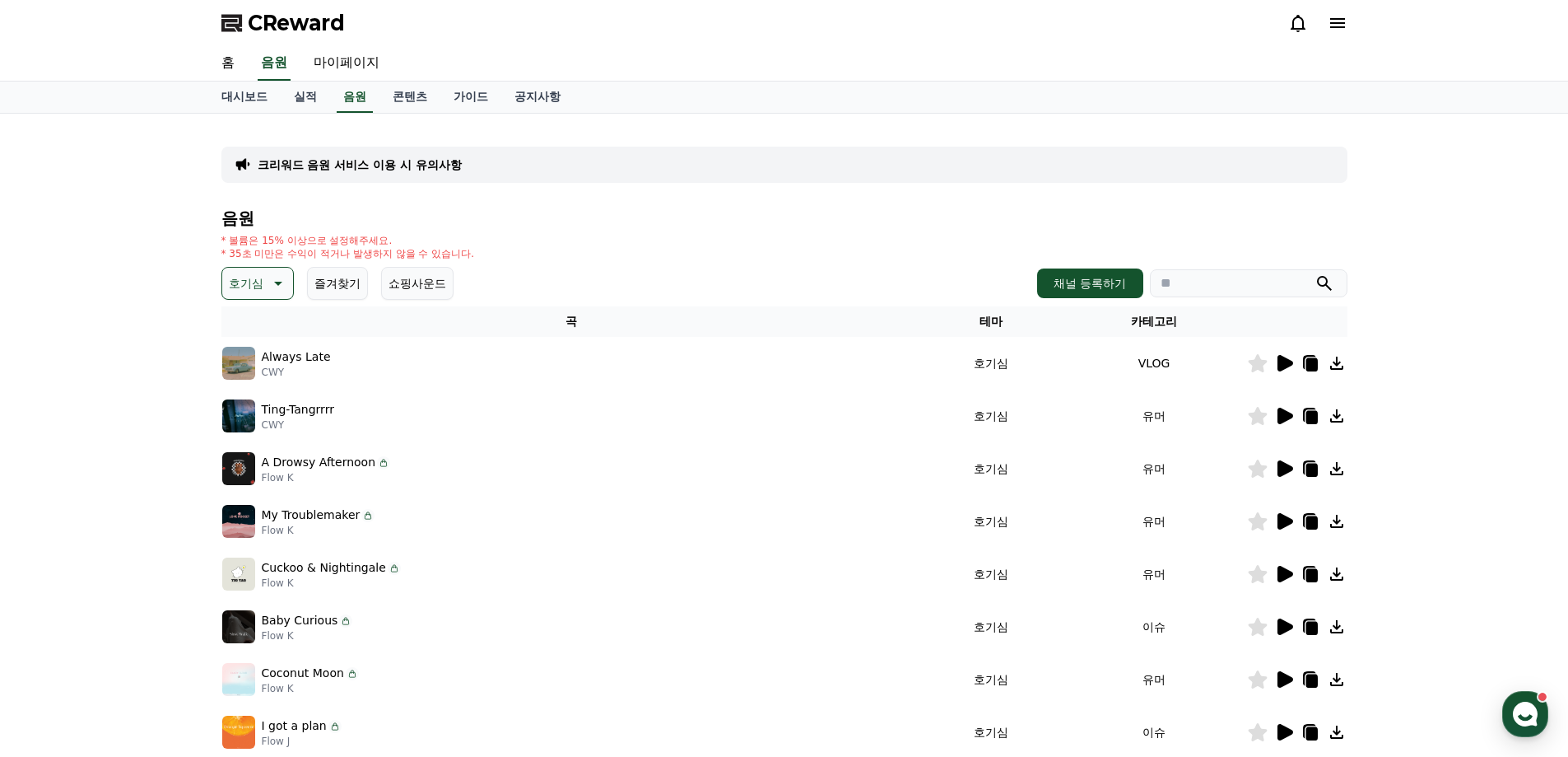
click at [1291, 577] on icon at bounding box center [1284, 574] width 19 height 19
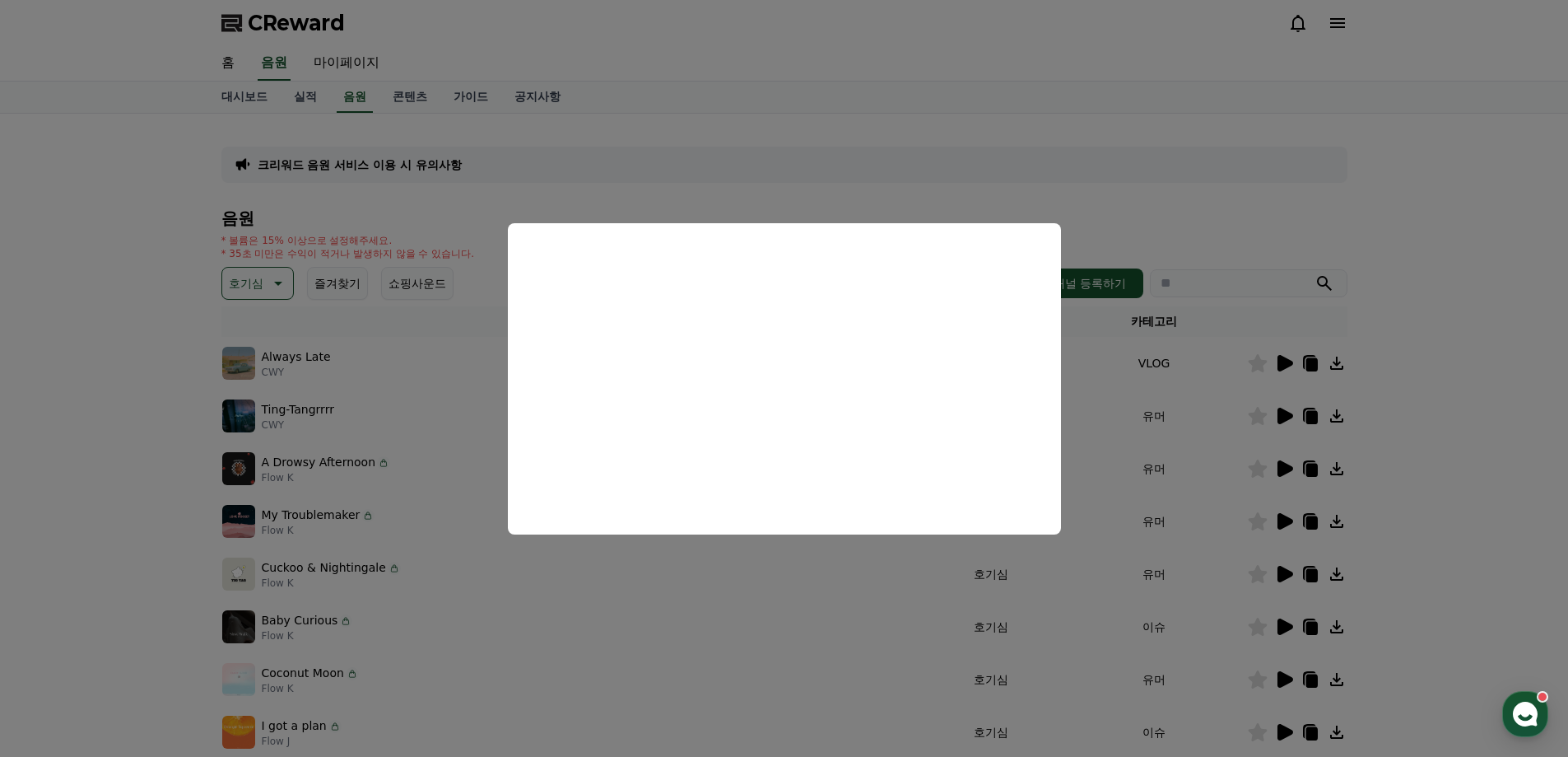
click at [1475, 469] on button "close modal" at bounding box center [784, 378] width 1568 height 757
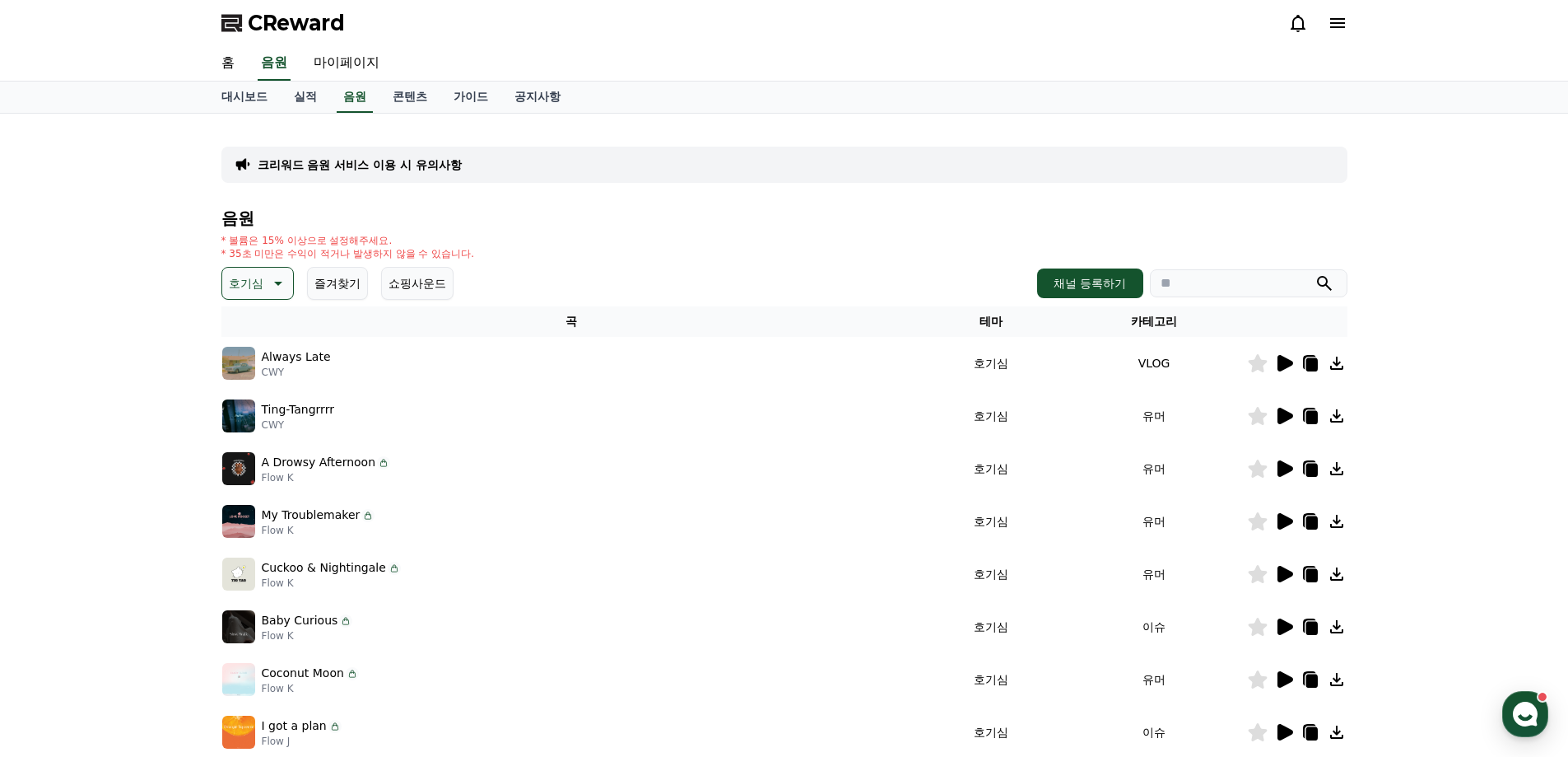
click at [1278, 685] on icon at bounding box center [1285, 679] width 16 height 17
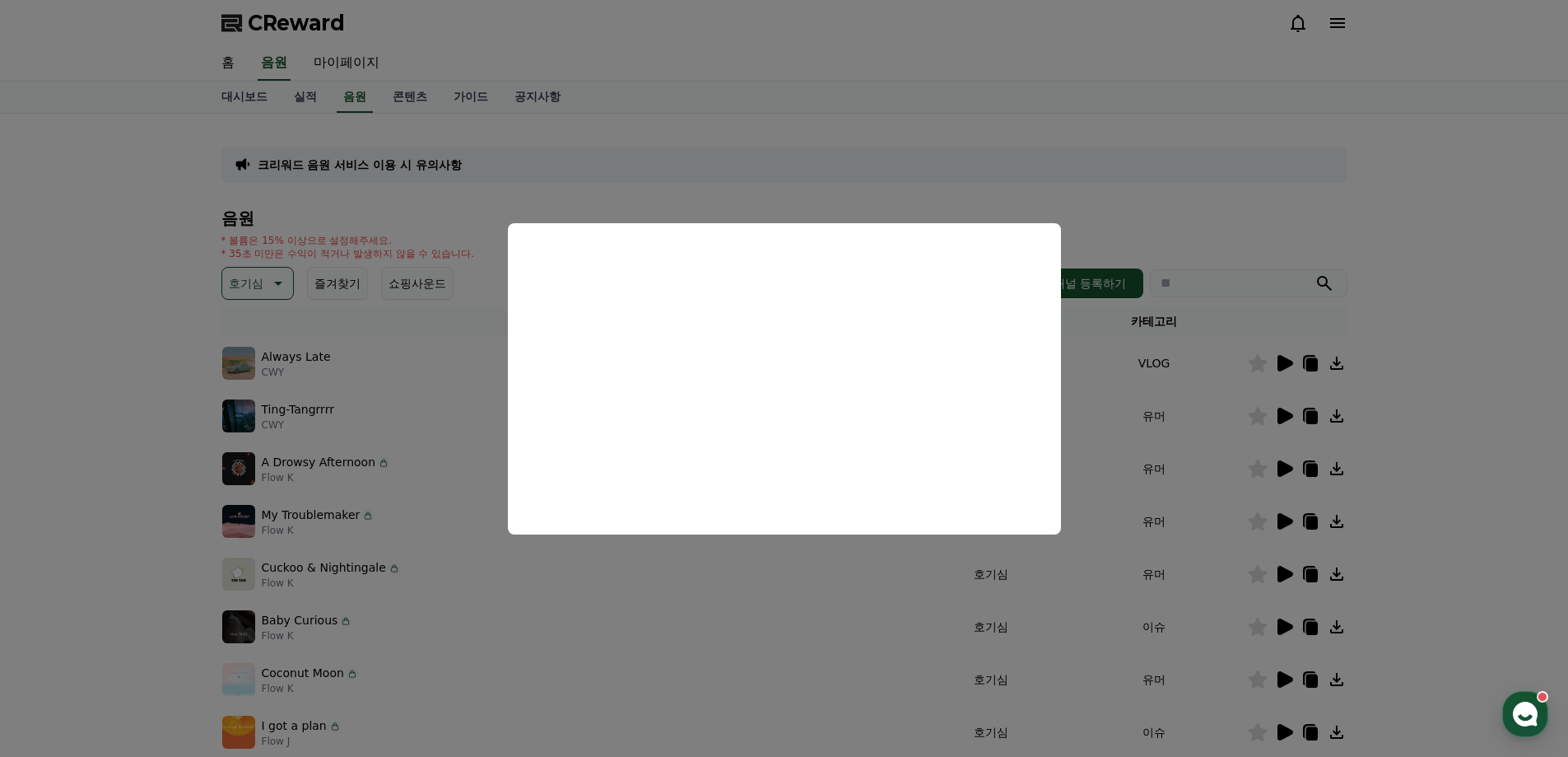
click at [1438, 415] on button "close modal" at bounding box center [784, 378] width 1568 height 757
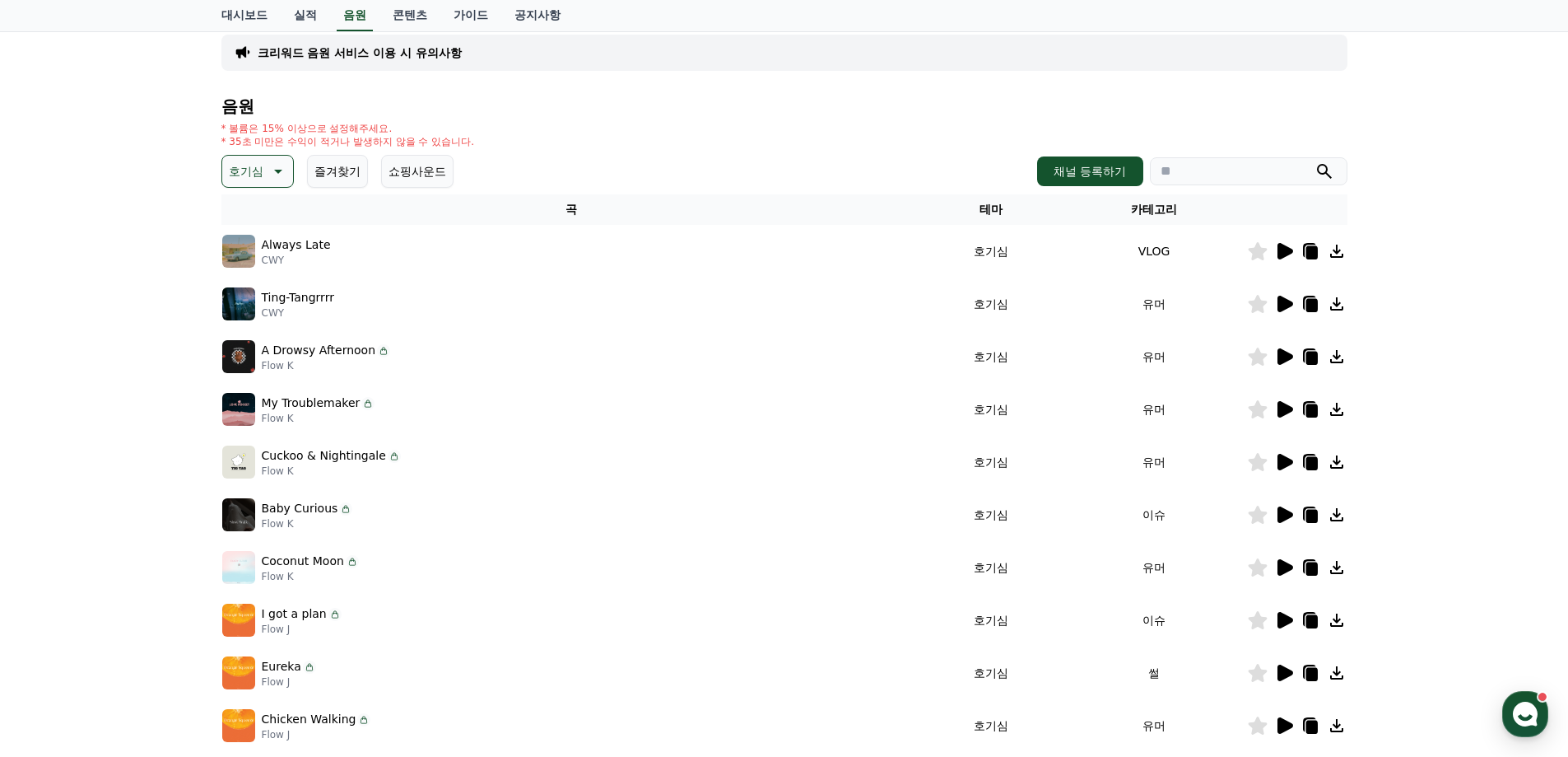
scroll to position [165, 0]
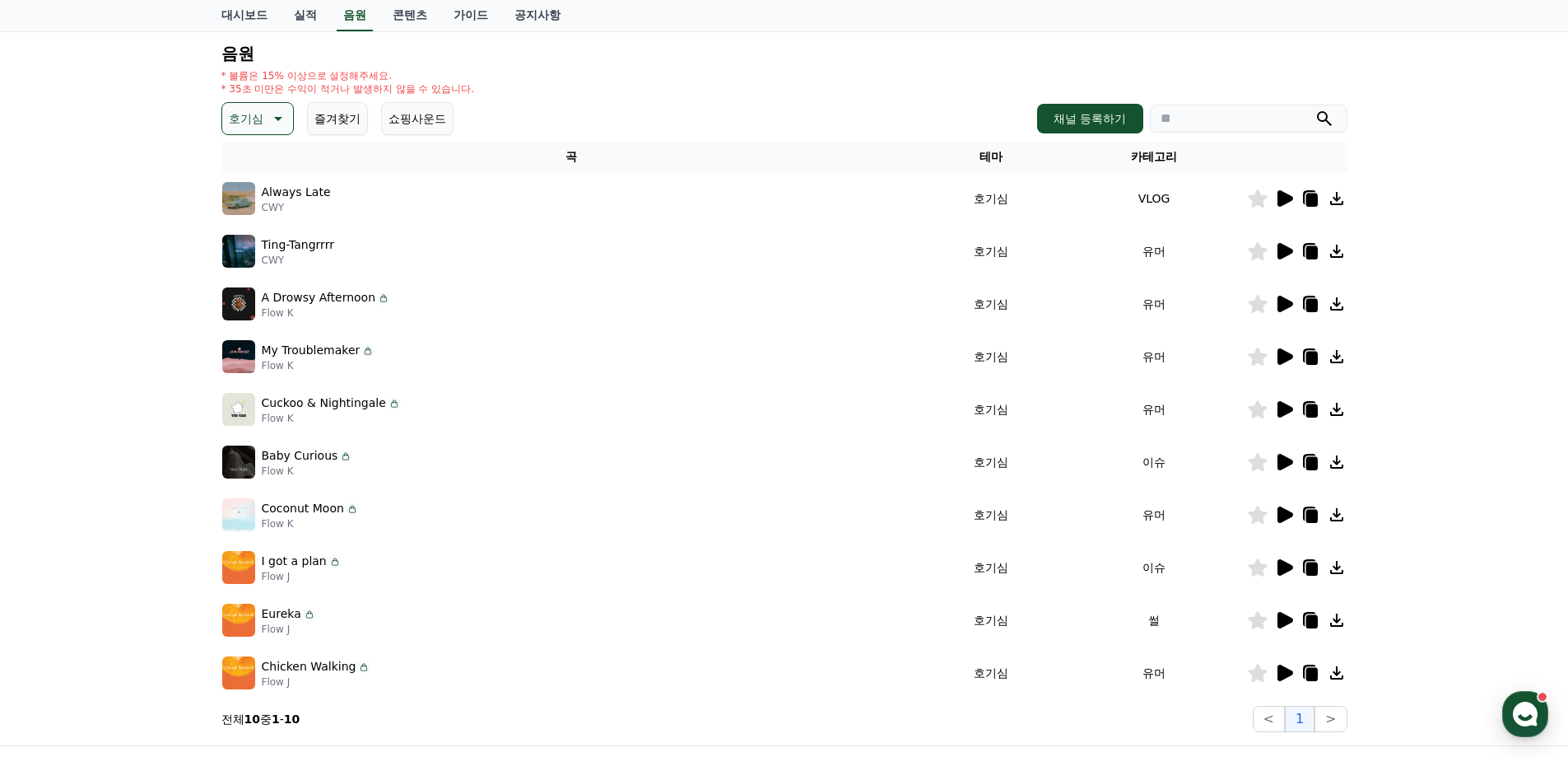
click at [1278, 516] on icon at bounding box center [1285, 515] width 16 height 17
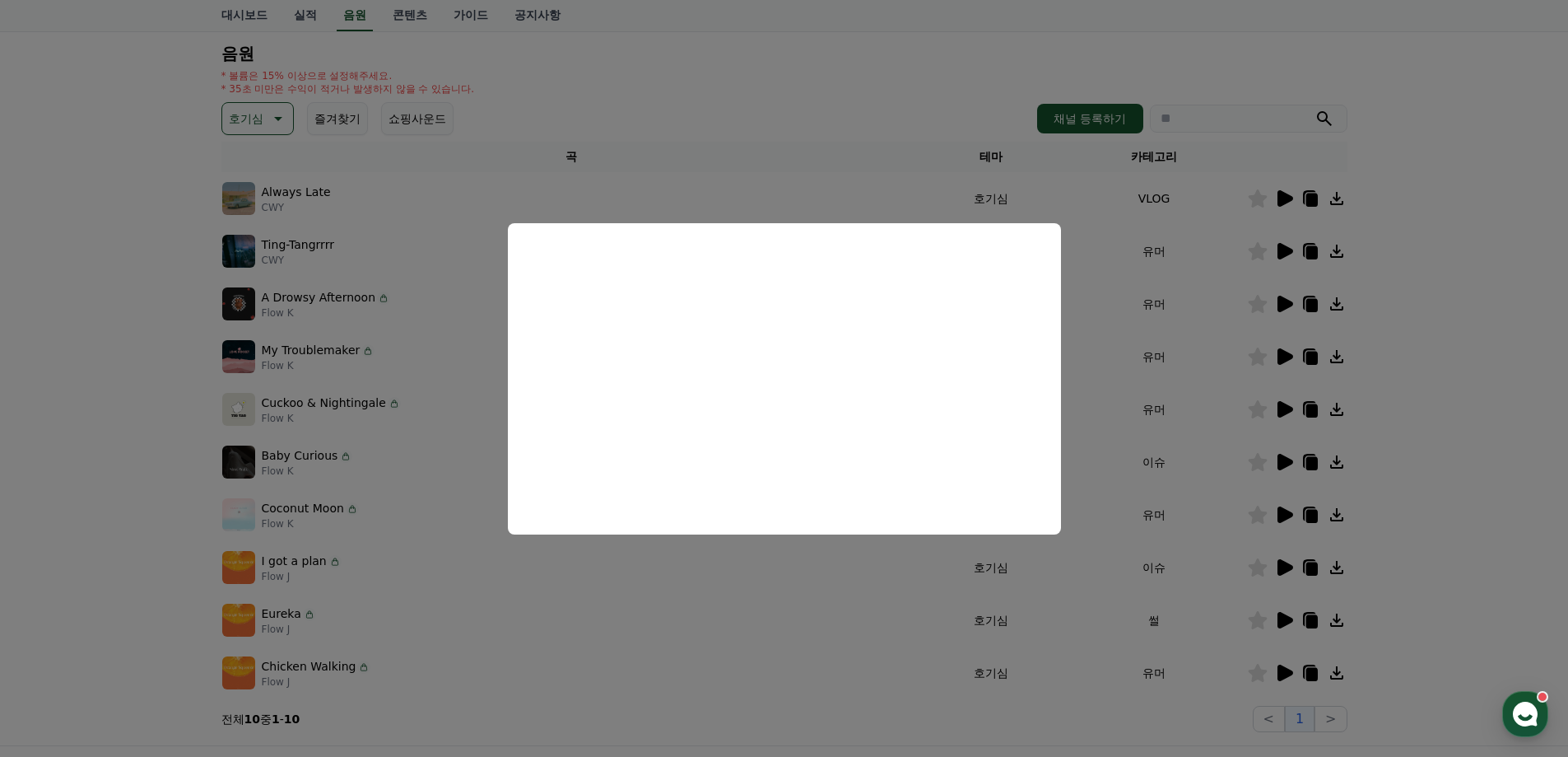
click at [1445, 471] on button "close modal" at bounding box center [784, 378] width 1568 height 757
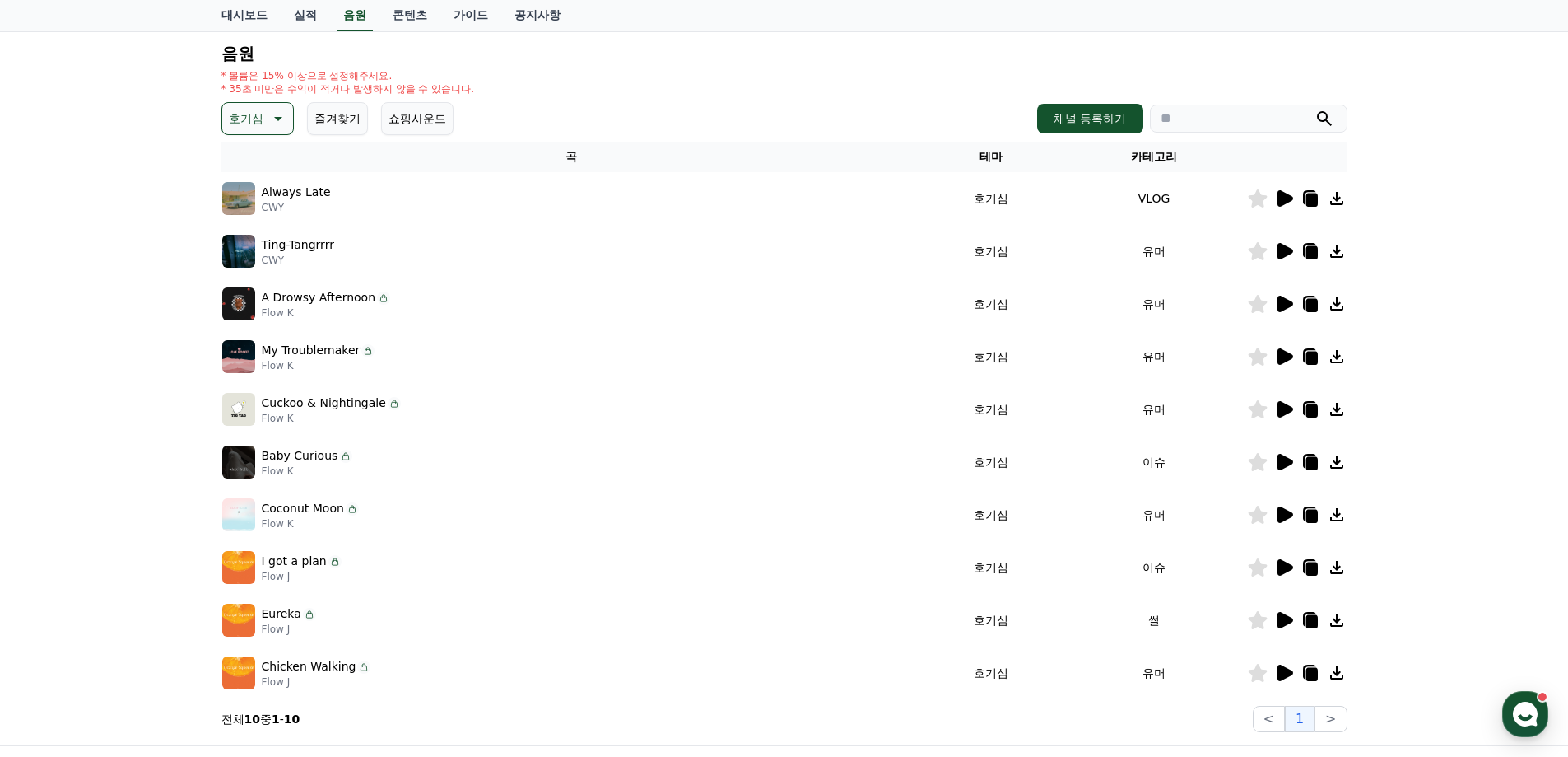
click at [1282, 670] on icon at bounding box center [1285, 673] width 16 height 17
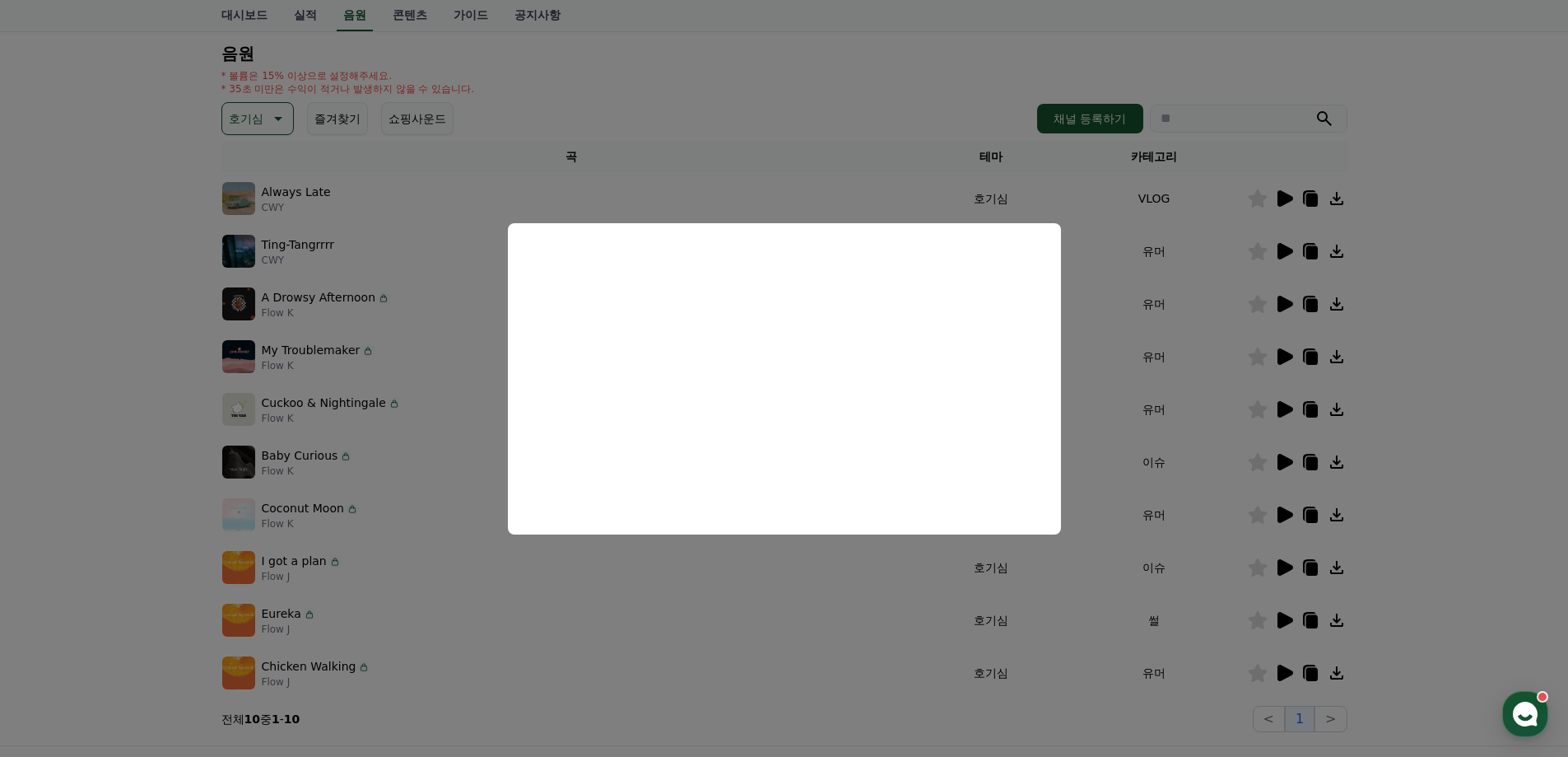
drag, startPoint x: 1434, startPoint y: 550, endPoint x: 1345, endPoint y: 570, distance: 91.2
click at [1432, 550] on button "close modal" at bounding box center [784, 378] width 1568 height 757
click at [1283, 619] on icon at bounding box center [1285, 620] width 16 height 17
click at [1363, 480] on button "close modal" at bounding box center [784, 378] width 1568 height 757
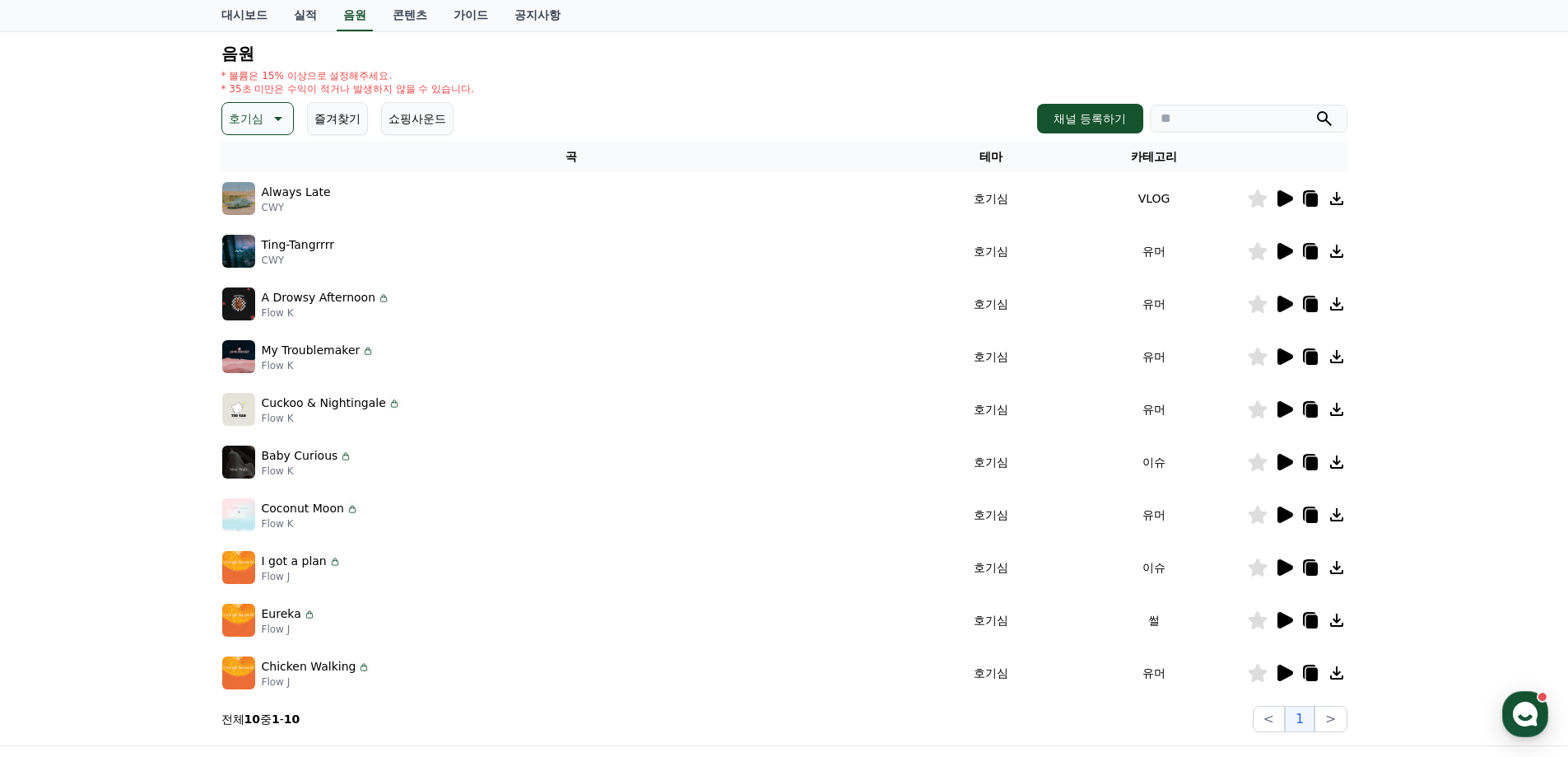
click at [1276, 565] on icon at bounding box center [1284, 566] width 19 height 19
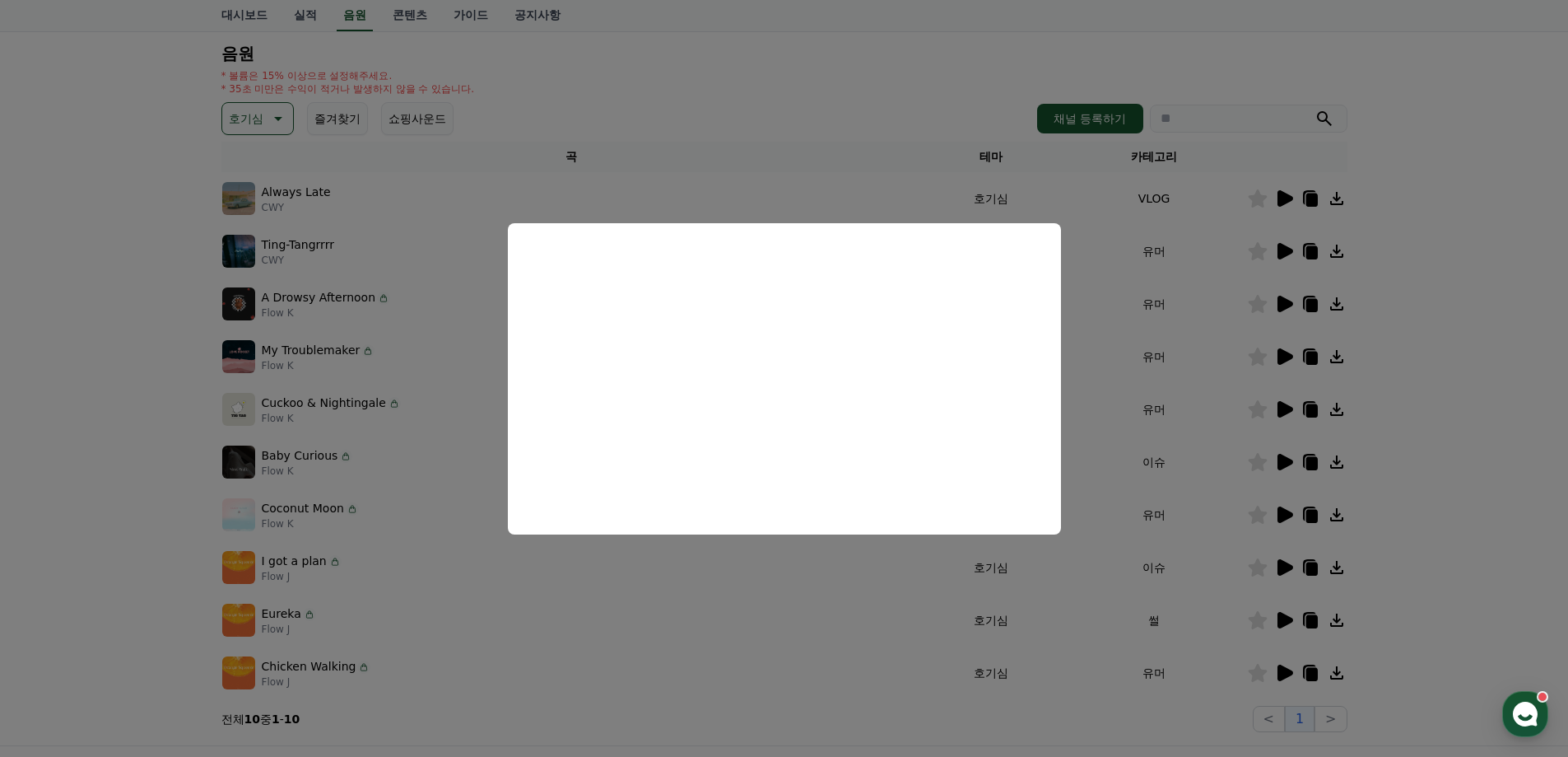
click at [1455, 485] on button "close modal" at bounding box center [784, 378] width 1568 height 757
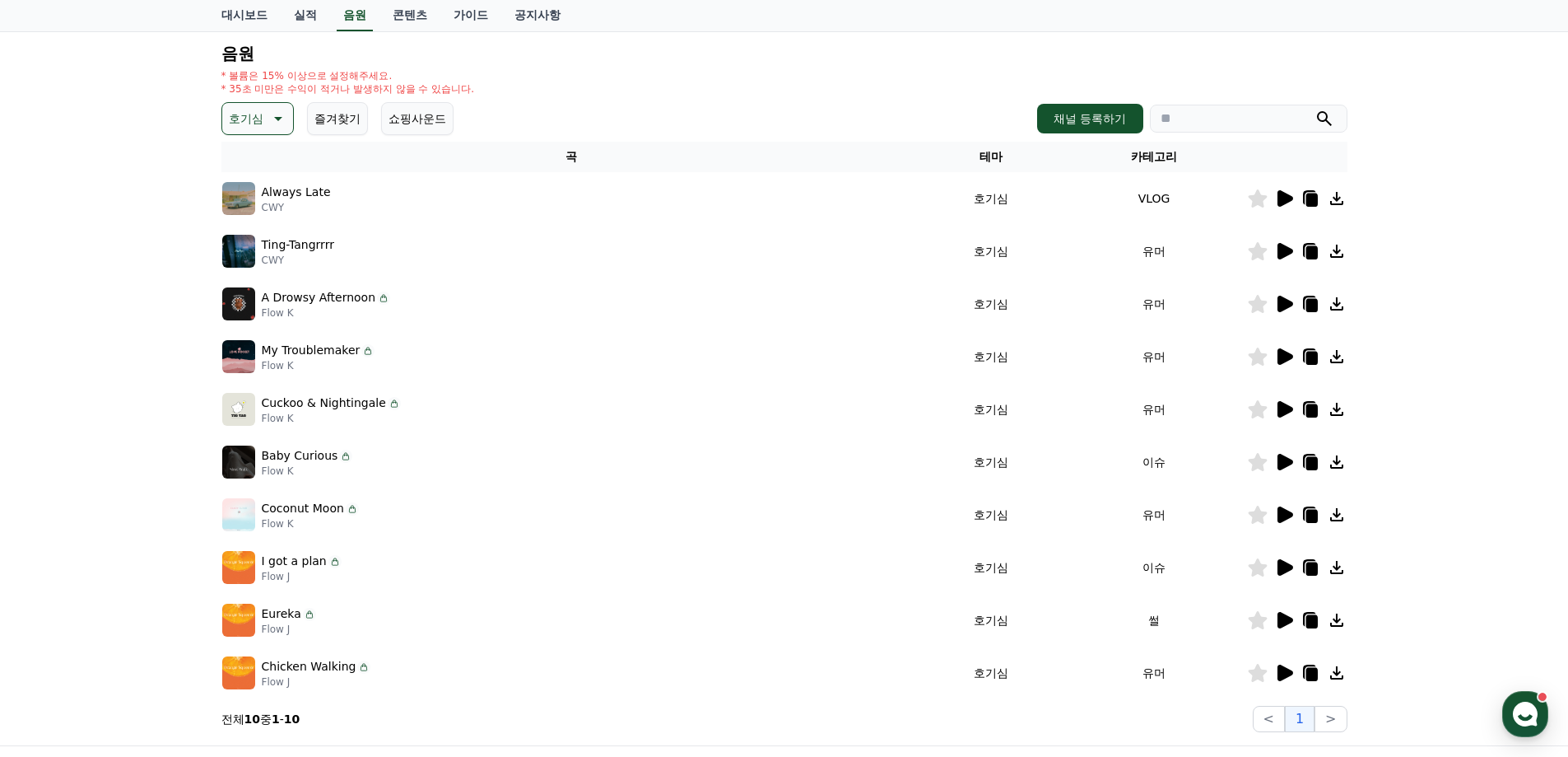
click at [1288, 518] on icon at bounding box center [1285, 515] width 16 height 17
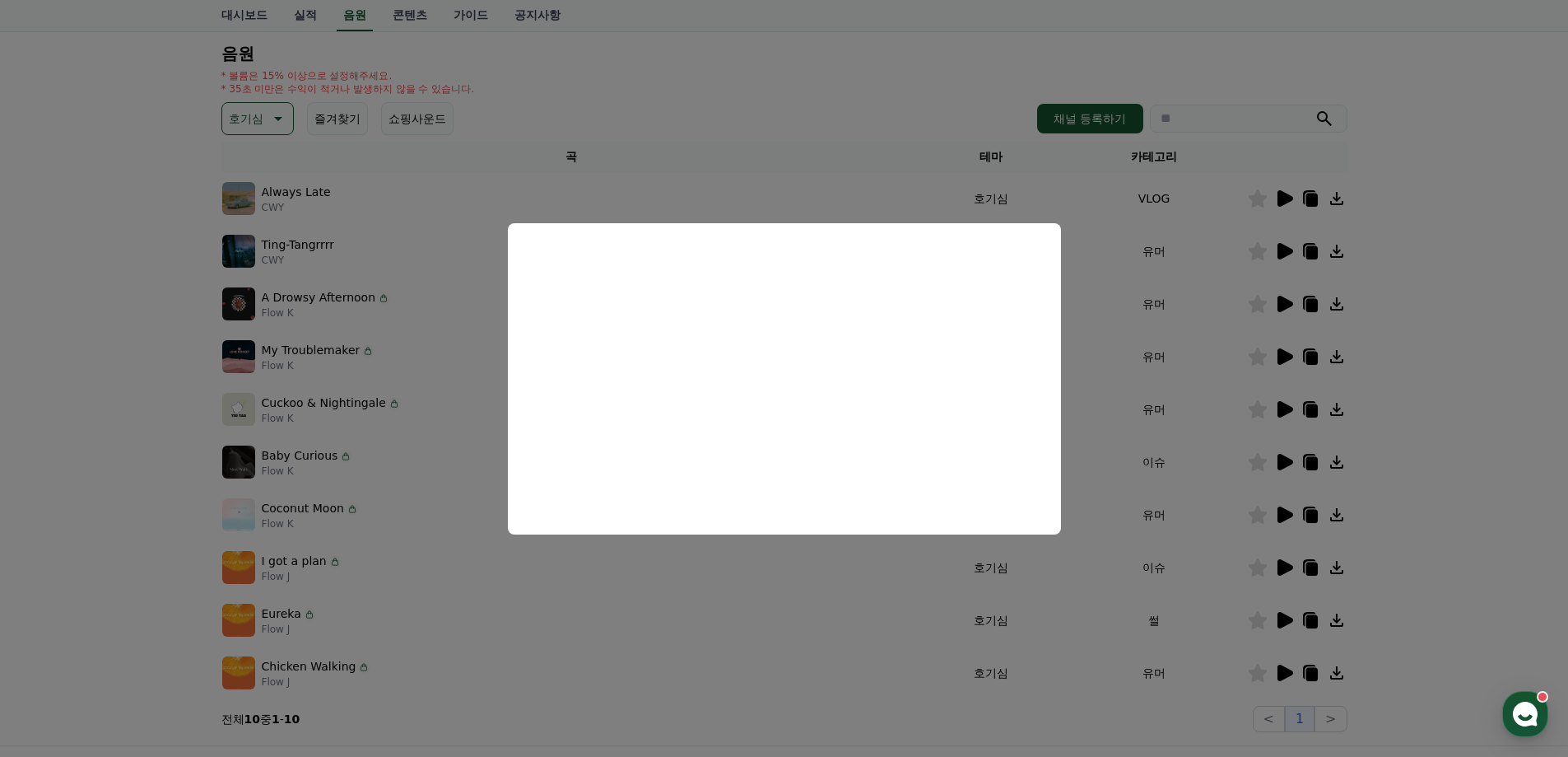
click at [1432, 354] on button "close modal" at bounding box center [784, 378] width 1568 height 757
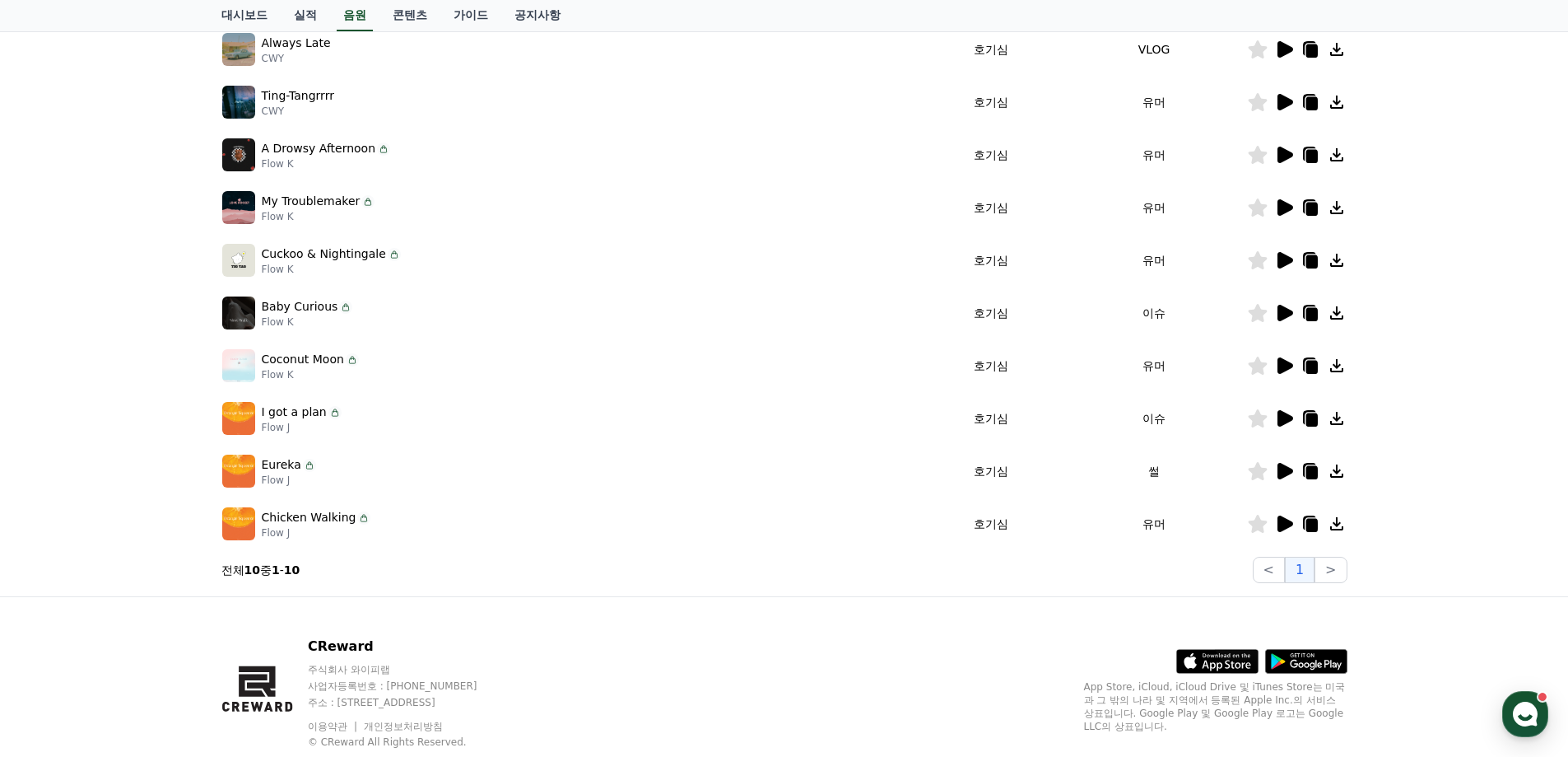
scroll to position [0, 0]
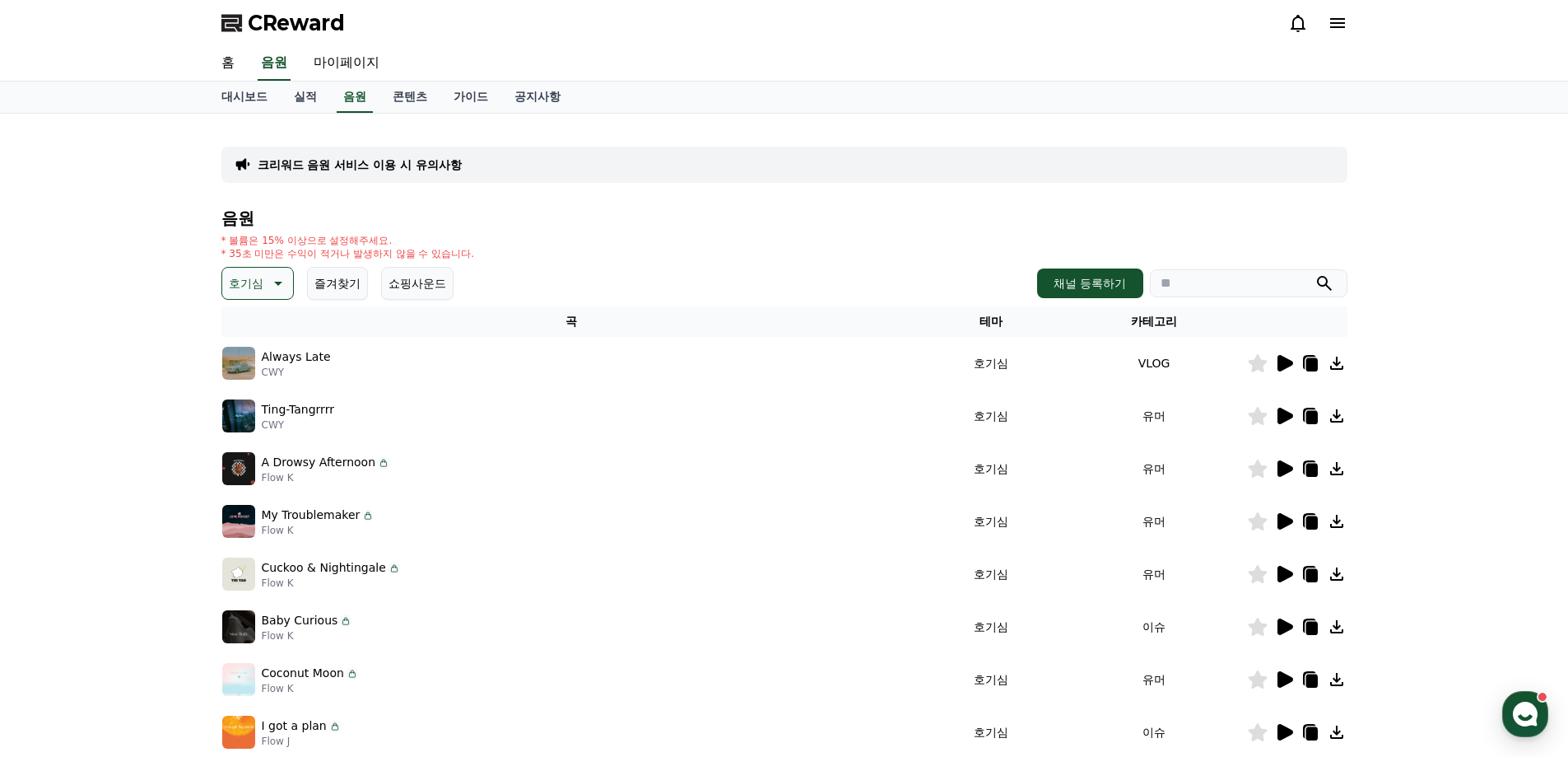
click at [265, 282] on button "호기심" at bounding box center [257, 283] width 72 height 33
drag, startPoint x: 251, startPoint y: 335, endPoint x: 399, endPoint y: 243, distance: 174.3
click at [399, 243] on p "* 볼륨은 15% 이상으로 설정해주세요." at bounding box center [348, 241] width 253 height 13
